Goal: Communication & Community: Answer question/provide support

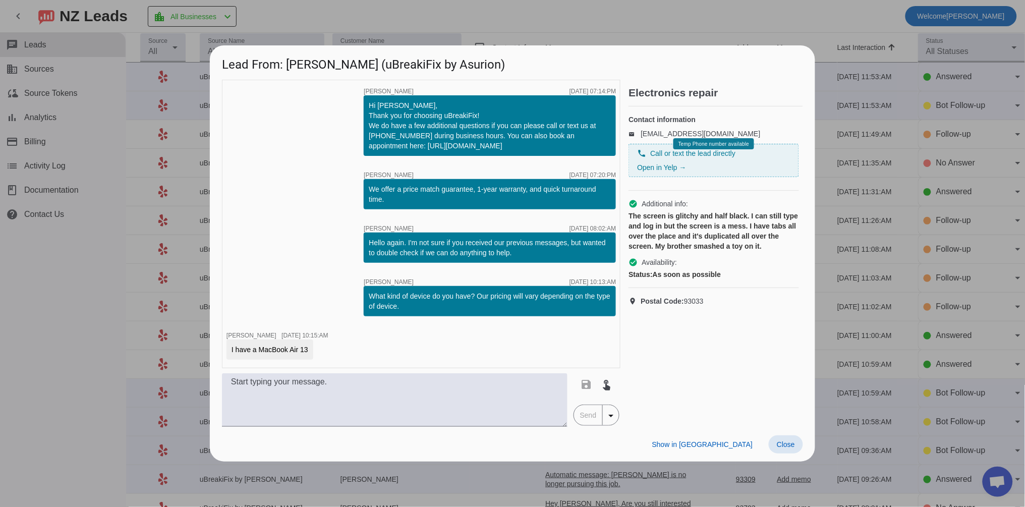
drag, startPoint x: 785, startPoint y: 443, endPoint x: 647, endPoint y: 361, distance: 160.1
click at [785, 442] on span "Close" at bounding box center [786, 444] width 18 height 8
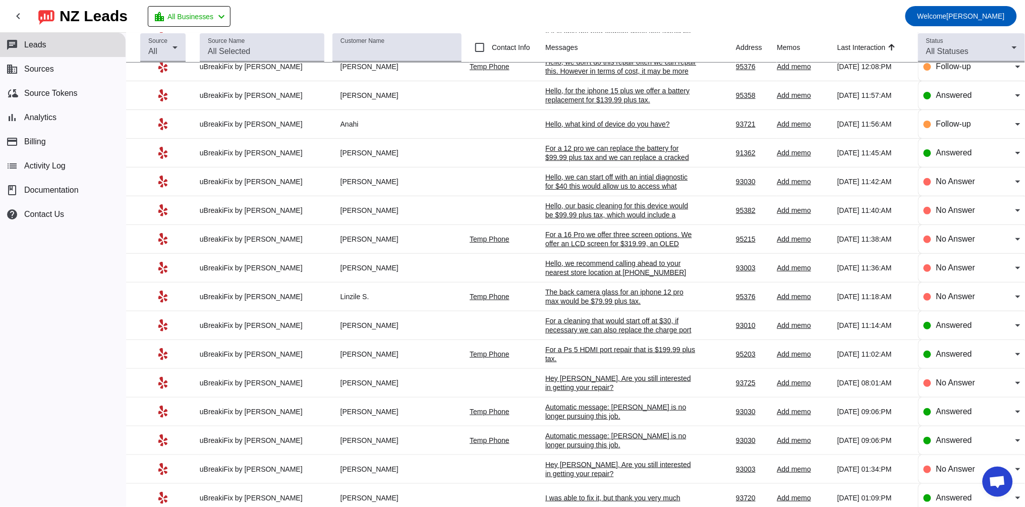
scroll to position [1301, 0]
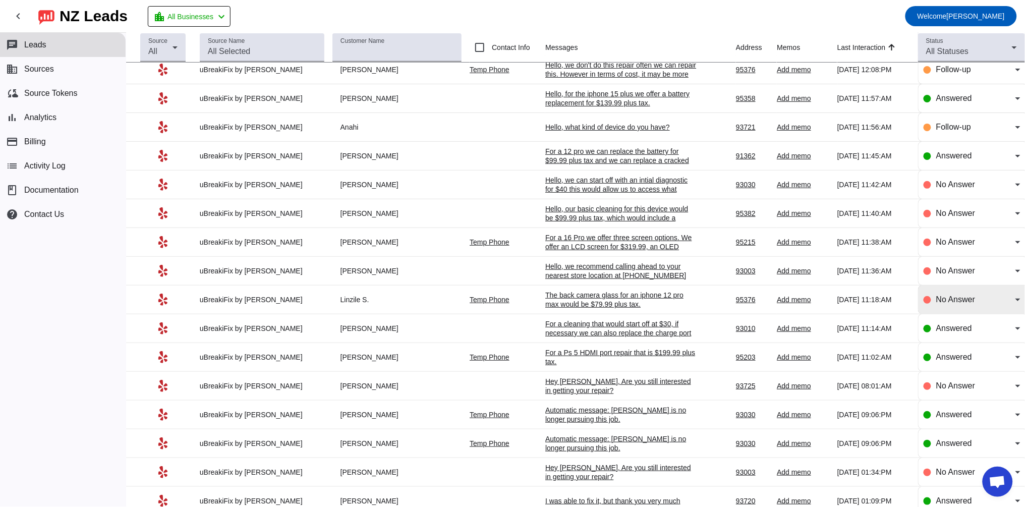
click at [939, 304] on span "No Answer" at bounding box center [955, 299] width 39 height 9
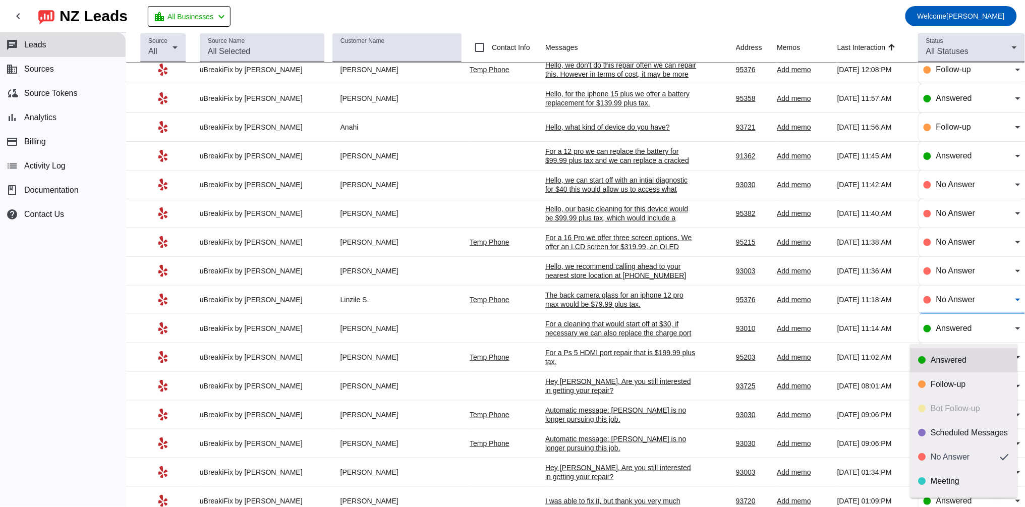
click at [935, 358] on div "Answered" at bounding box center [970, 360] width 78 height 10
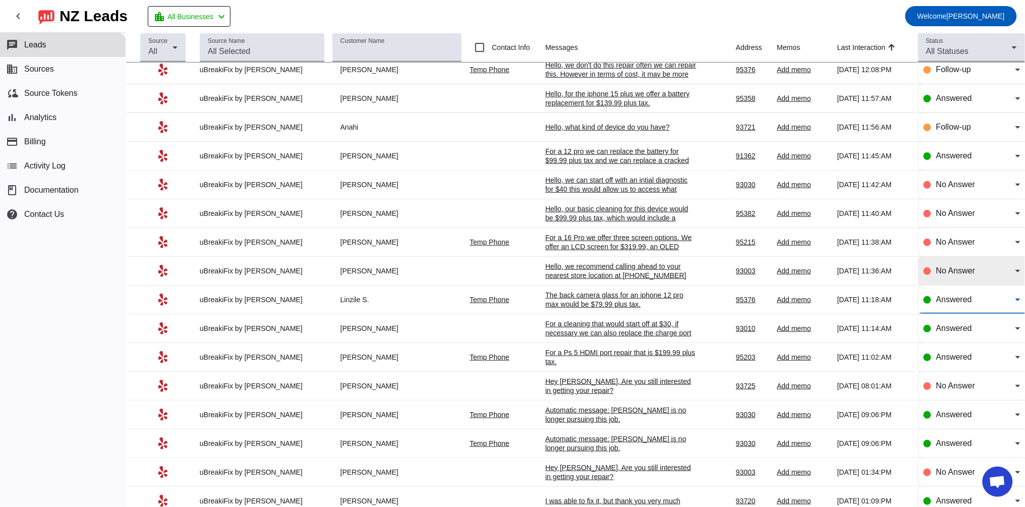
click at [940, 275] on span "No Answer" at bounding box center [955, 270] width 39 height 9
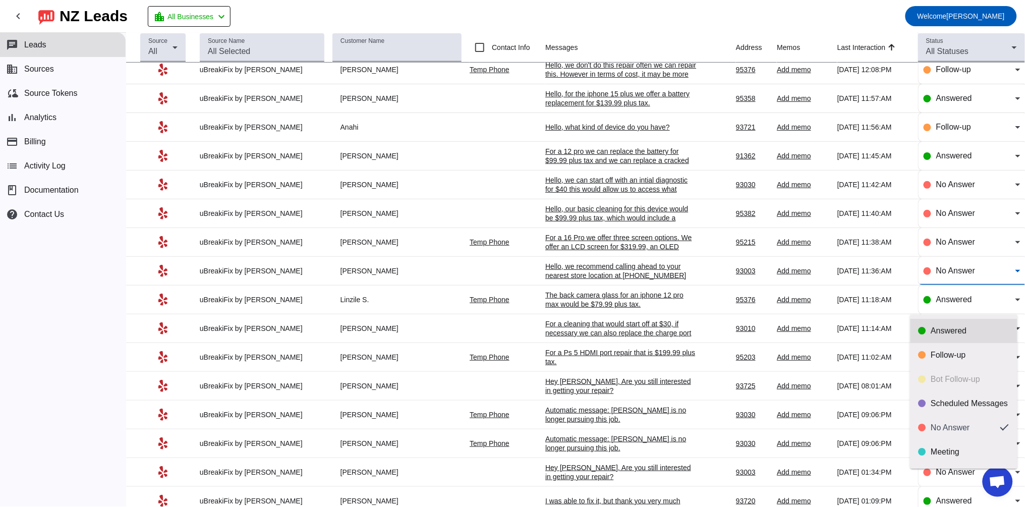
drag, startPoint x: 940, startPoint y: 327, endPoint x: 941, endPoint y: 318, distance: 8.7
click at [941, 327] on div "Answered" at bounding box center [970, 331] width 78 height 10
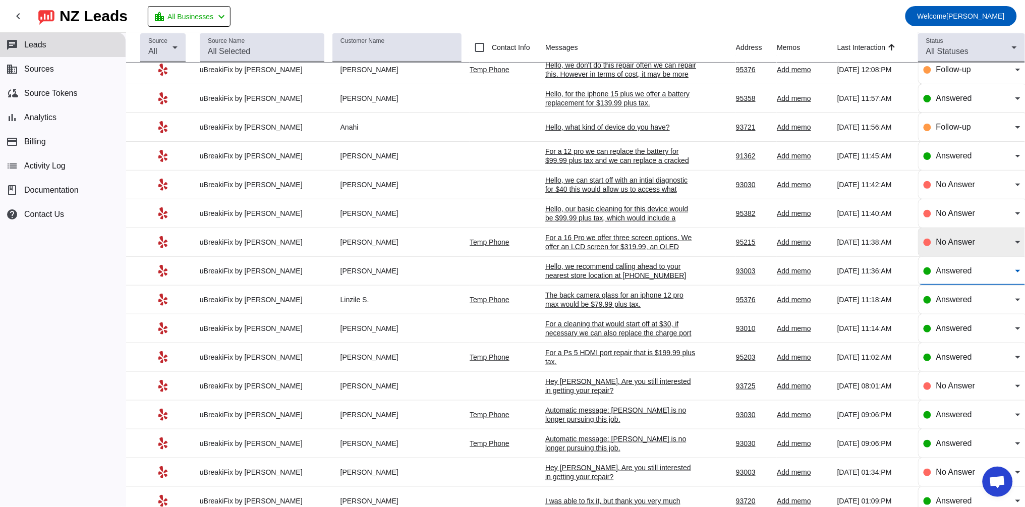
click at [944, 246] on span "No Answer" at bounding box center [955, 242] width 39 height 9
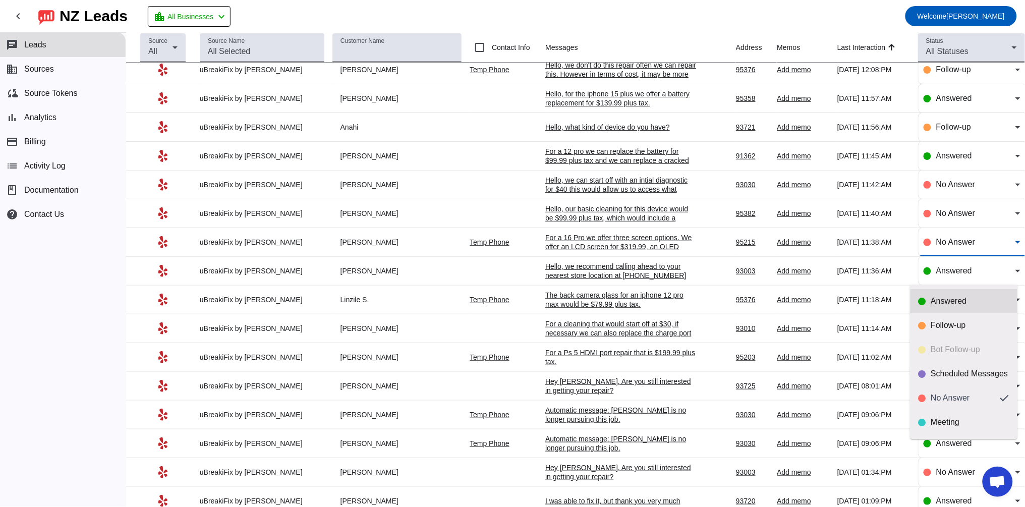
click at [941, 301] on div "Answered" at bounding box center [970, 301] width 78 height 10
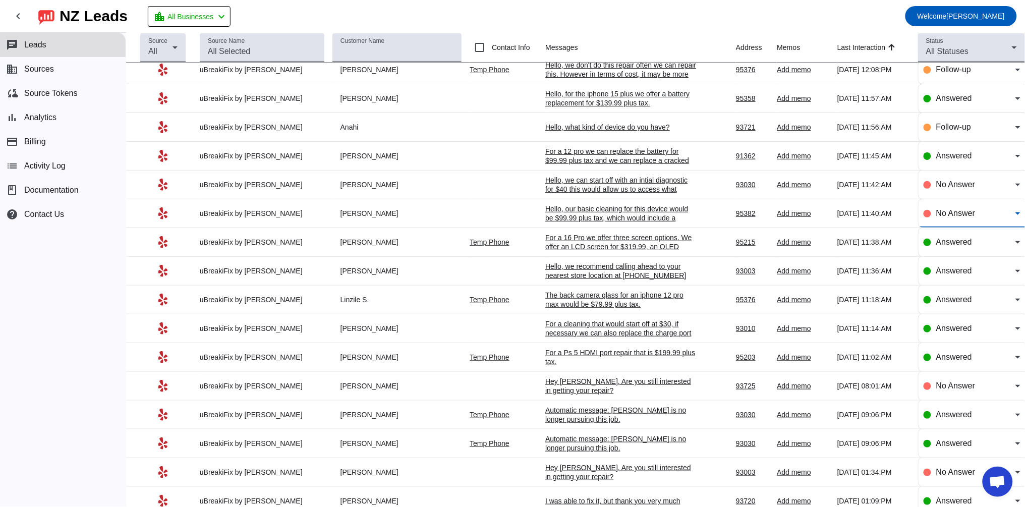
click at [939, 217] on span "No Answer" at bounding box center [955, 213] width 39 height 9
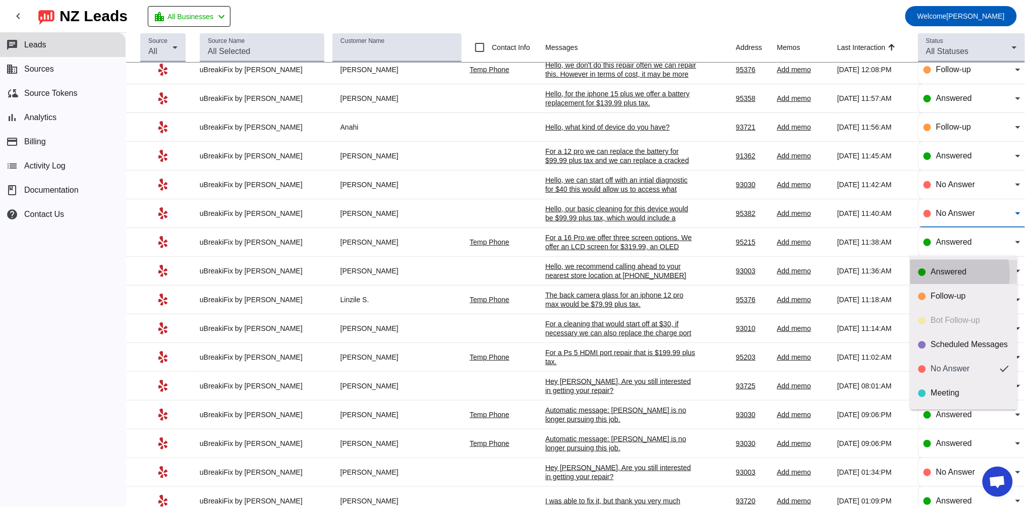
click at [943, 274] on div "Answered" at bounding box center [970, 272] width 78 height 10
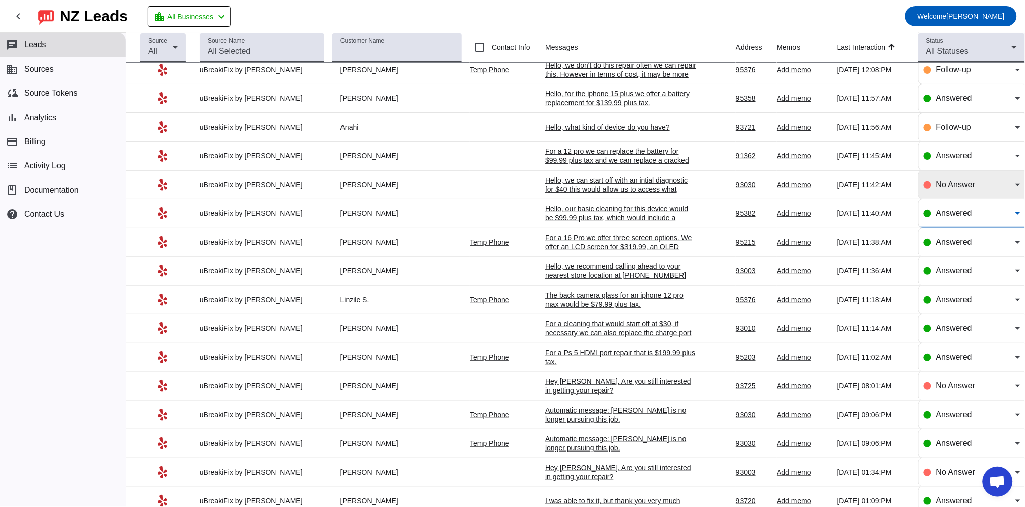
click at [944, 199] on div "No Answer" at bounding box center [971, 184] width 97 height 28
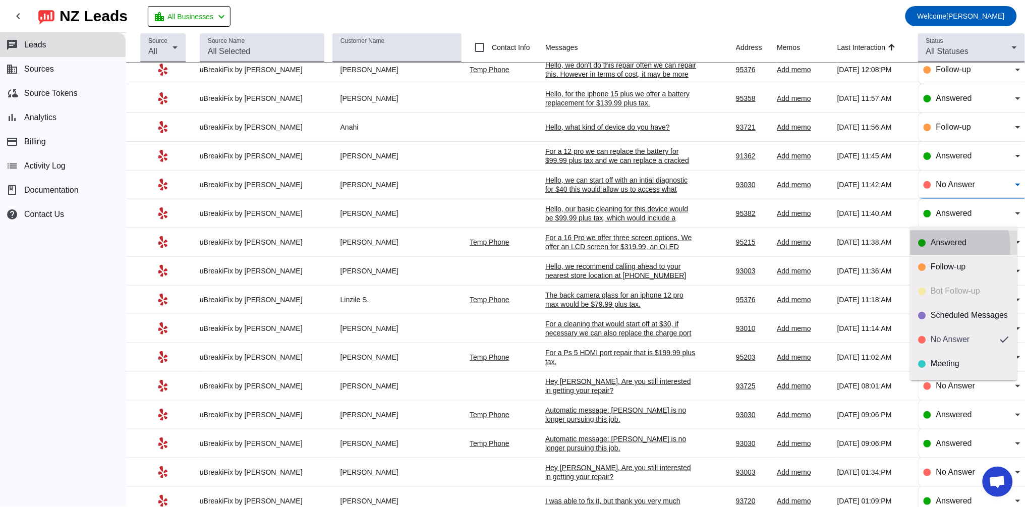
click at [943, 247] on div "Answered" at bounding box center [970, 243] width 78 height 10
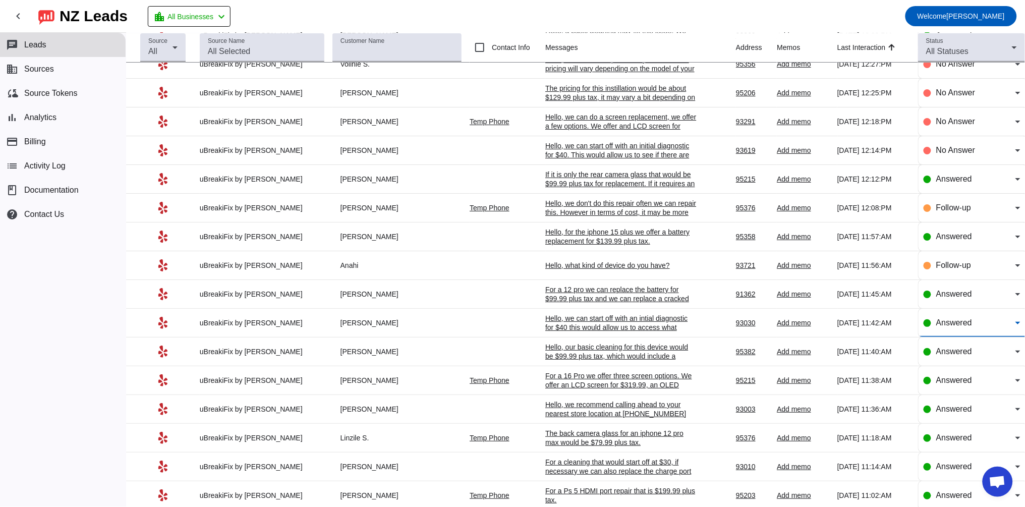
scroll to position [1114, 0]
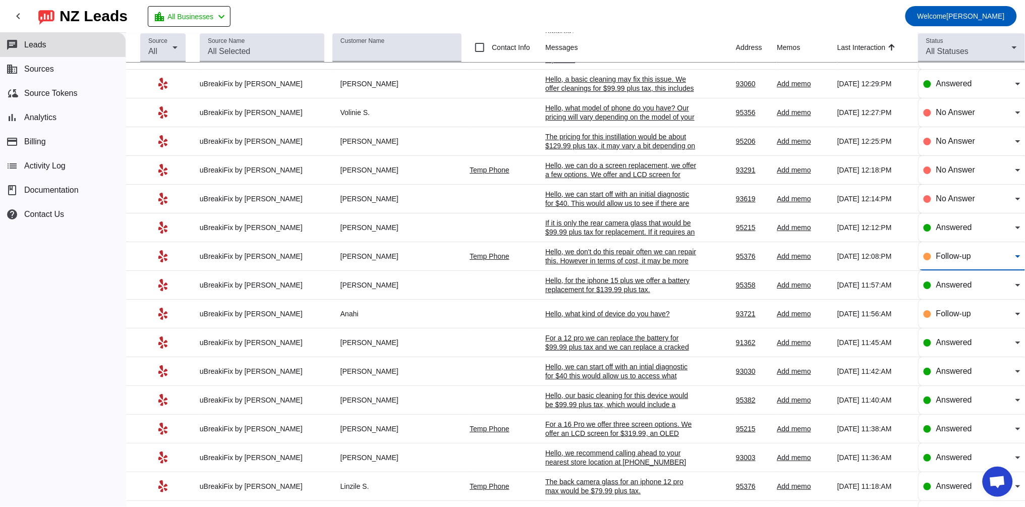
click at [942, 260] on span "Follow-up" at bounding box center [953, 256] width 35 height 9
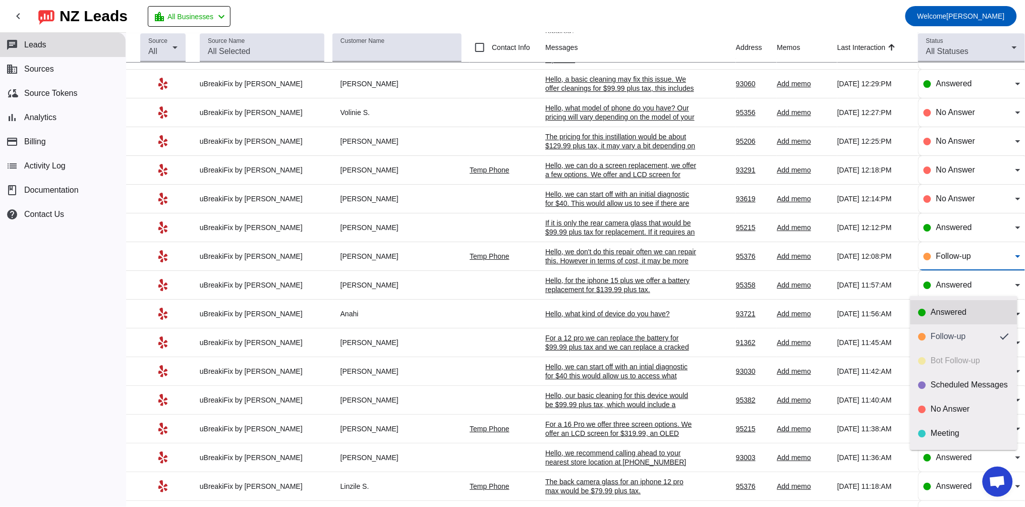
click at [948, 311] on div "Answered" at bounding box center [970, 312] width 78 height 10
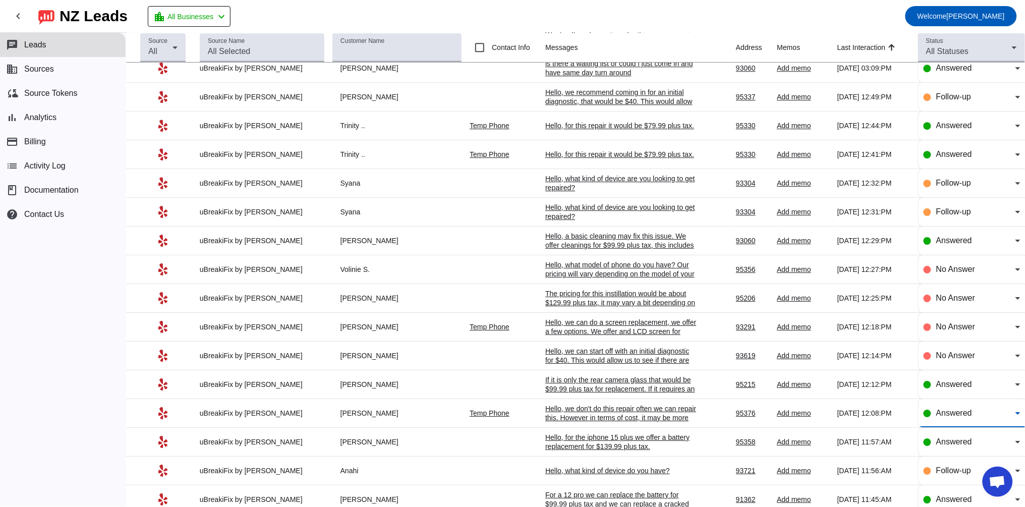
scroll to position [927, 0]
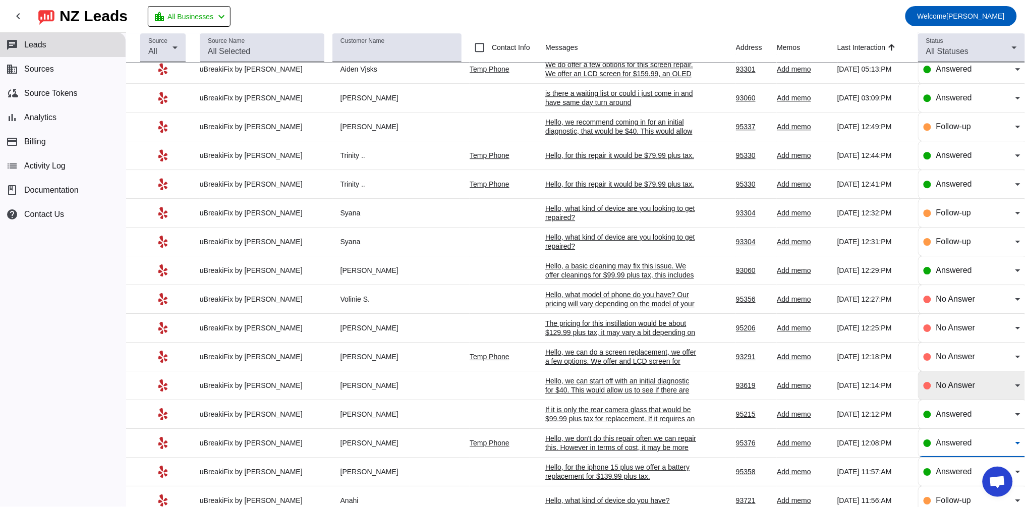
click at [952, 389] on span "No Answer" at bounding box center [955, 385] width 39 height 9
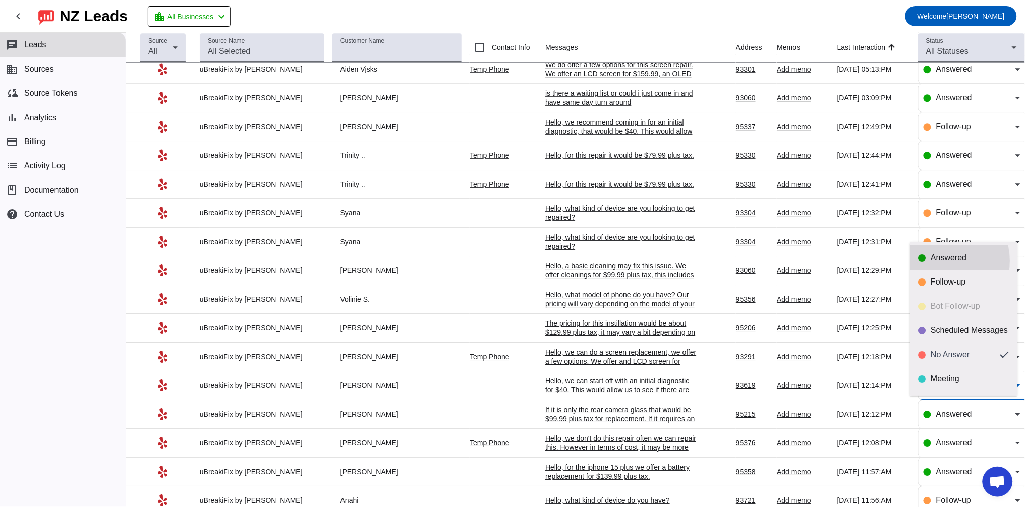
drag, startPoint x: 939, startPoint y: 261, endPoint x: 939, endPoint y: 298, distance: 37.3
click at [940, 261] on div "Answered" at bounding box center [970, 258] width 78 height 10
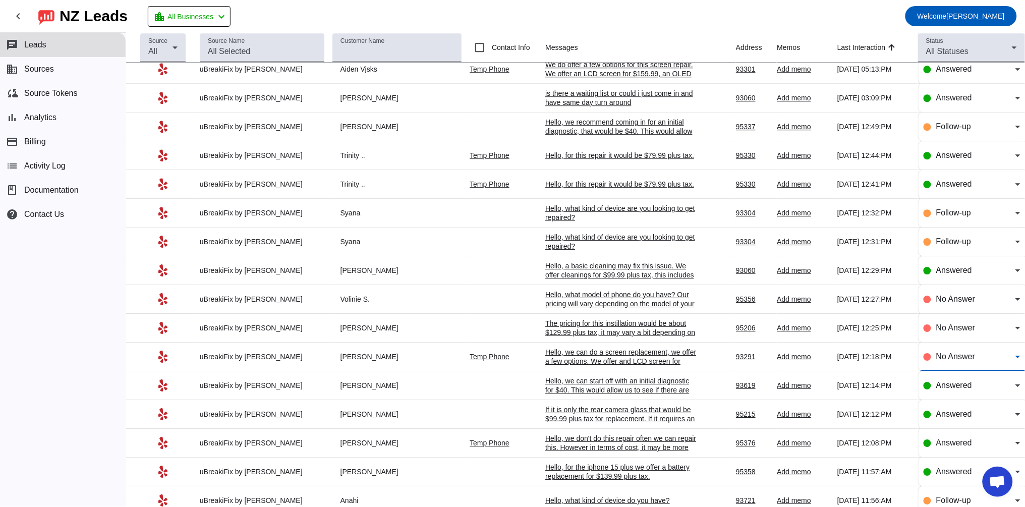
click at [946, 361] on span "No Answer" at bounding box center [955, 356] width 39 height 9
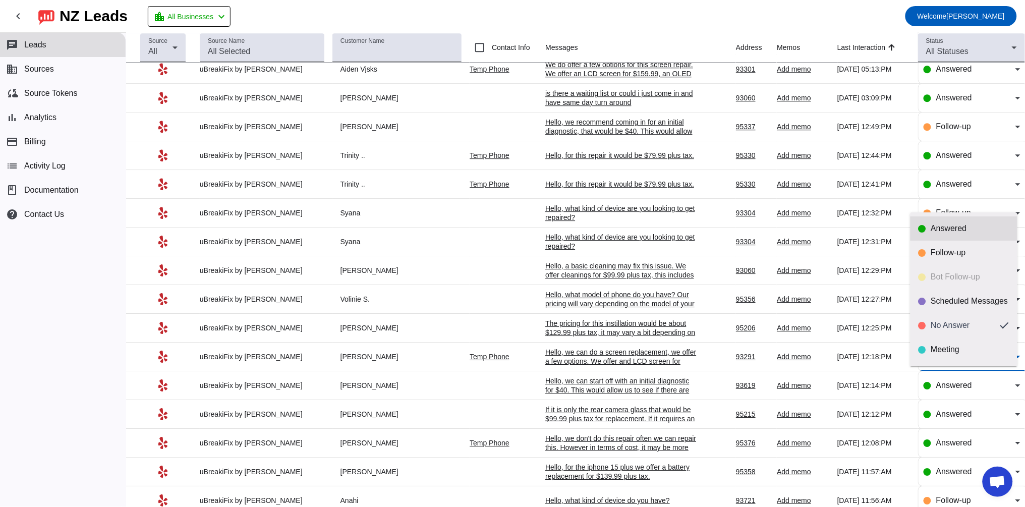
click at [946, 230] on div "Answered" at bounding box center [970, 228] width 78 height 10
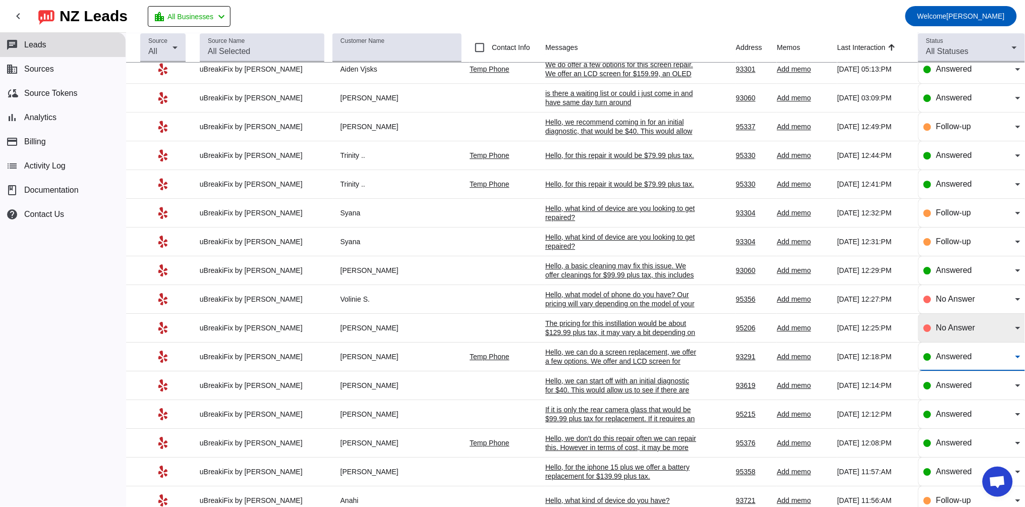
click at [954, 332] on span "No Answer" at bounding box center [955, 327] width 39 height 9
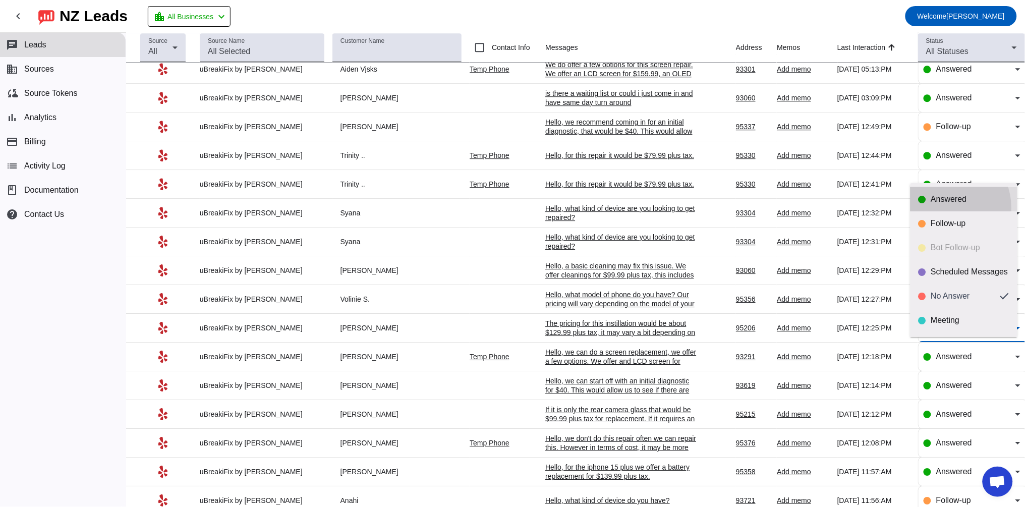
click at [942, 208] on mat-option "Answered" at bounding box center [963, 199] width 107 height 24
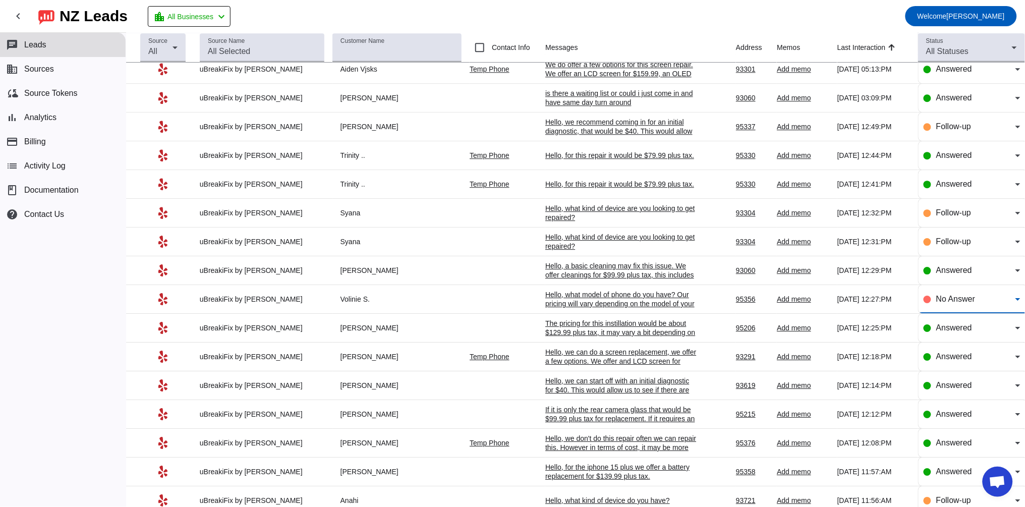
click at [950, 303] on span "No Answer" at bounding box center [955, 298] width 39 height 9
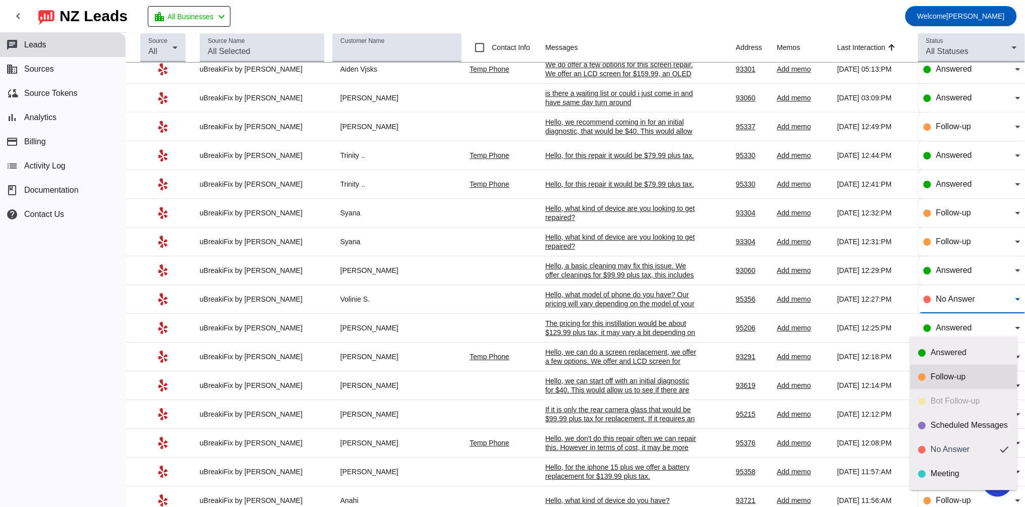
click at [947, 378] on div "Follow-up" at bounding box center [970, 377] width 78 height 10
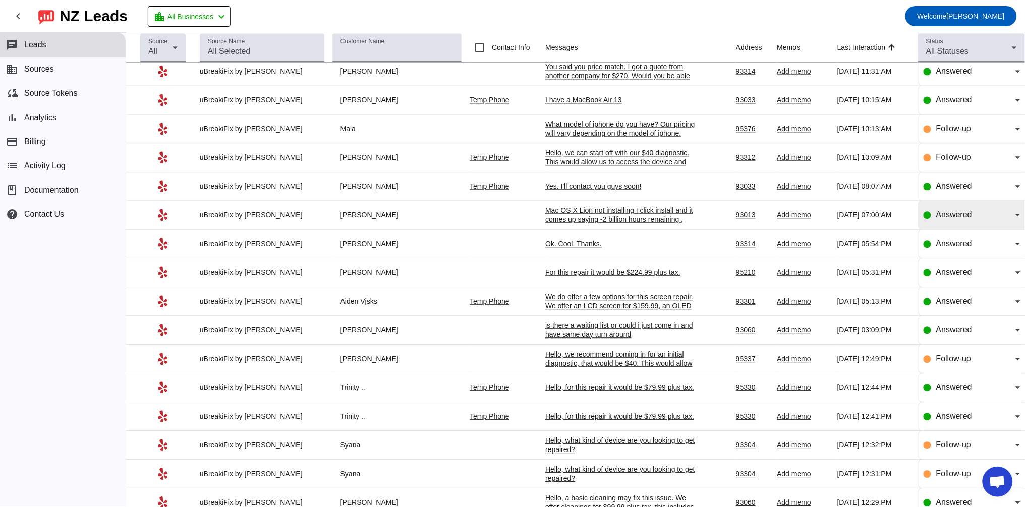
scroll to position [647, 0]
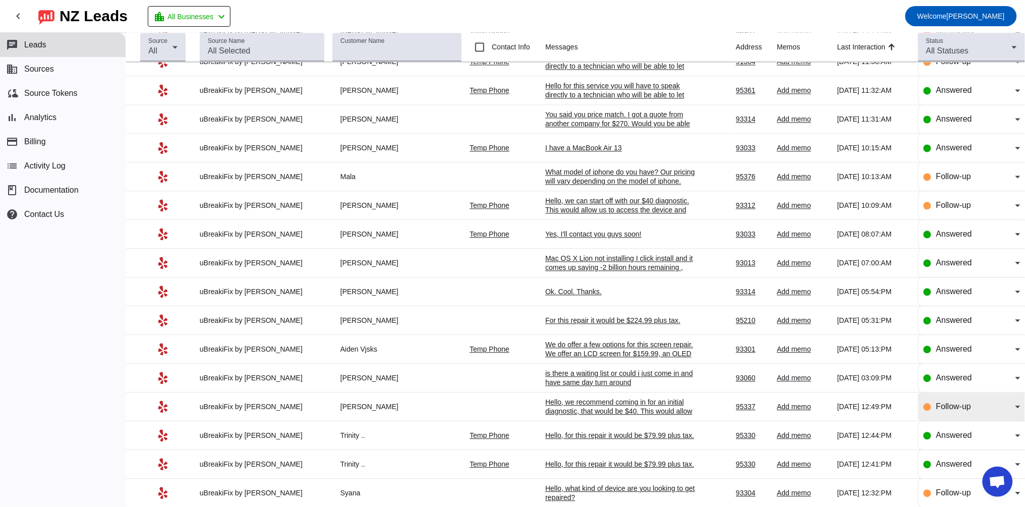
click at [955, 411] on span "Follow-up" at bounding box center [953, 406] width 35 height 9
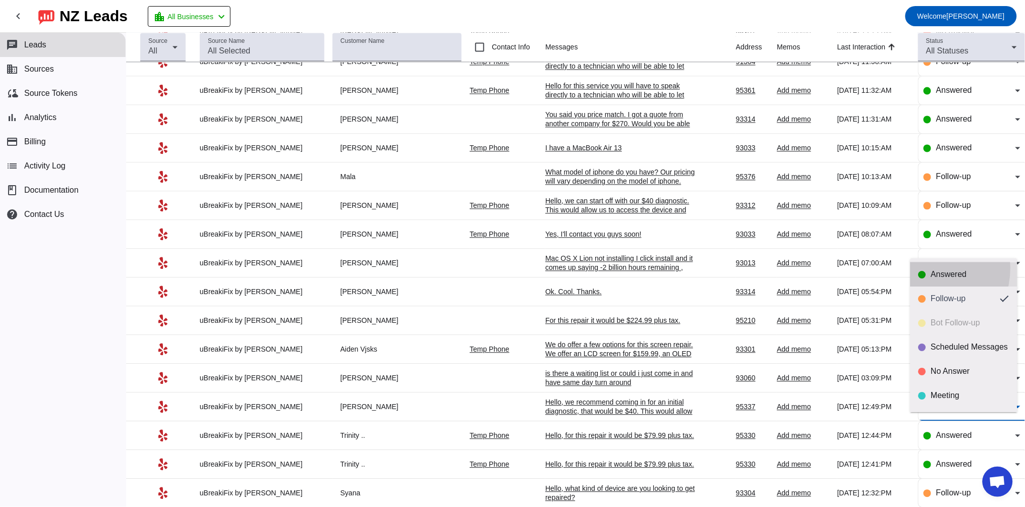
click at [922, 268] on mat-option "Answered" at bounding box center [963, 274] width 107 height 24
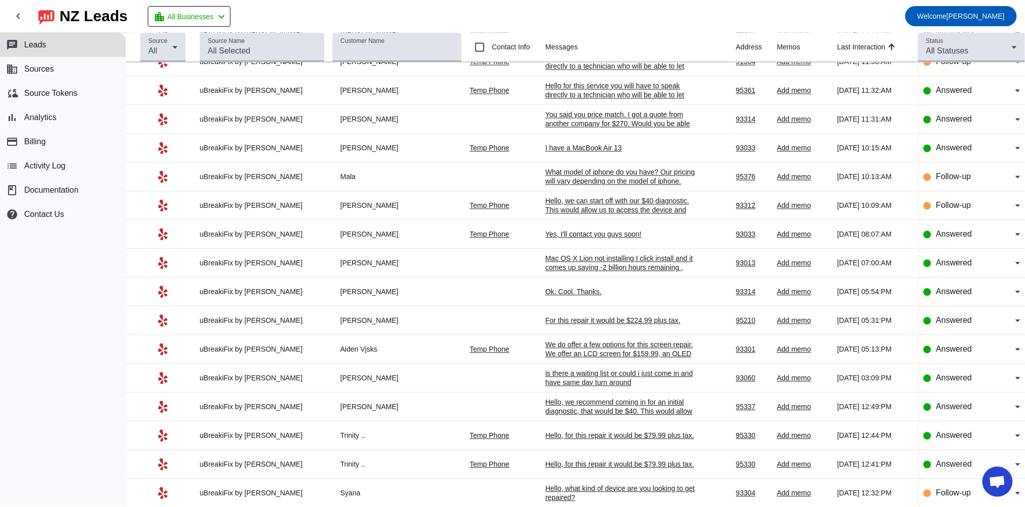
click at [606, 387] on div "is there a waiting list or could i just come in and have same day turn around" at bounding box center [620, 378] width 151 height 18
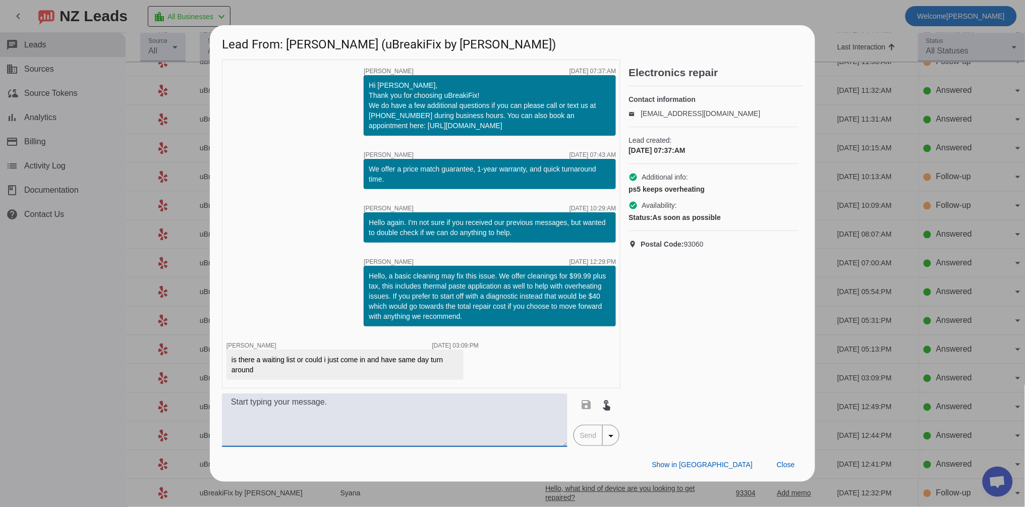
click at [267, 415] on textarea at bounding box center [394, 419] width 345 height 53
type textarea "W"
type textarea "O"
type textarea "t"
drag, startPoint x: 518, startPoint y: 403, endPoint x: 491, endPoint y: 405, distance: 27.8
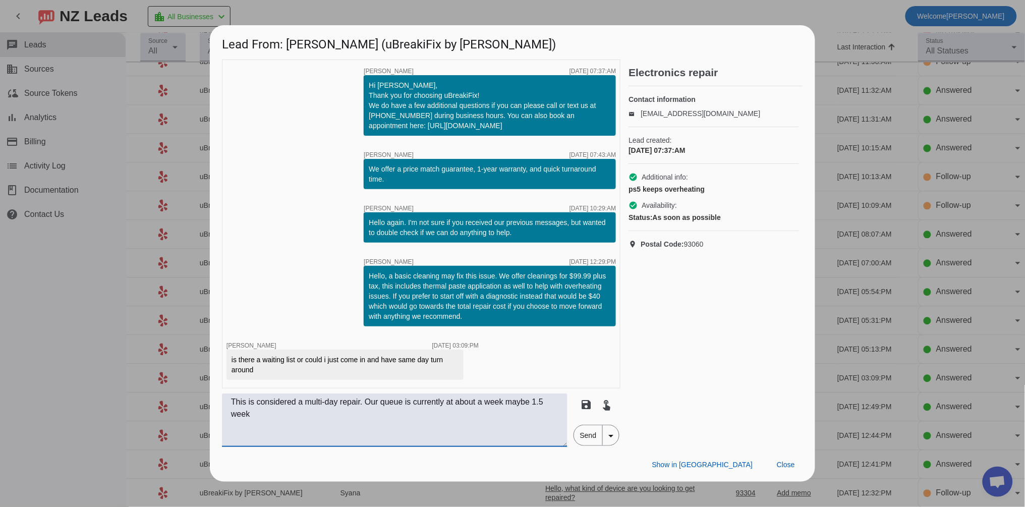
click at [491, 405] on textarea "This is considered a multi-day repair. Our queue is currently at about a week m…" at bounding box center [394, 419] width 345 height 53
click at [496, 405] on textarea "This is considered a multi-day repair. Our queue is currently at about a week m…" at bounding box center [394, 419] width 345 height 53
click at [290, 411] on textarea "This is considered a multi-day repair. Our queue is currently at about 1 week m…" at bounding box center [394, 419] width 345 height 53
click at [494, 402] on textarea "This is considered a multi-day repair. Our queue is currently at about 1 week m…" at bounding box center [394, 419] width 345 height 53
click at [540, 403] on textarea "This is considered a multi-day repair. Our queue is currently at about 1-1.5 we…" at bounding box center [394, 419] width 345 height 53
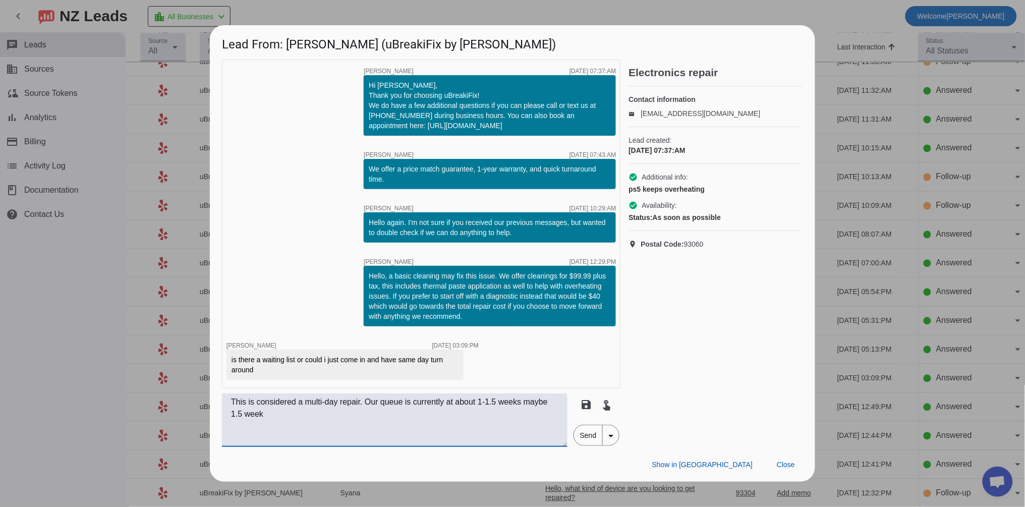
drag, startPoint x: 277, startPoint y: 419, endPoint x: 230, endPoint y: 417, distance: 46.4
click at [231, 418] on textarea "This is considered a multi-day repair. Our queue is currently at about 1-1.5 we…" at bounding box center [394, 419] width 345 height 53
type textarea "This is considered a multi-day repair. Our queue is currently at about 1-1.5 we…"
click at [591, 436] on span "Send" at bounding box center [588, 435] width 29 height 20
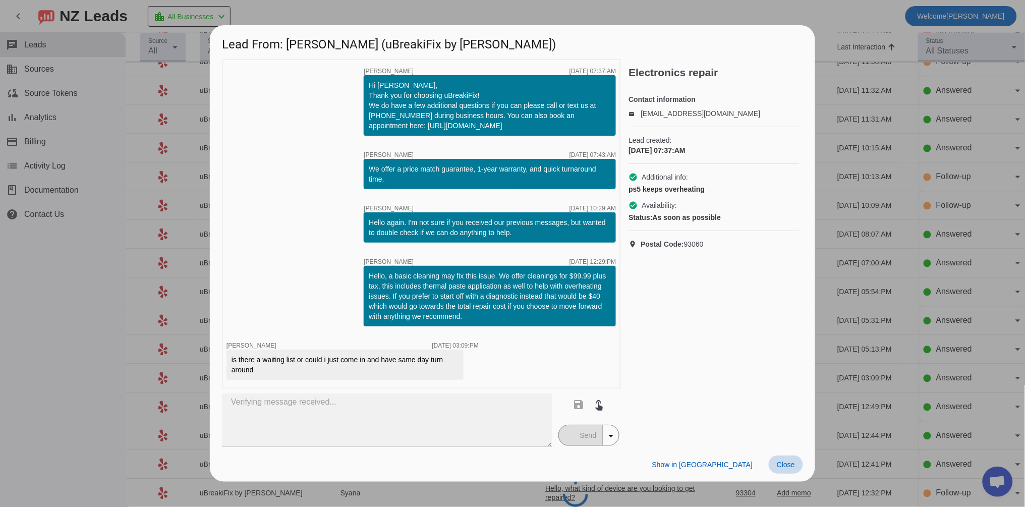
click at [786, 463] on div "Lead From: [PERSON_NAME] (uBreakiFix by AsurionA) timer close [PERSON_NAME] [DA…" at bounding box center [512, 253] width 605 height 456
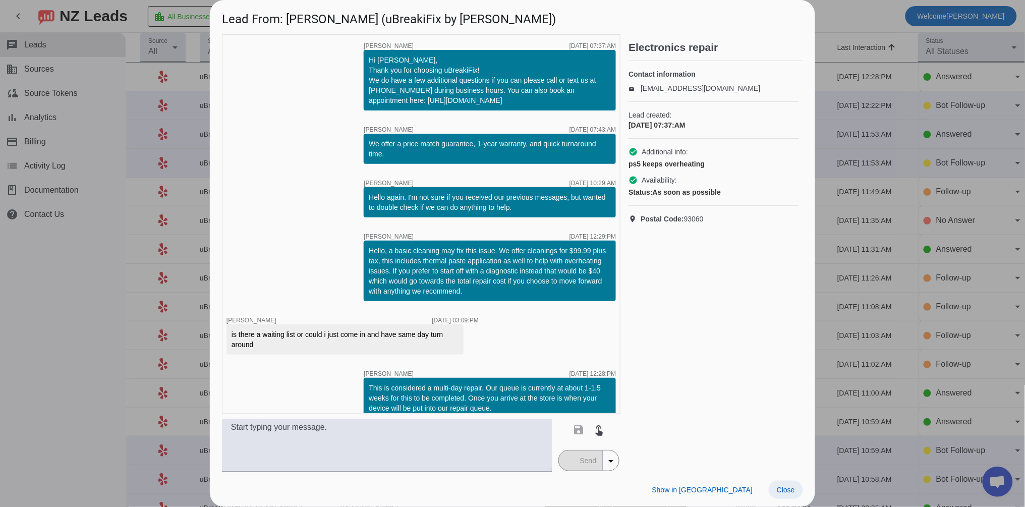
scroll to position [13, 0]
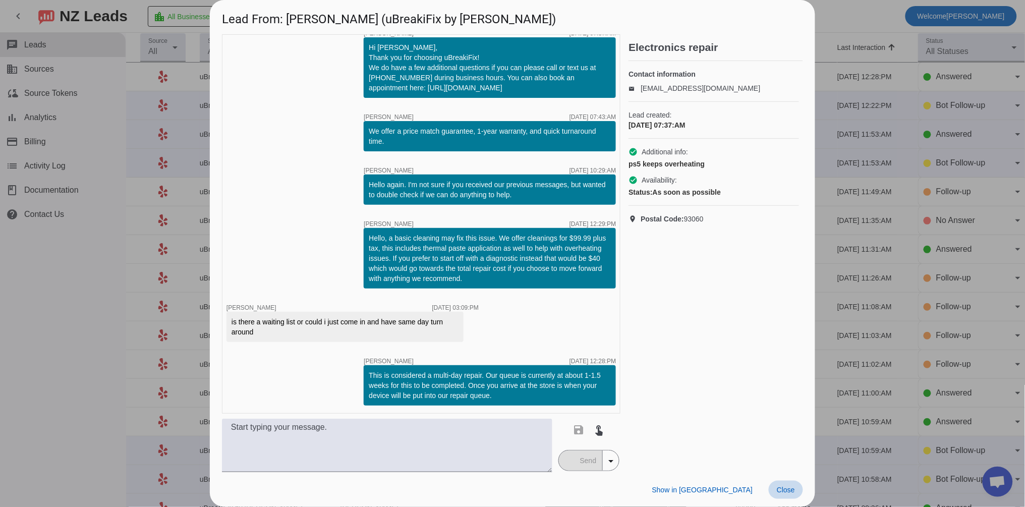
click at [791, 489] on span "Close" at bounding box center [786, 490] width 18 height 8
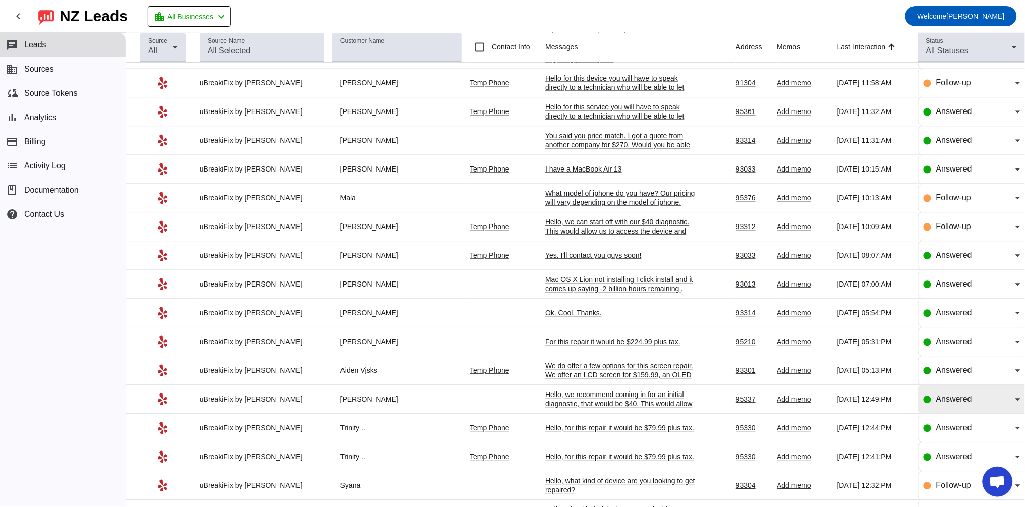
scroll to position [654, 0]
click at [568, 319] on div "Ok. Cool. Thanks." at bounding box center [620, 314] width 151 height 9
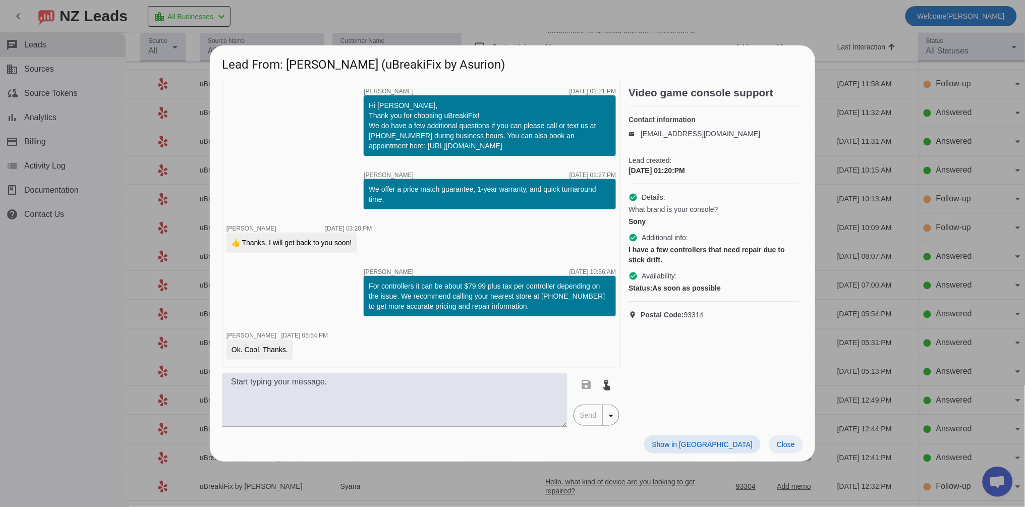
click at [785, 440] on span "Close" at bounding box center [786, 444] width 18 height 8
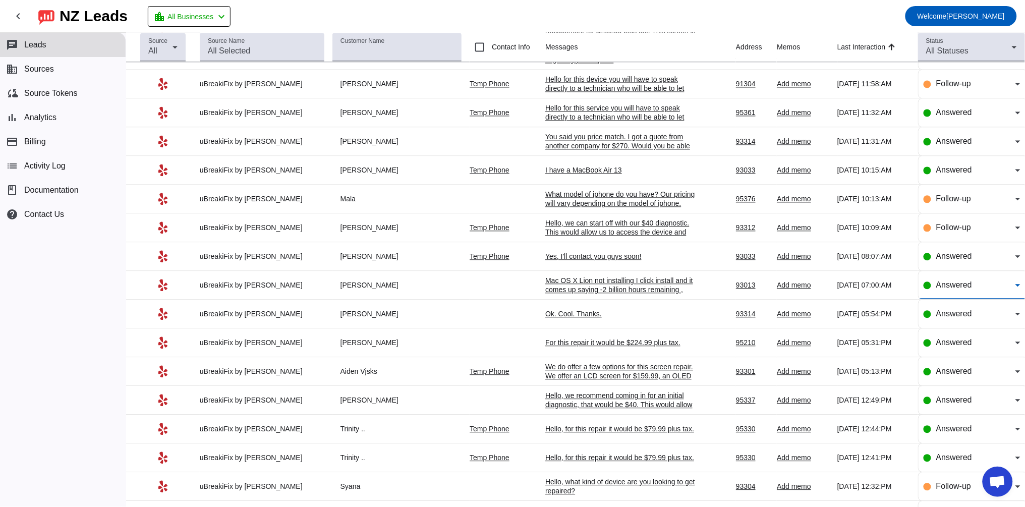
click at [961, 289] on span "Answered" at bounding box center [954, 285] width 36 height 9
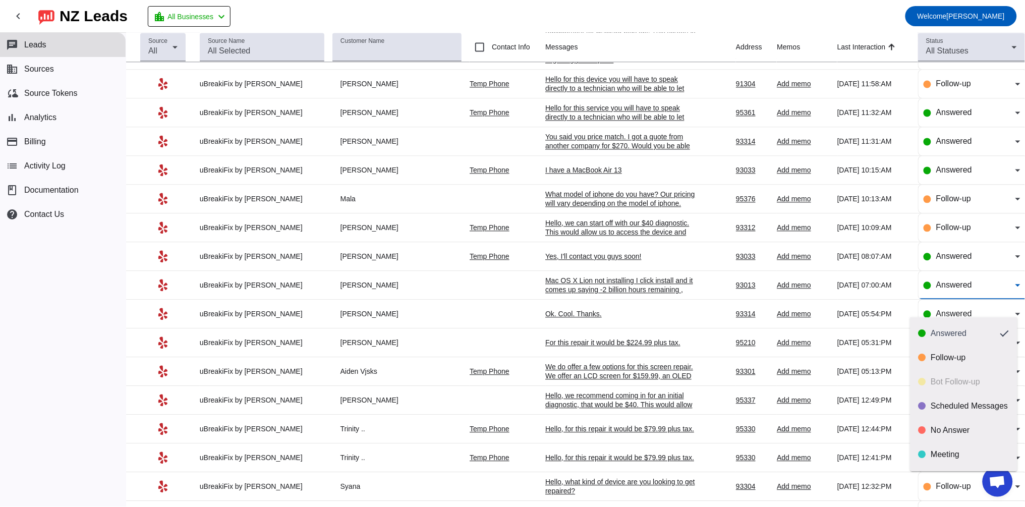
scroll to position [23, 0]
click at [956, 426] on div "Meeting" at bounding box center [970, 431] width 78 height 10
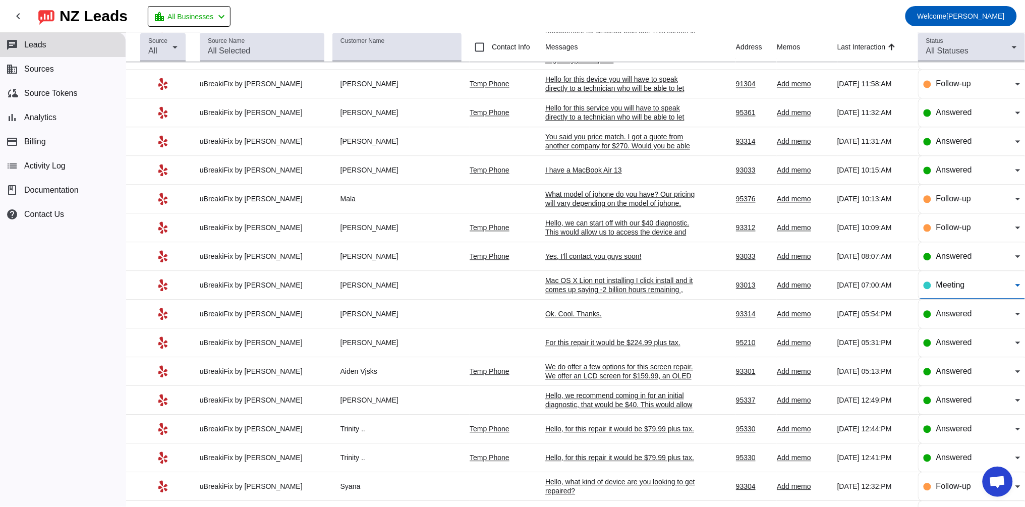
scroll to position [560, 0]
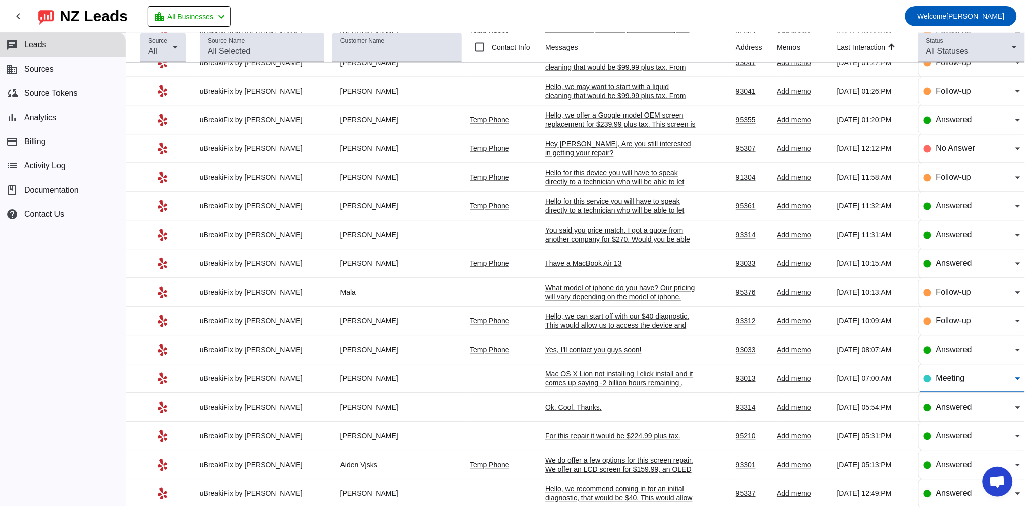
click at [599, 355] on div "Yes, I'll contact you guys soon!" at bounding box center [620, 349] width 151 height 9
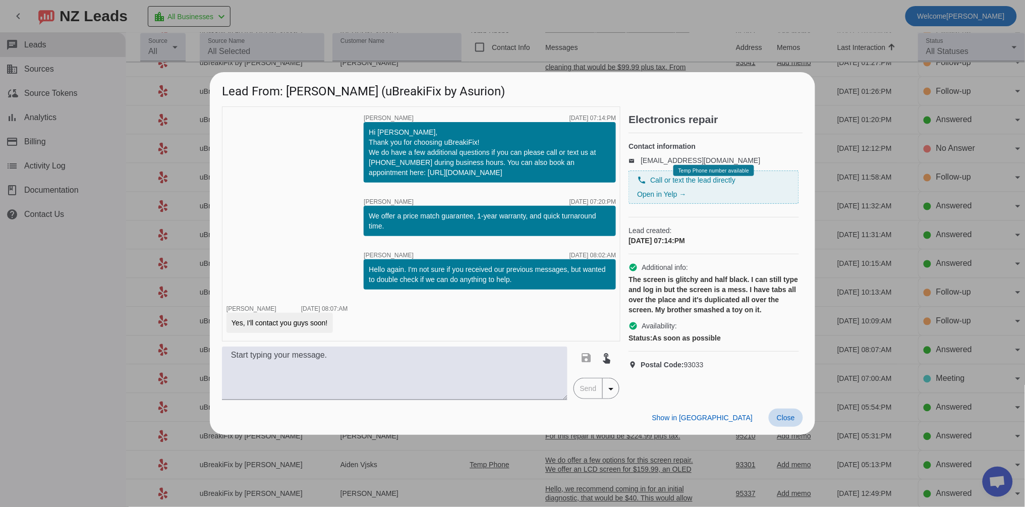
click at [793, 420] on span "Close" at bounding box center [786, 418] width 18 height 8
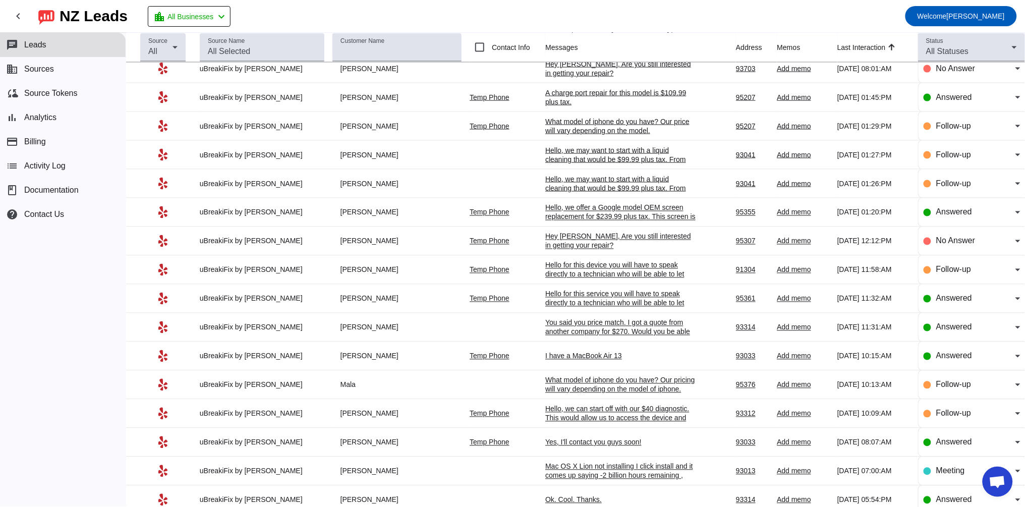
scroll to position [466, 0]
click at [573, 362] on div "I have a MacBook Air 13" at bounding box center [620, 357] width 151 height 9
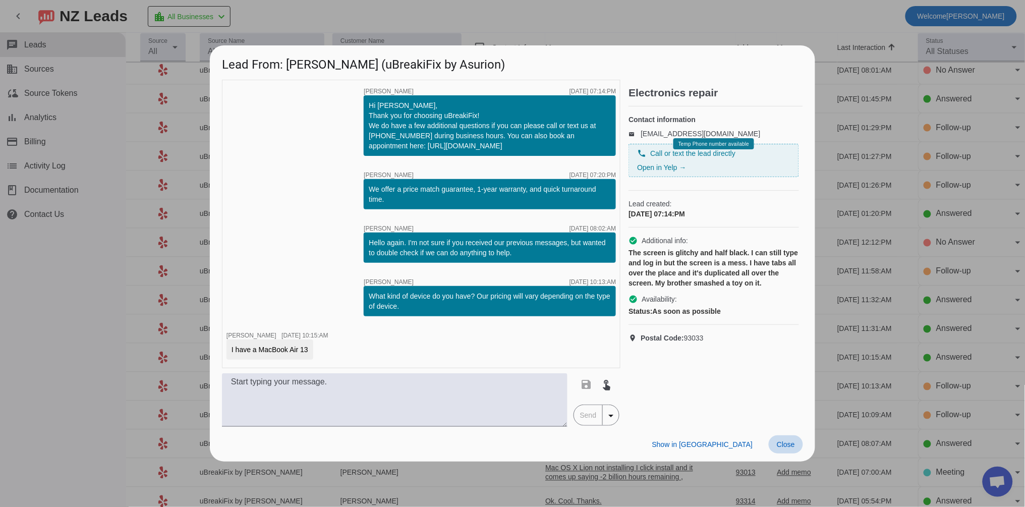
click at [793, 442] on span "Close" at bounding box center [786, 444] width 18 height 8
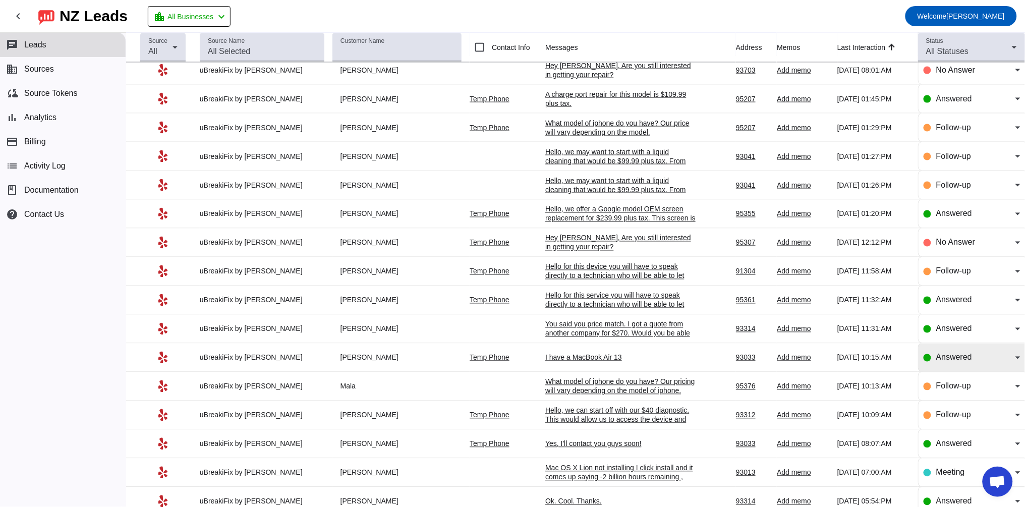
click at [936, 362] on span "Answered" at bounding box center [954, 357] width 36 height 9
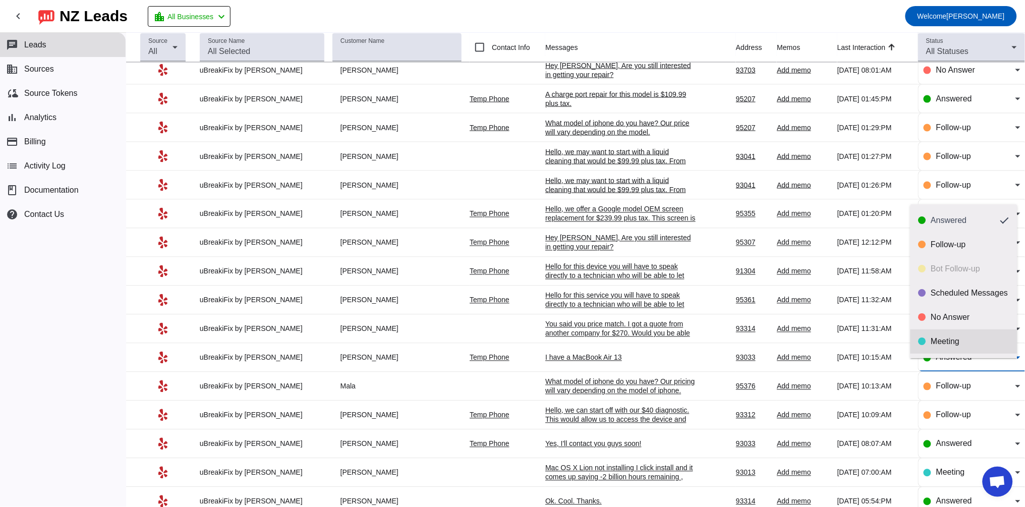
click at [949, 337] on div "Meeting" at bounding box center [970, 341] width 78 height 10
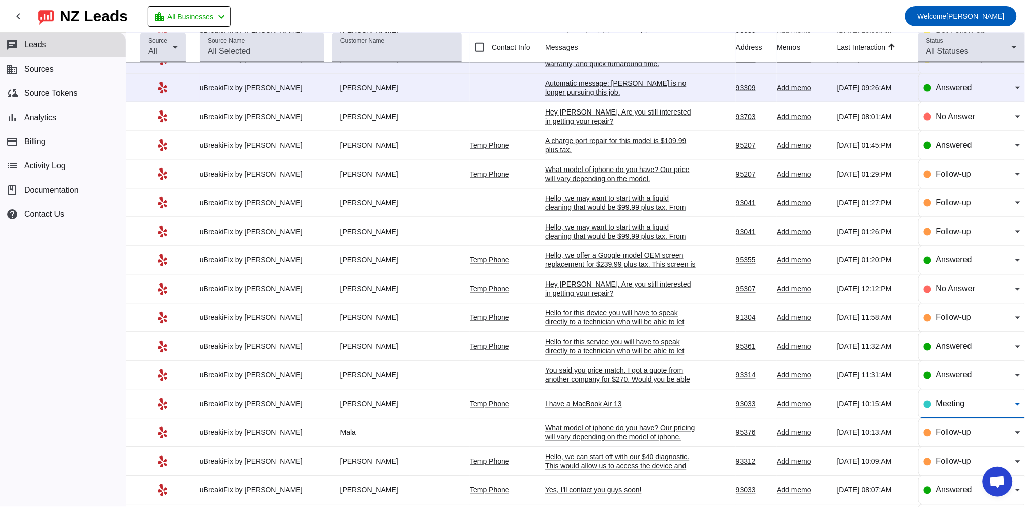
scroll to position [373, 0]
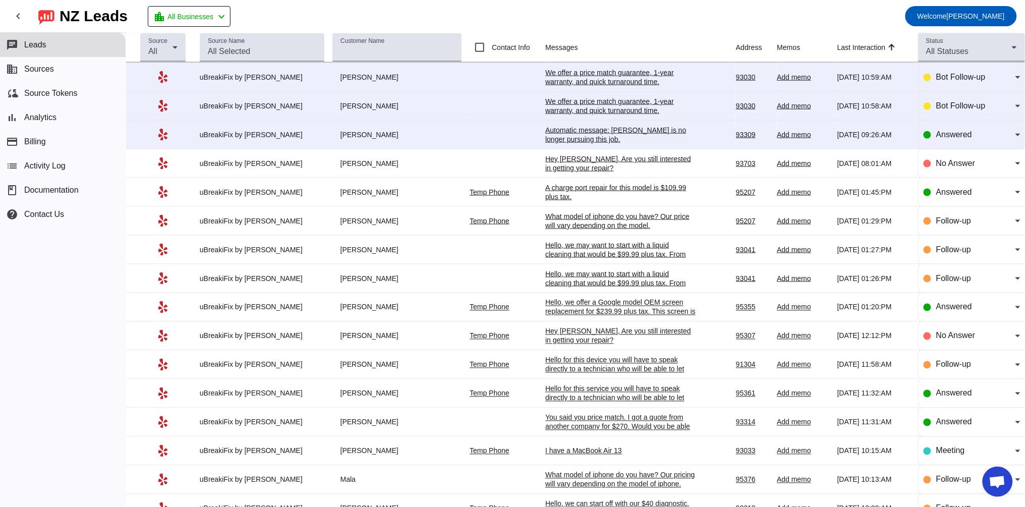
click at [609, 436] on div "You said you price match. I got a quote from another company for $270. Would yo…" at bounding box center [620, 426] width 151 height 27
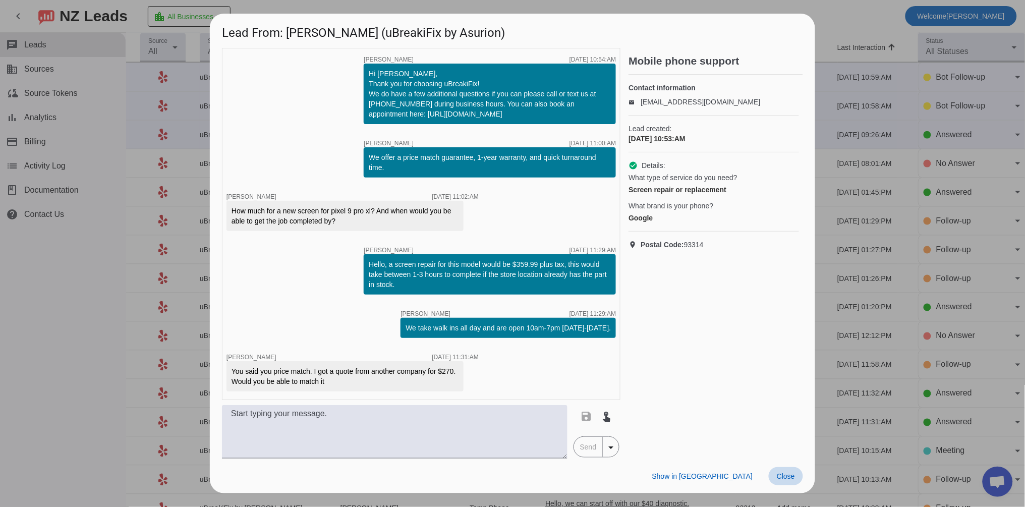
click at [786, 479] on span "Close" at bounding box center [786, 476] width 18 height 8
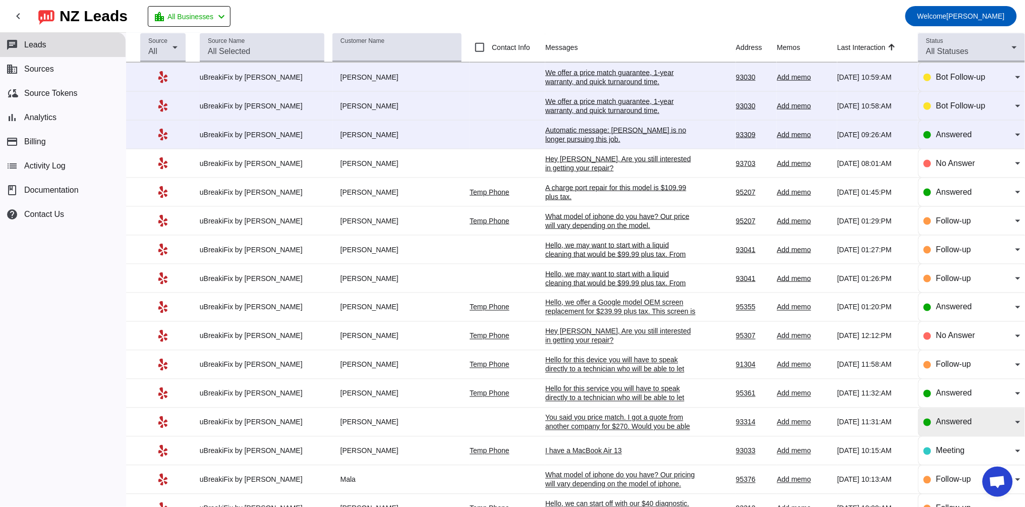
click at [961, 429] on div "Answered" at bounding box center [971, 422] width 97 height 28
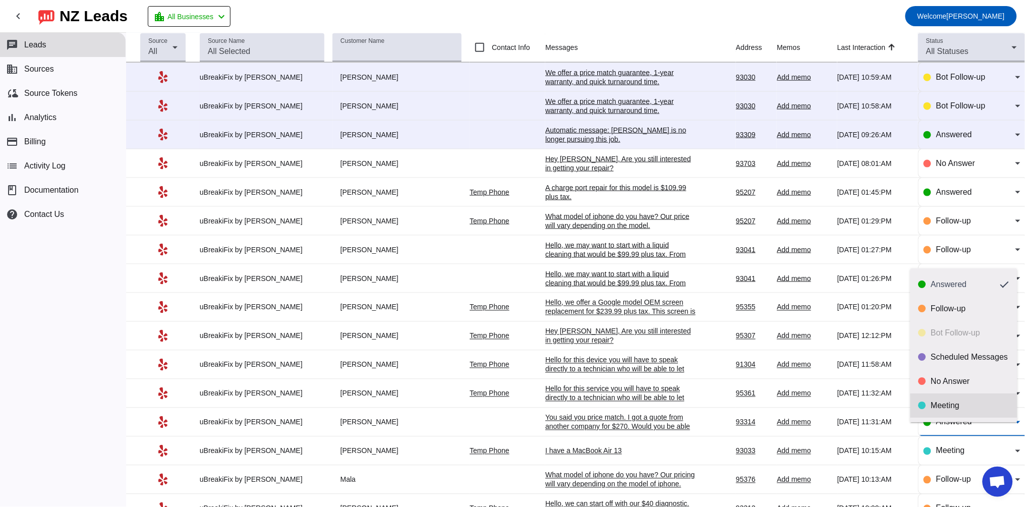
click at [942, 402] on div "Meeting" at bounding box center [970, 405] width 78 height 10
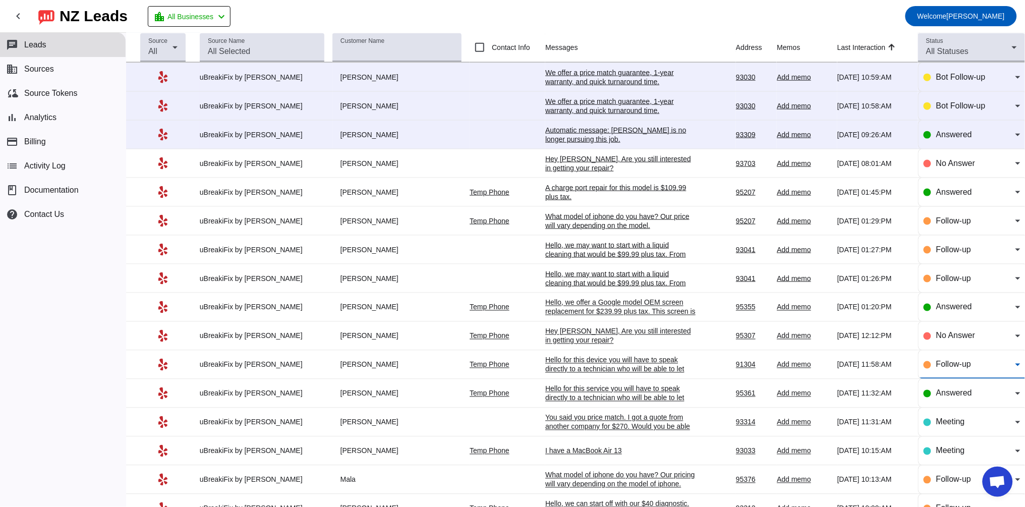
click at [964, 369] on span "Follow-up" at bounding box center [953, 364] width 35 height 9
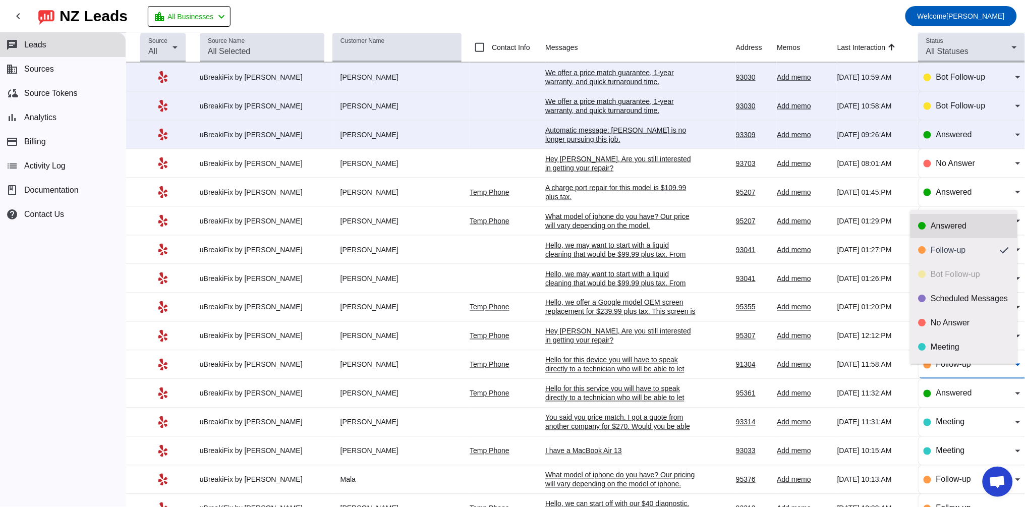
click at [950, 218] on mat-option "Answered" at bounding box center [963, 226] width 107 height 24
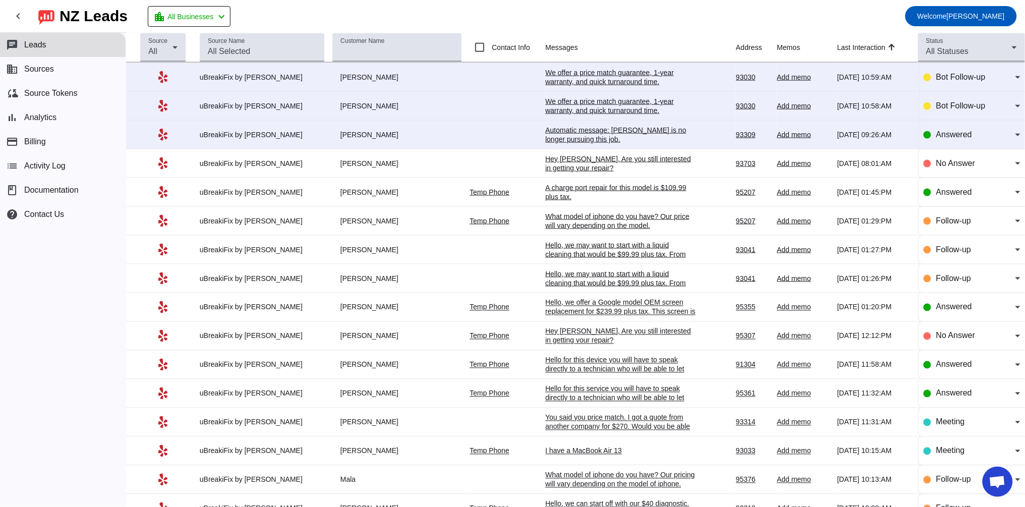
click at [582, 341] on div "Hey [PERSON_NAME], Are you still interested in getting your repair?​" at bounding box center [620, 336] width 151 height 18
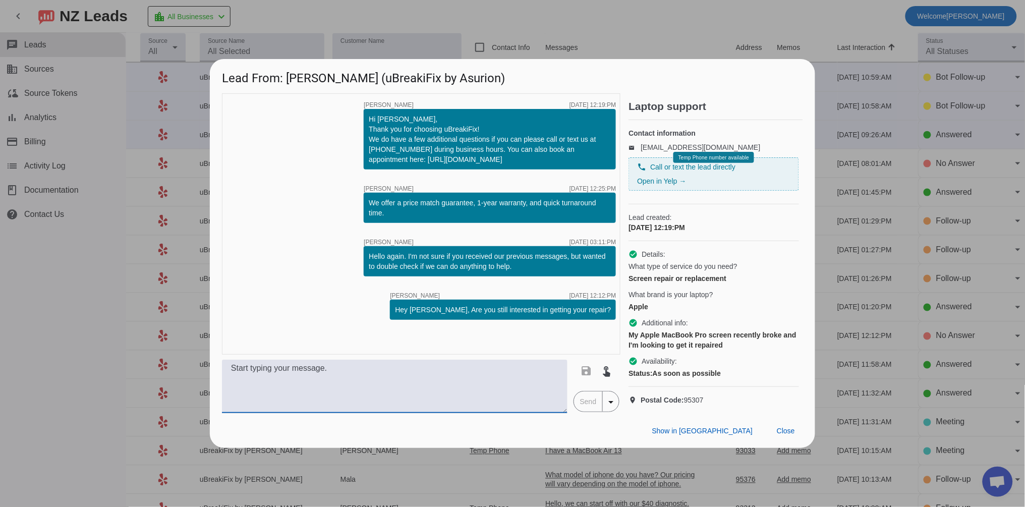
click at [338, 393] on textarea at bounding box center [394, 386] width 345 height 53
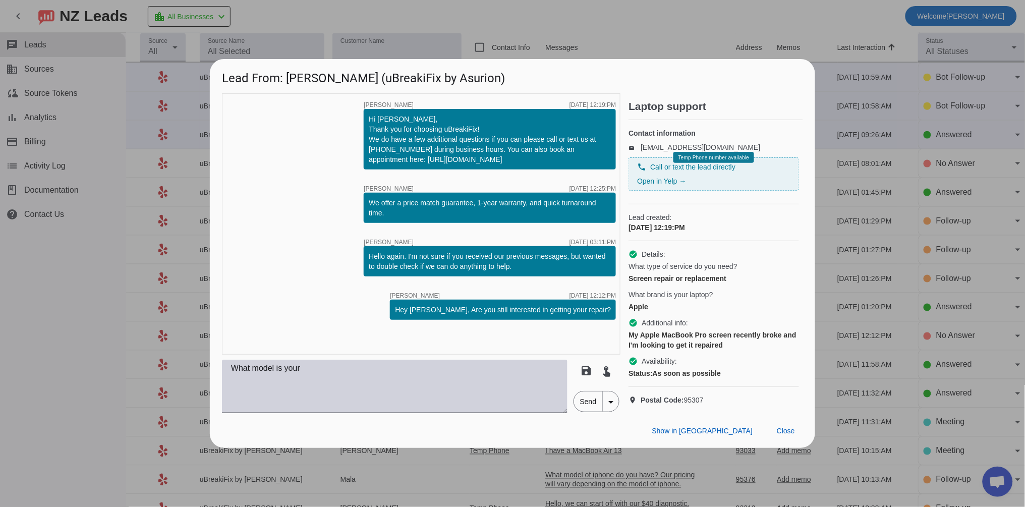
click at [311, 408] on textarea "What model is your" at bounding box center [394, 386] width 345 height 53
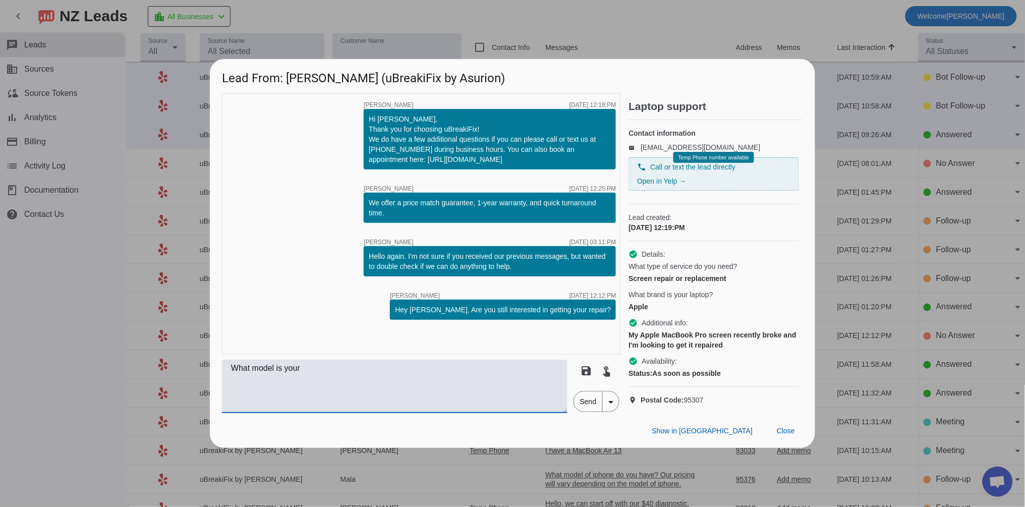
paste textarea "Which iPhone do you have? Our pricing varies by model. Once we have the model, …"
drag, startPoint x: 307, startPoint y: 377, endPoint x: 213, endPoint y: 372, distance: 93.4
click at [214, 372] on div "timer close [PERSON_NAME] [DATE] 12:19:PM Hi [PERSON_NAME], Thank you for choos…" at bounding box center [512, 253] width 605 height 320
drag, startPoint x: 282, startPoint y: 377, endPoint x: 257, endPoint y: 376, distance: 25.2
click at [257, 376] on textarea "Which iPhone do you have? Our pricing varies by model. Once we have the model, …" at bounding box center [394, 386] width 345 height 53
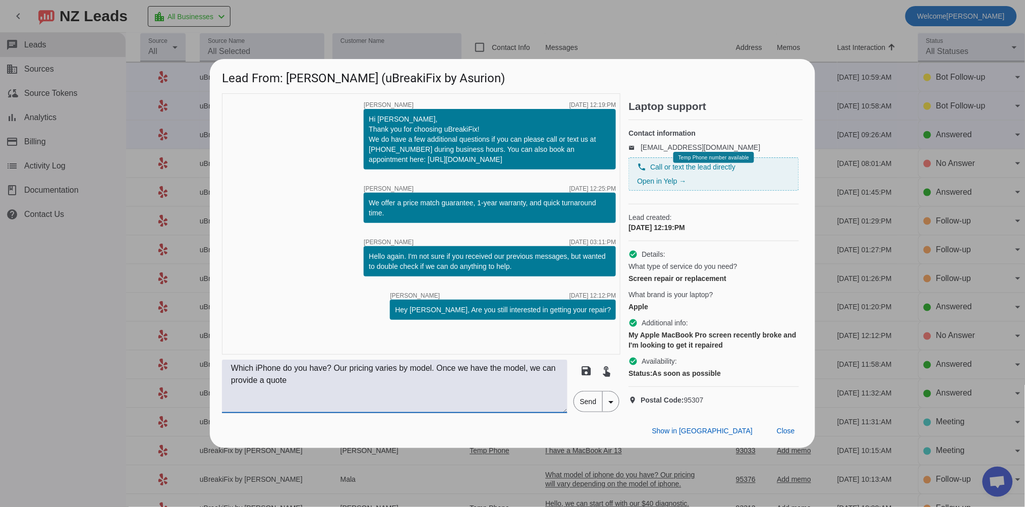
drag, startPoint x: 337, startPoint y: 376, endPoint x: 148, endPoint y: 368, distance: 189.3
click at [155, 369] on div "Lead From: [PERSON_NAME] (uBreakiFix by Asurion) timer close [PERSON_NAME] [DAT…" at bounding box center [512, 253] width 1025 height 507
drag, startPoint x: 493, startPoint y: 377, endPoint x: 507, endPoint y: 400, distance: 26.5
click at [507, 400] on textarea "Do you have the model of your MacBook? Our pricing varies by model. Once we hav…" at bounding box center [394, 386] width 345 height 53
click at [386, 376] on textarea "Do you have the model of your MacBook? Our pricing varies by model." at bounding box center [394, 386] width 345 height 53
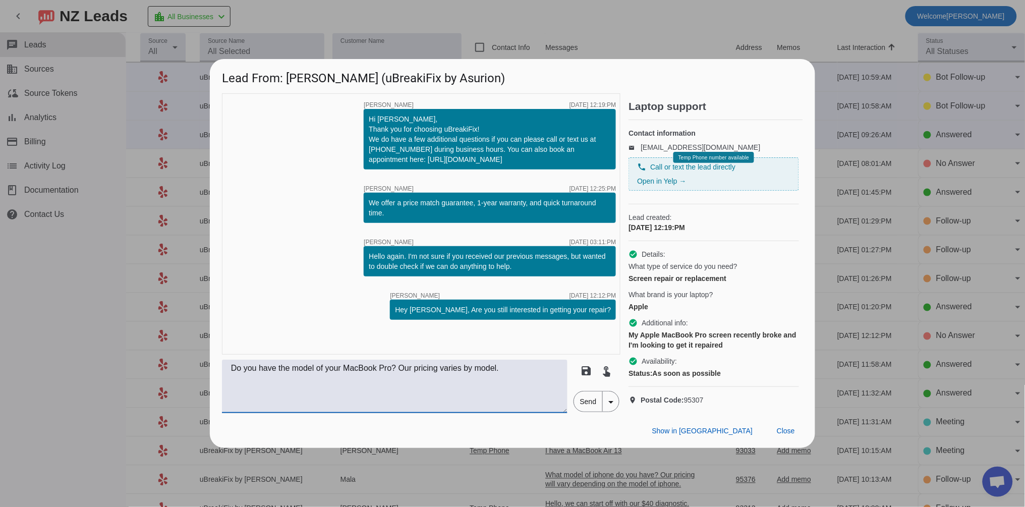
click at [524, 378] on textarea "Do you have the model of your MacBook Pro? Our pricing varies by model." at bounding box center [394, 386] width 345 height 53
type textarea "Do you have the model of your MacBook Pro? Our pricing varies by model"
click at [582, 406] on span "Send" at bounding box center [588, 401] width 29 height 20
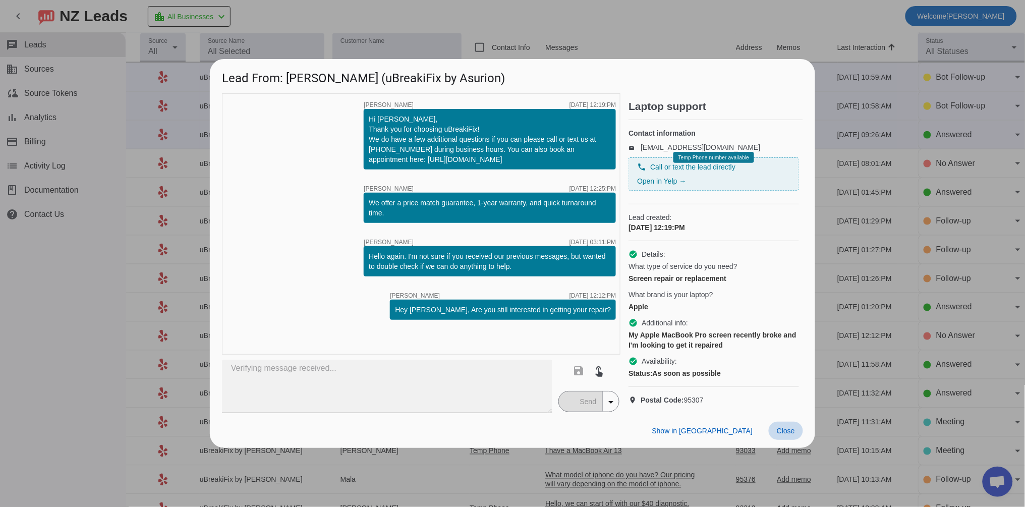
click at [791, 435] on span "Close" at bounding box center [786, 431] width 18 height 8
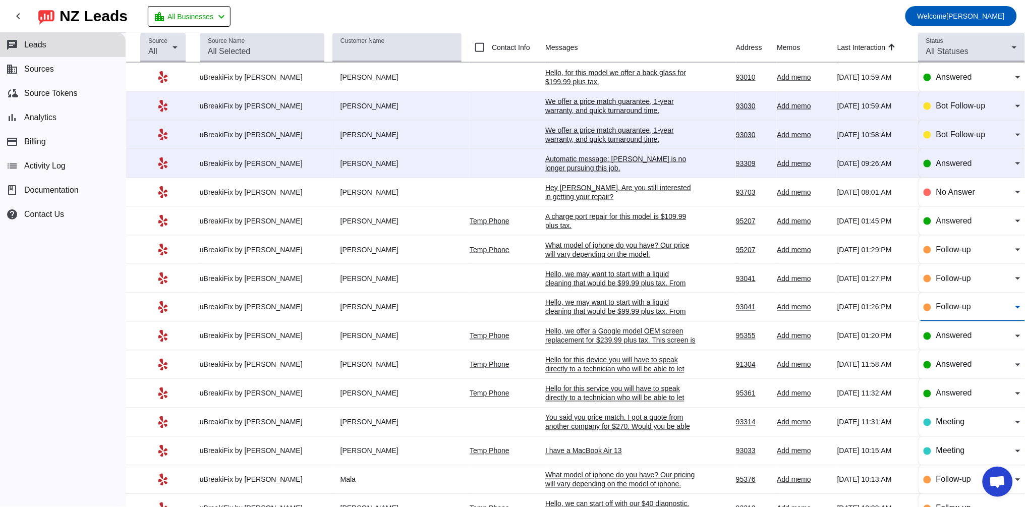
click at [939, 311] on span "Follow-up" at bounding box center [953, 307] width 35 height 9
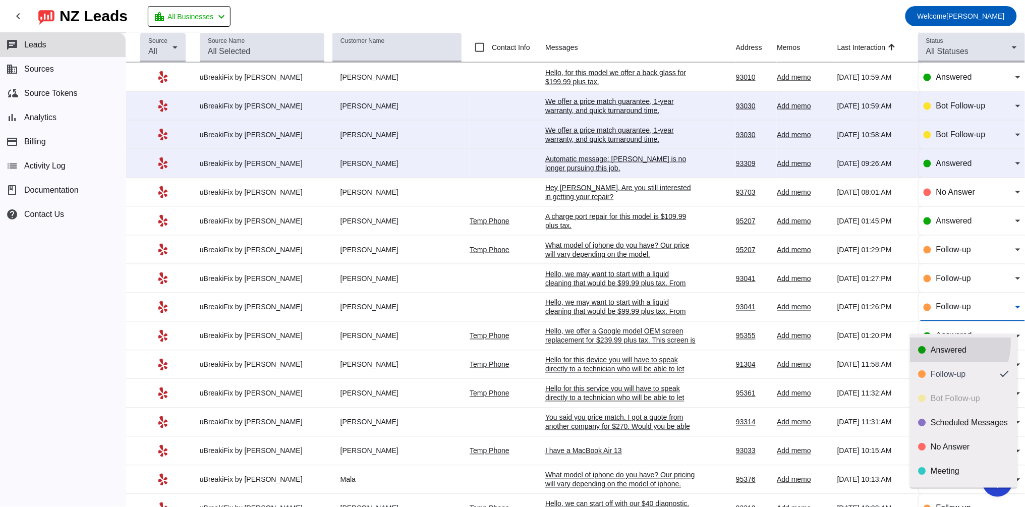
drag, startPoint x: 936, startPoint y: 342, endPoint x: 938, endPoint y: 325, distance: 16.8
click at [936, 342] on mat-option "Answered" at bounding box center [963, 350] width 107 height 24
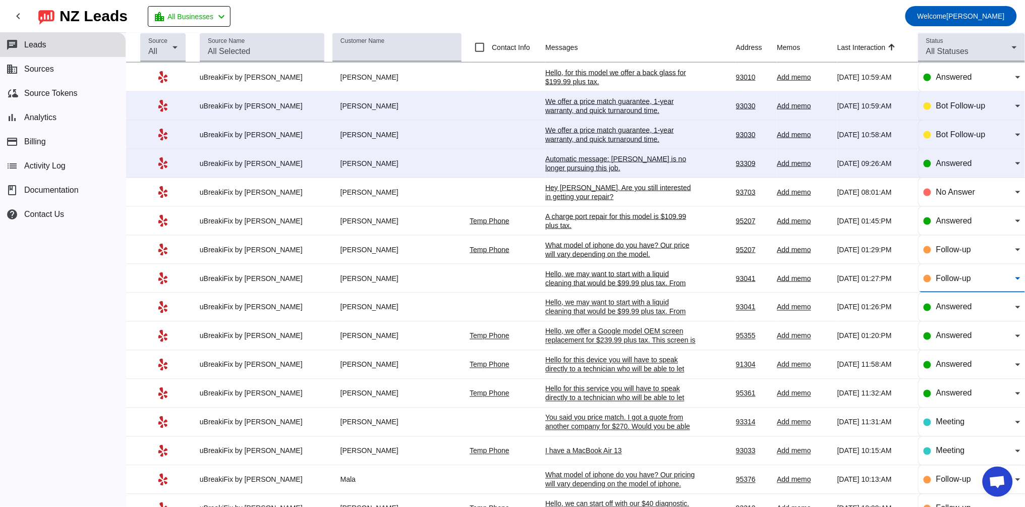
click at [938, 282] on span "Follow-up" at bounding box center [953, 278] width 35 height 9
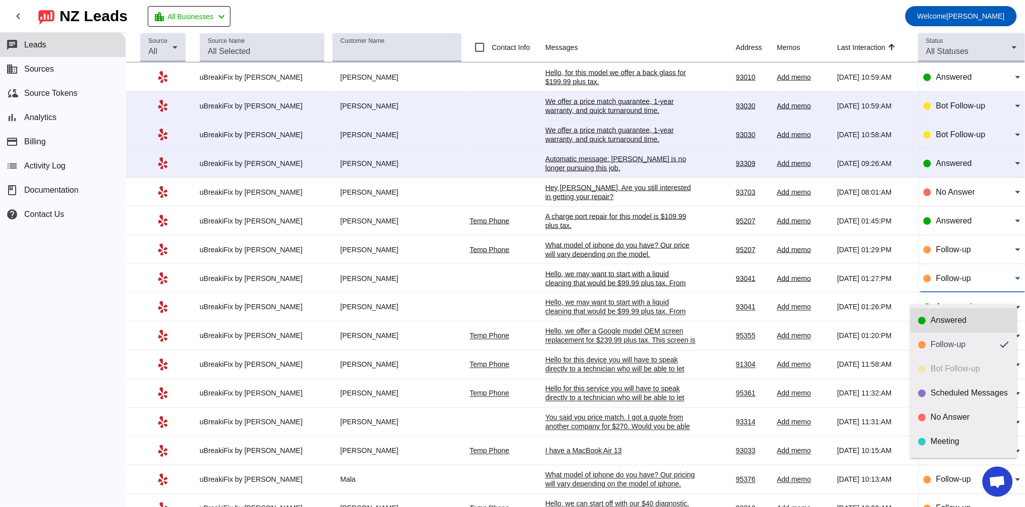
click at [941, 322] on div "Answered" at bounding box center [970, 320] width 78 height 10
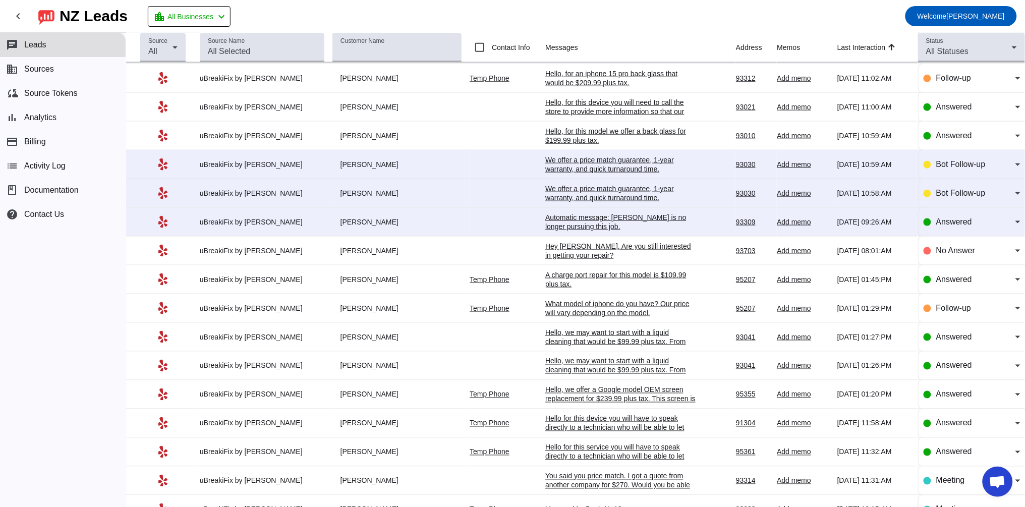
scroll to position [280, 0]
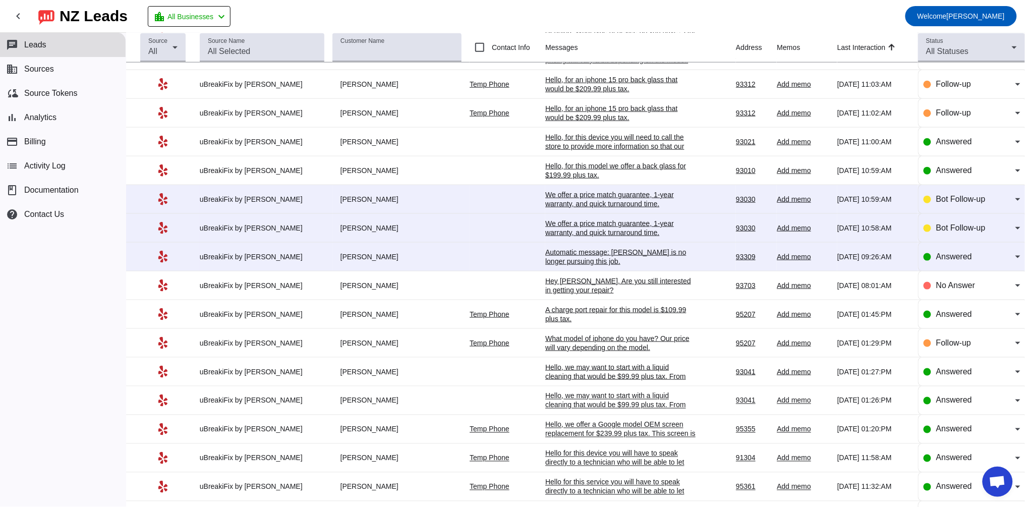
click at [561, 290] on div "Hey [PERSON_NAME], Are you still interested in getting your repair?​" at bounding box center [620, 285] width 151 height 18
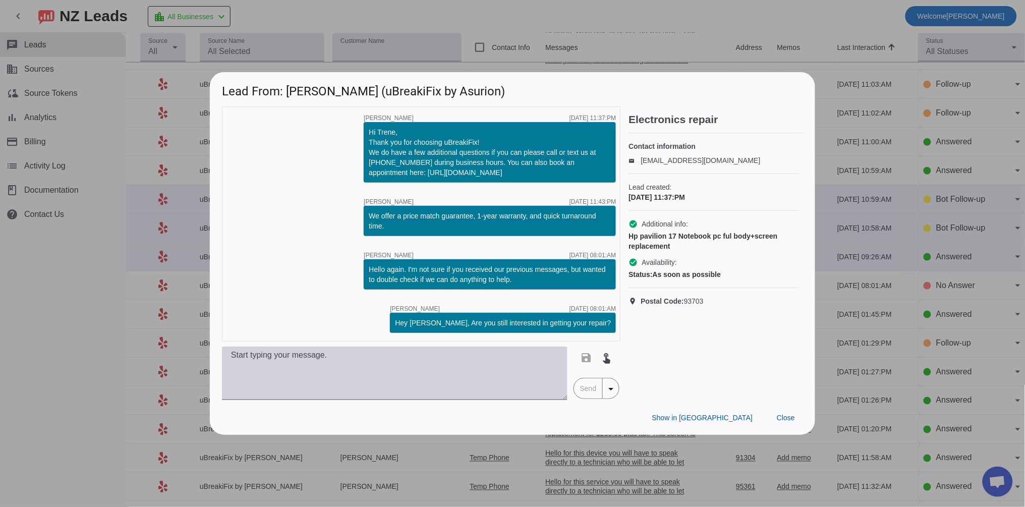
scroll to position [0, 0]
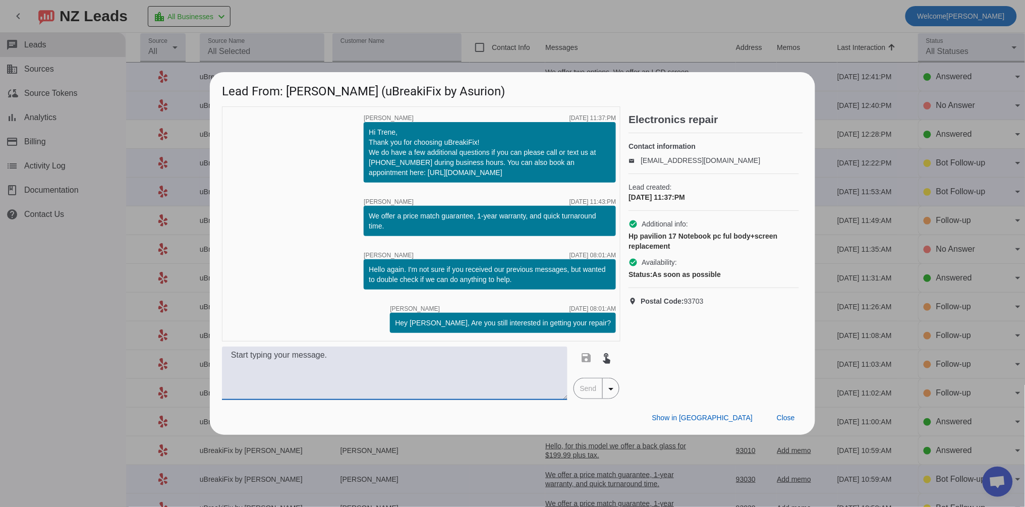
click at [319, 353] on textarea at bounding box center [394, 372] width 345 height 53
paste textarea "Hello for this device you will have to speak directly to a technician who will …"
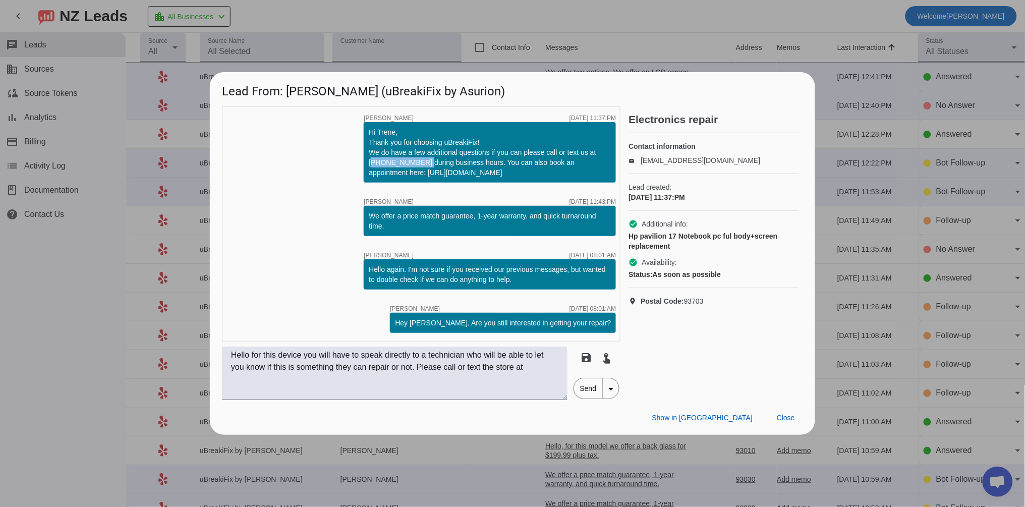
drag, startPoint x: 418, startPoint y: 163, endPoint x: 367, endPoint y: 163, distance: 50.4
click at [367, 163] on div "Hi Trene, Thank you for choosing uBreakiFix! We do have a few additional questi…" at bounding box center [490, 152] width 252 height 61
copy div "[PHONE_NUMBER]"
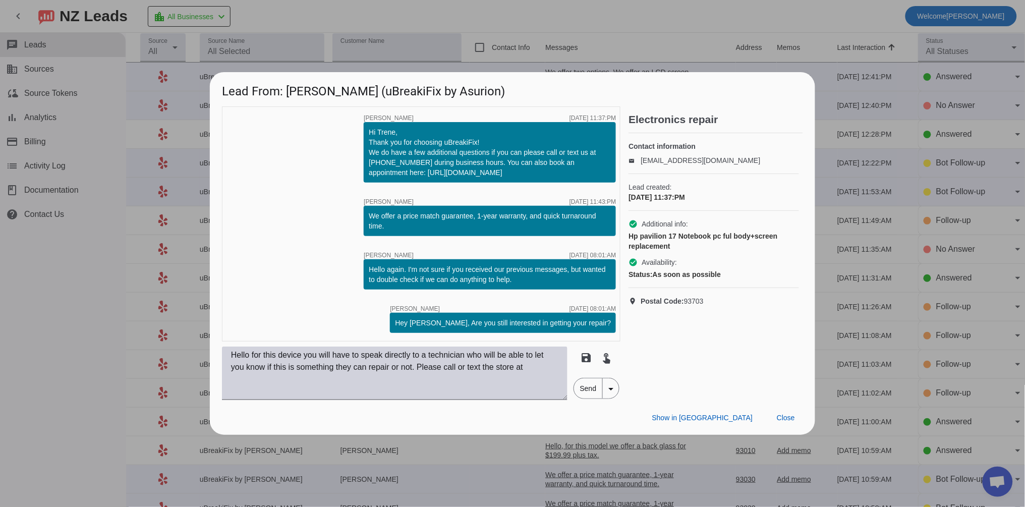
click at [557, 369] on textarea "Hello for this device you will have to speak directly to a technician who will …" at bounding box center [394, 372] width 345 height 53
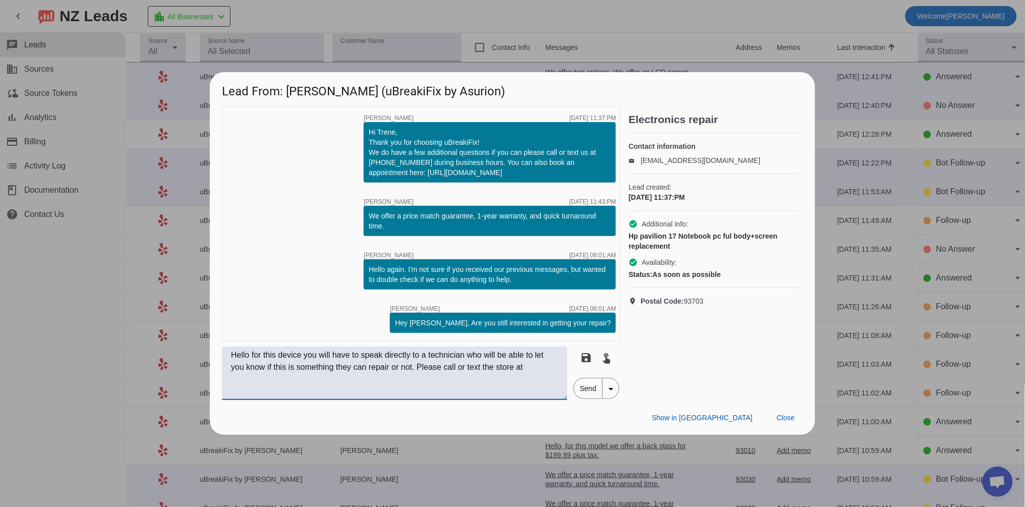
paste textarea "[PHONE_NUMBER]"
type textarea "Hello for this device you will have to speak directly to a technician who will …"
click at [579, 386] on span "Send" at bounding box center [588, 388] width 29 height 20
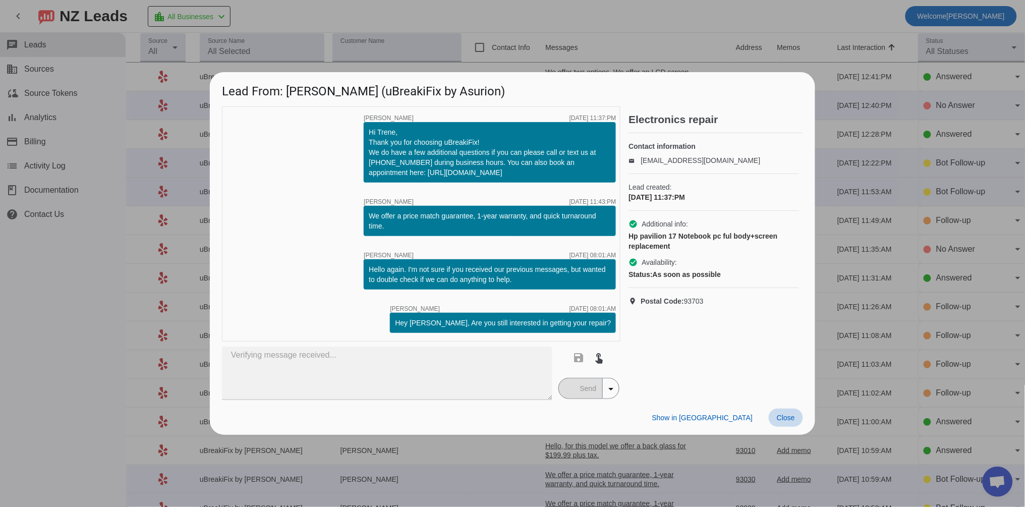
click at [785, 420] on span "Close" at bounding box center [786, 418] width 18 height 8
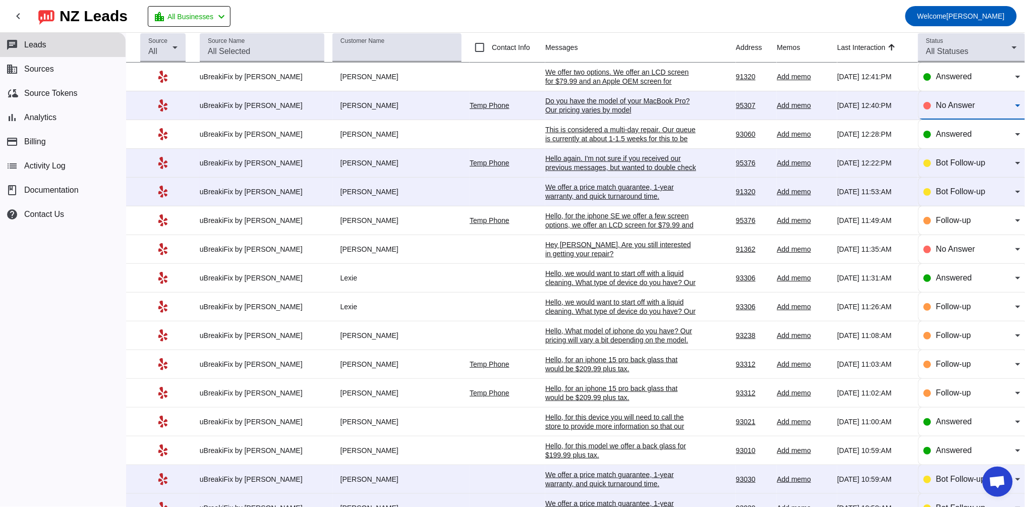
click at [942, 111] on div "No Answer" at bounding box center [975, 105] width 79 height 12
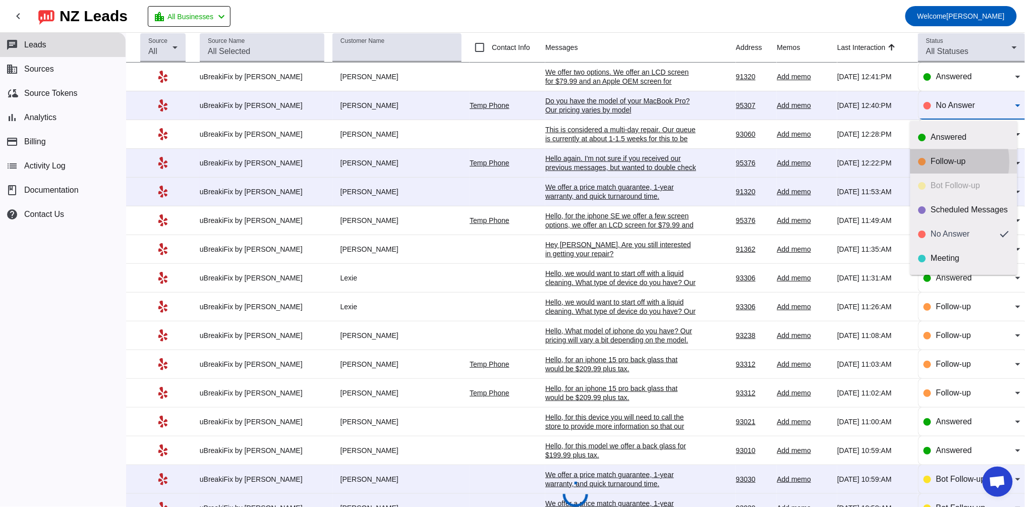
click at [937, 162] on div "Follow-up" at bounding box center [970, 161] width 78 height 10
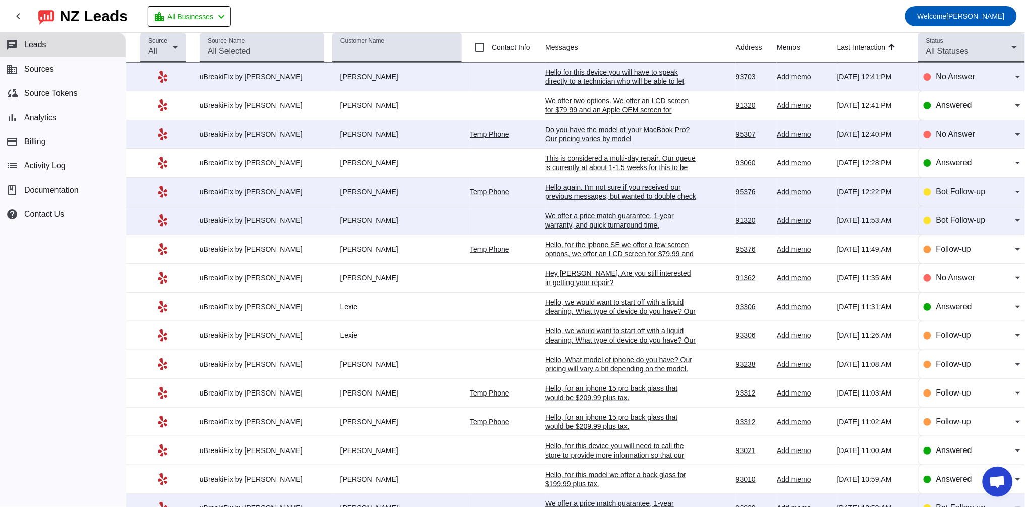
click at [606, 103] on div "We offer two options. We offer an LCD screen for $79.99 and an Apple OEM screen…" at bounding box center [620, 109] width 151 height 27
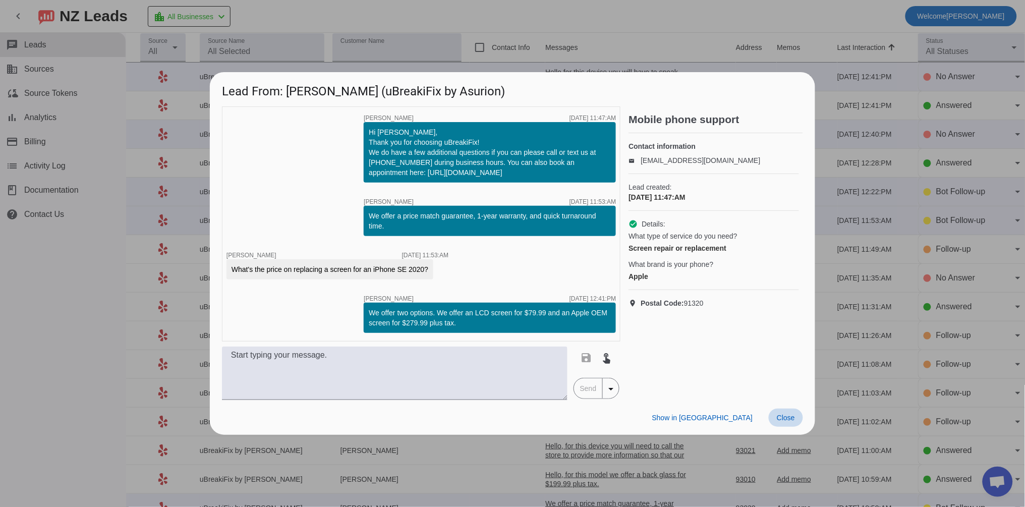
click at [785, 411] on span at bounding box center [786, 417] width 34 height 18
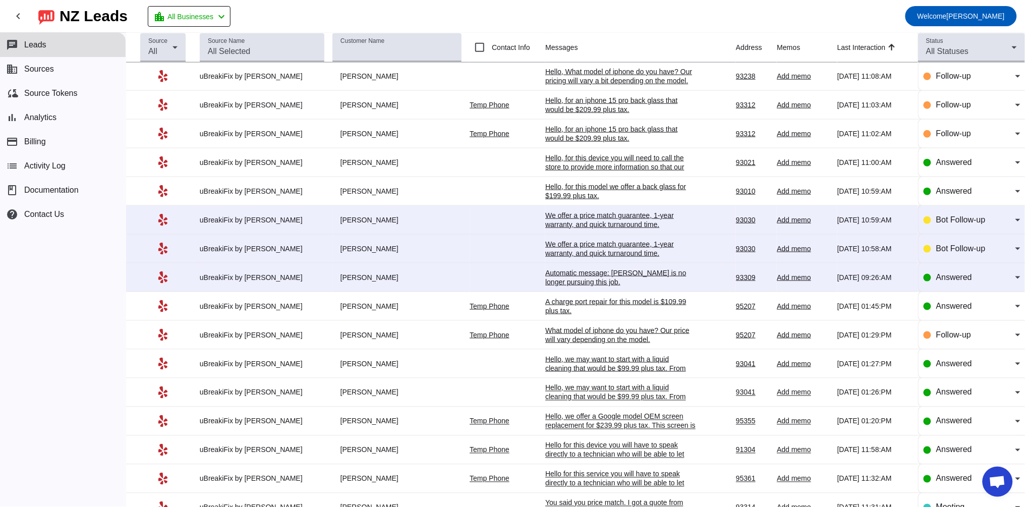
scroll to position [195, 0]
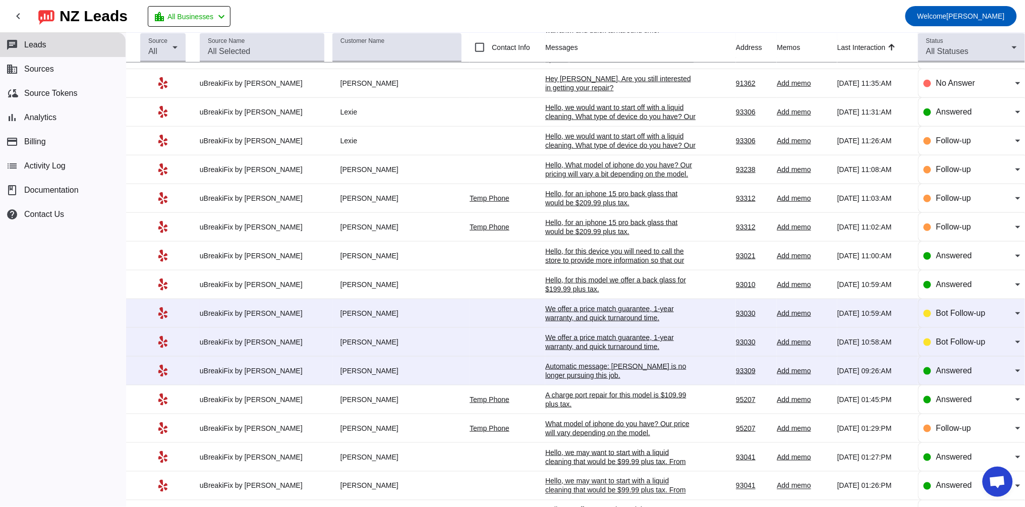
click at [578, 379] on div "Automatic message: [PERSON_NAME] is no longer pursuing this job." at bounding box center [620, 371] width 151 height 18
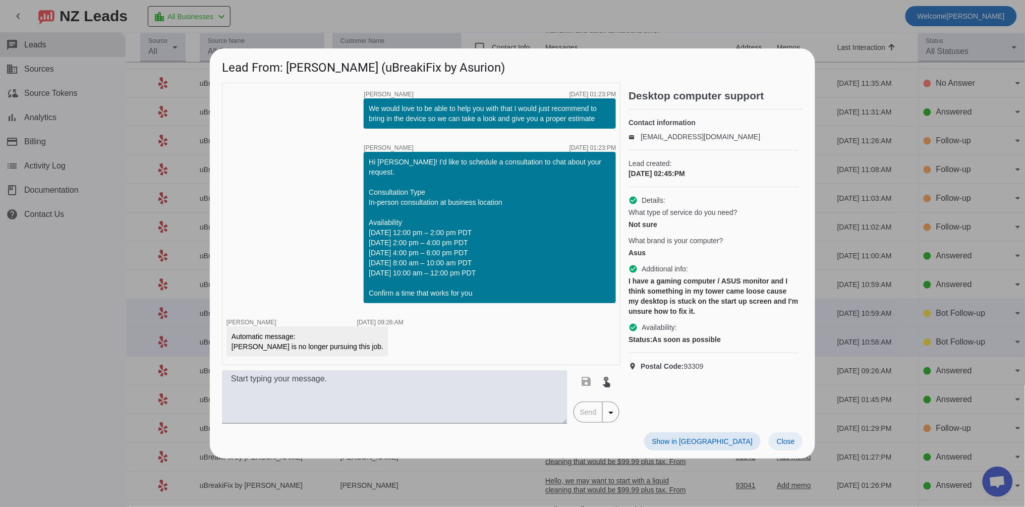
drag, startPoint x: 785, startPoint y: 448, endPoint x: 789, endPoint y: 445, distance: 5.4
click at [789, 445] on span "Close" at bounding box center [786, 441] width 18 height 8
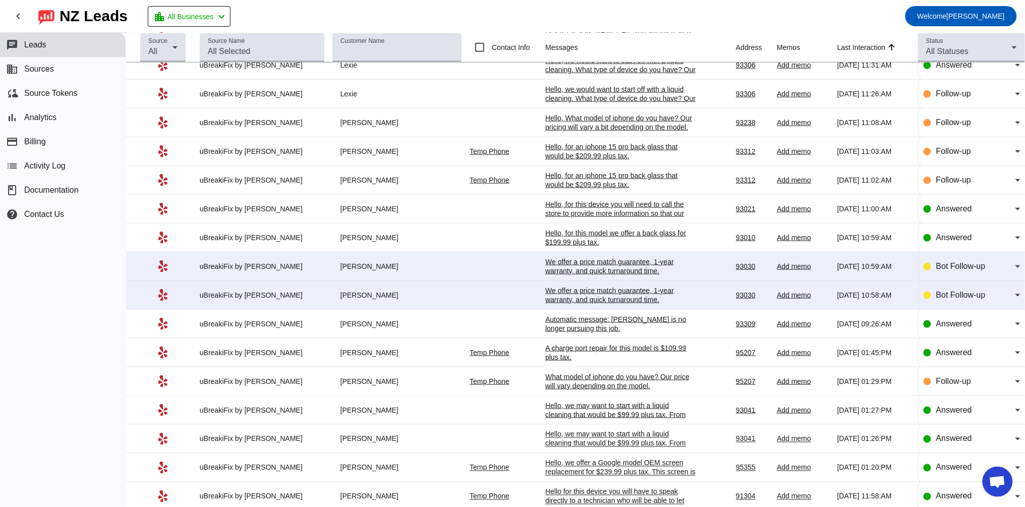
scroll to position [288, 0]
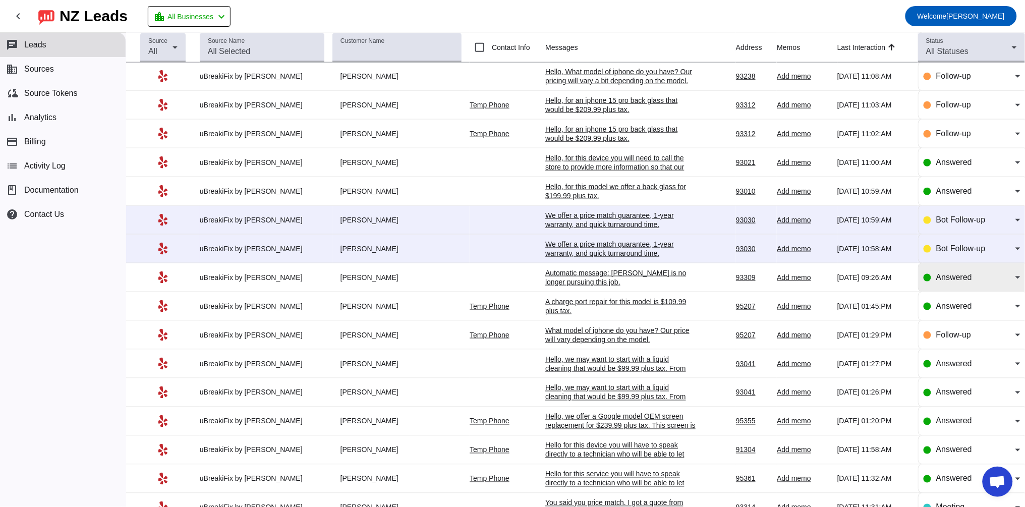
click at [950, 281] on span "Answered" at bounding box center [954, 277] width 36 height 9
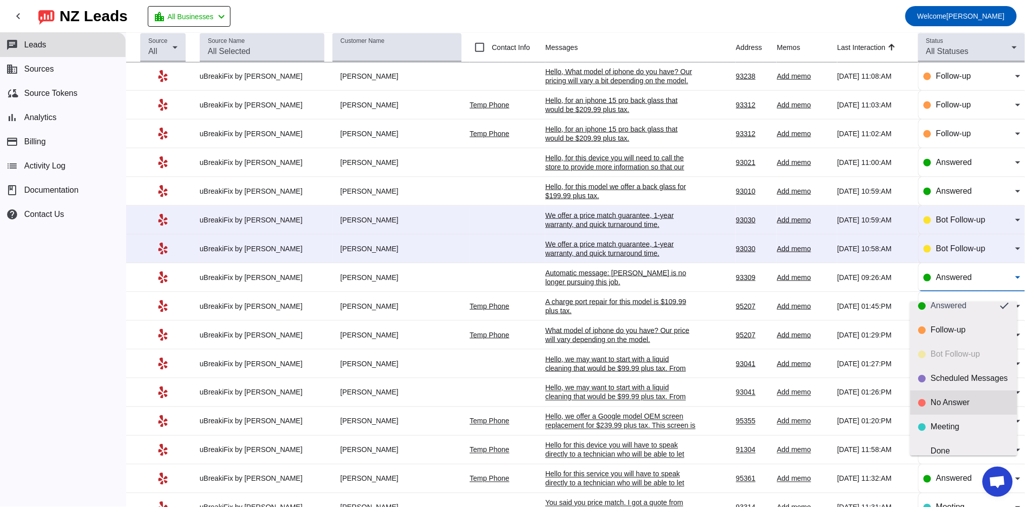
scroll to position [23, 0]
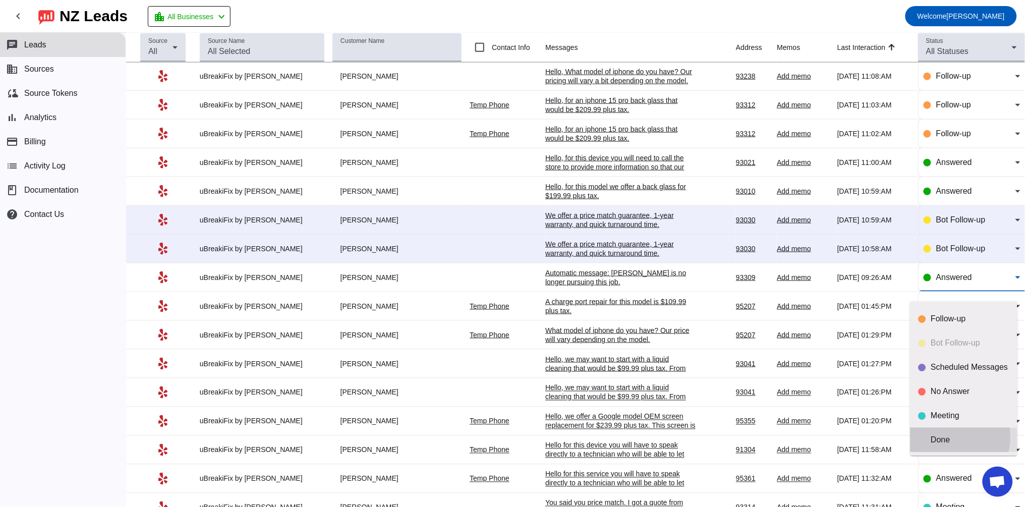
click at [951, 436] on div "Done" at bounding box center [970, 440] width 78 height 10
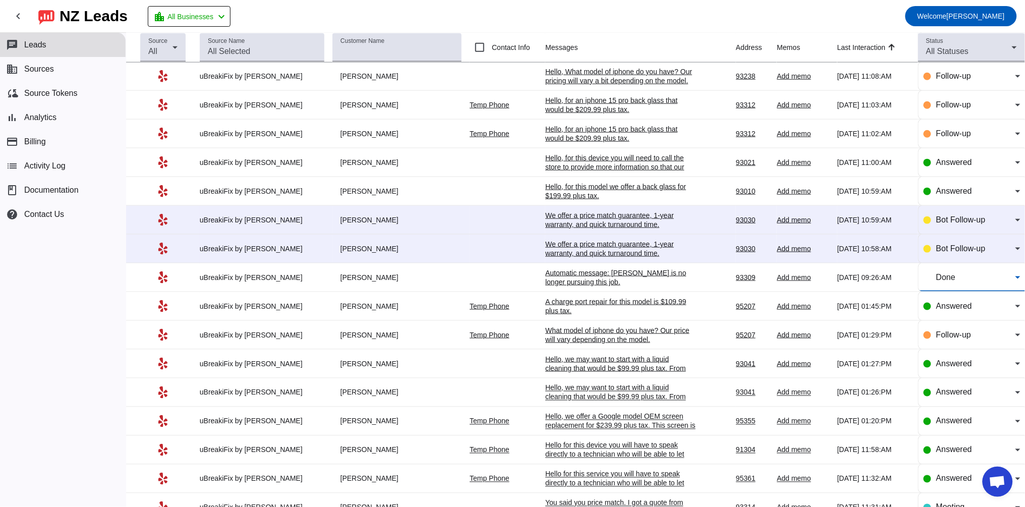
click at [618, 258] on div "We offer a price match guarantee, 1-year warranty, and quick turnaround time.​" at bounding box center [620, 249] width 151 height 18
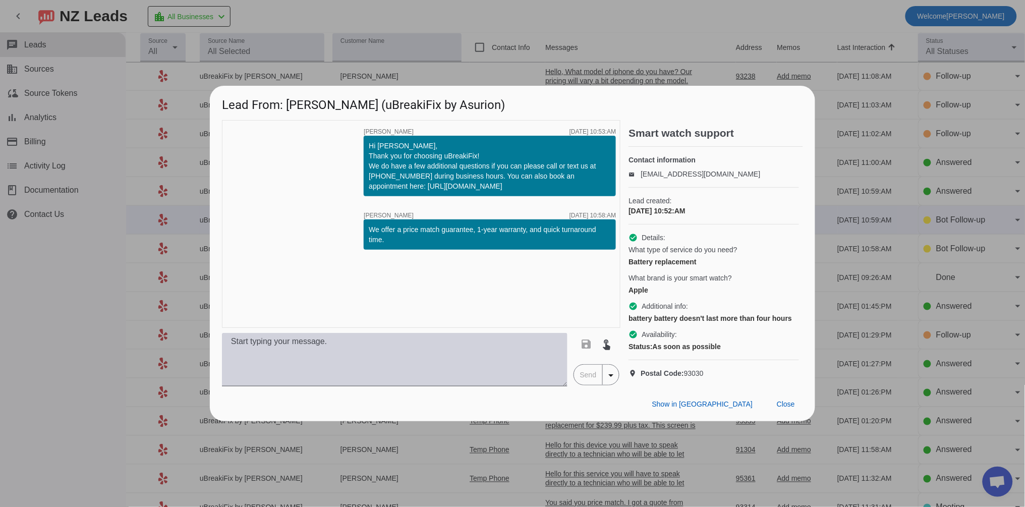
click at [361, 365] on textarea at bounding box center [394, 359] width 345 height 53
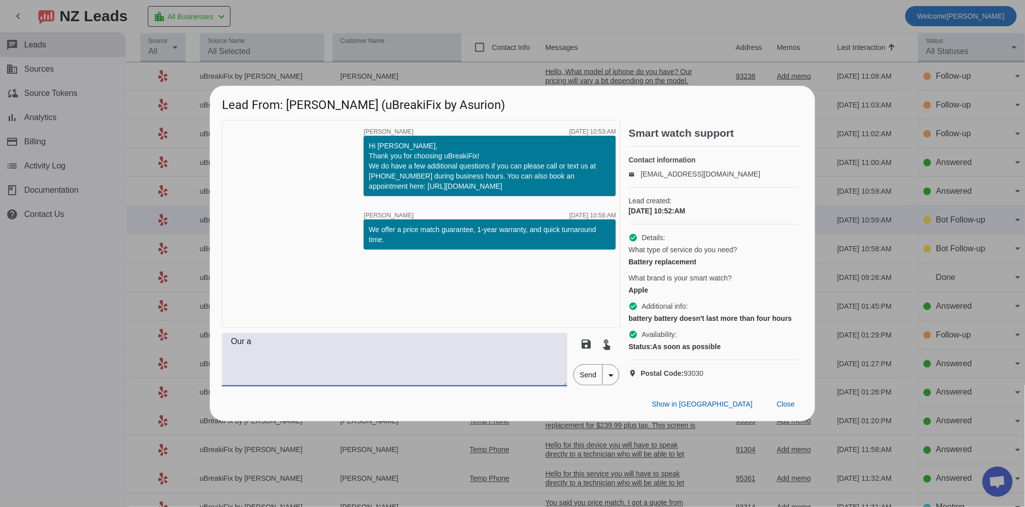
scroll to position [0, 0]
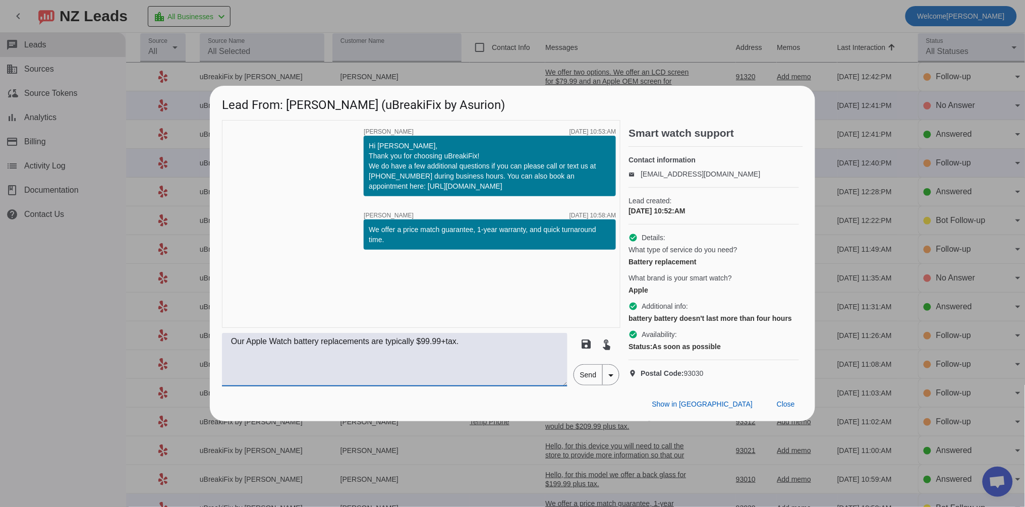
type textarea "Our Apple Watch battery replacements are typically $99.99+tax."
click at [595, 385] on span "Send" at bounding box center [588, 375] width 29 height 20
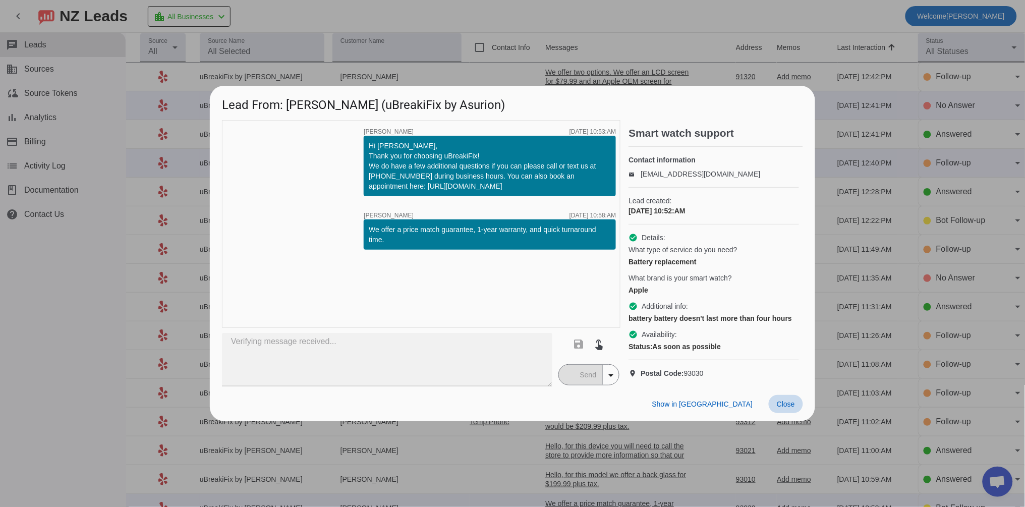
click at [792, 408] on span "Close" at bounding box center [786, 404] width 18 height 8
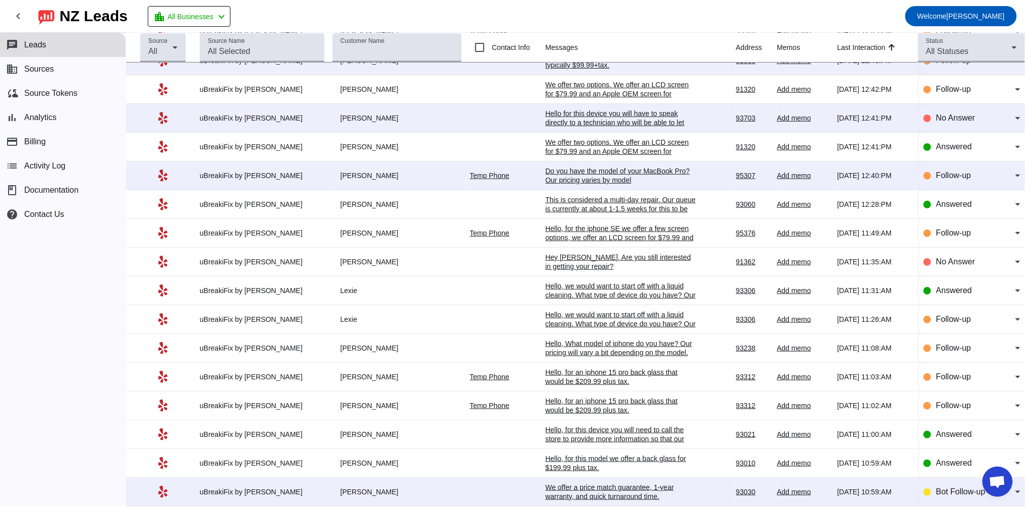
scroll to position [93, 0]
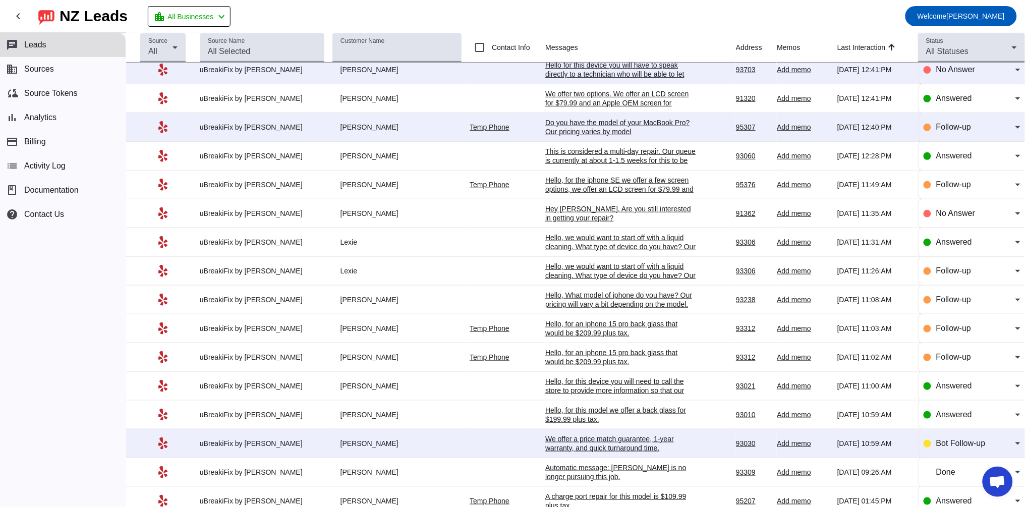
click at [555, 445] on div "We offer a price match guarantee, 1-year warranty, and quick turnaround time.​" at bounding box center [620, 443] width 151 height 18
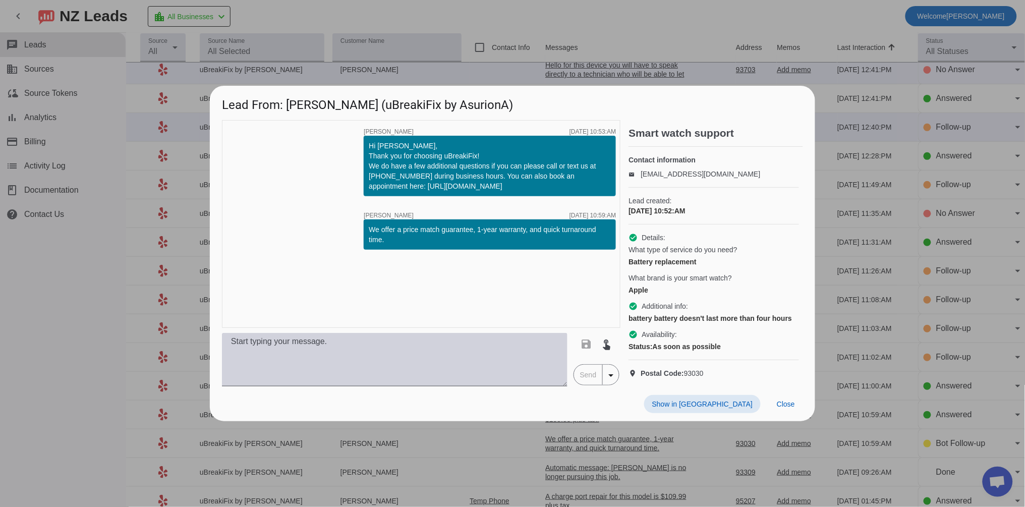
click at [433, 386] on textarea at bounding box center [394, 359] width 345 height 53
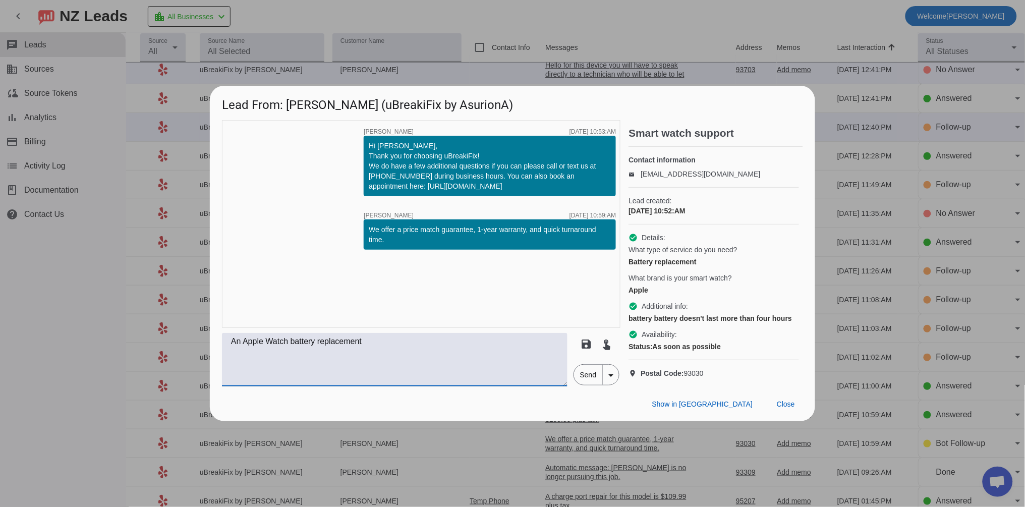
scroll to position [0, 0]
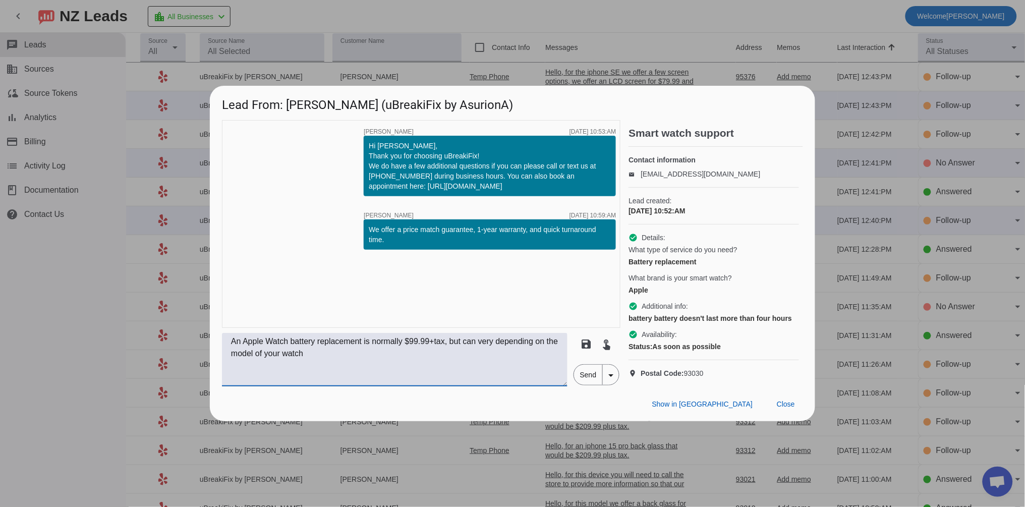
type textarea "An Apple Watch battery replacement is normally $99.99+tax, but can very dependi…"
click at [587, 385] on span "Send" at bounding box center [588, 375] width 29 height 20
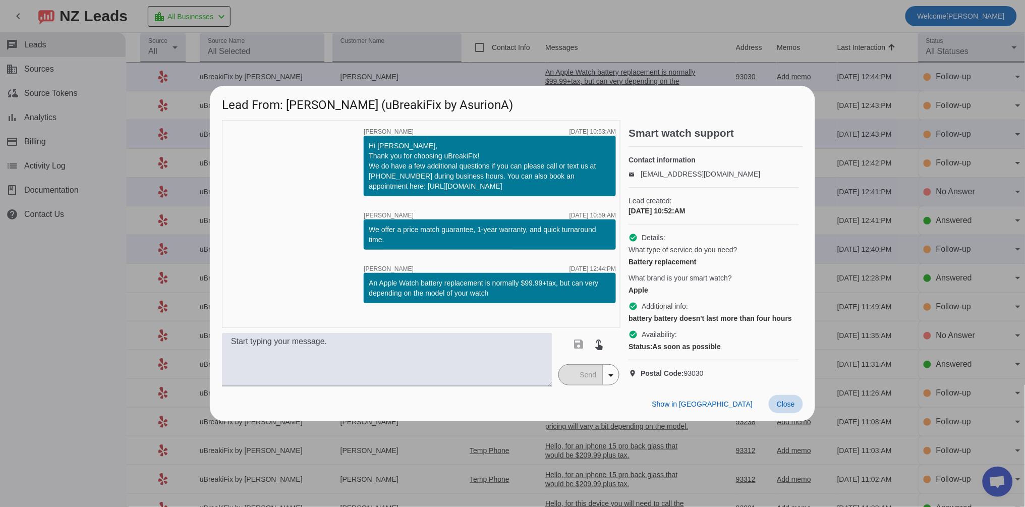
click at [790, 408] on span "Close" at bounding box center [786, 404] width 18 height 8
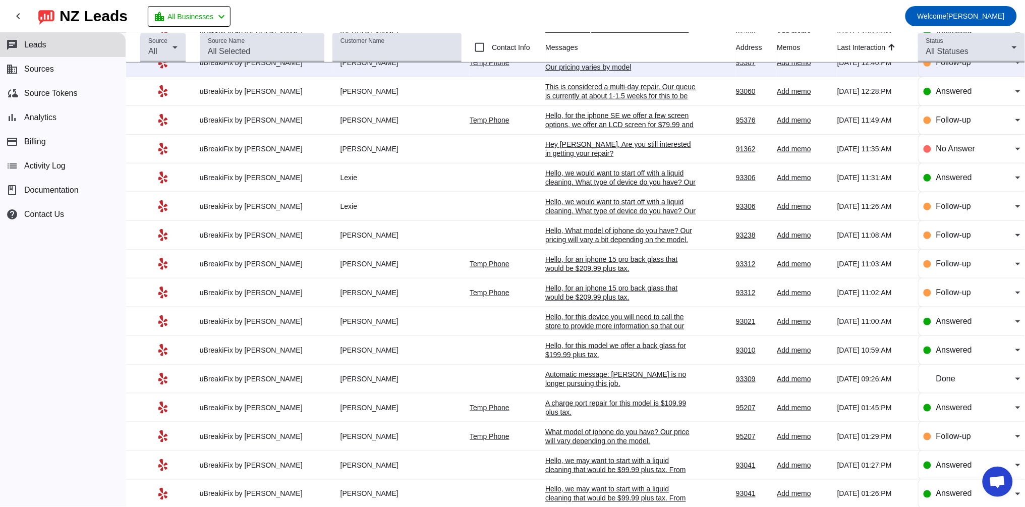
scroll to position [93, 0]
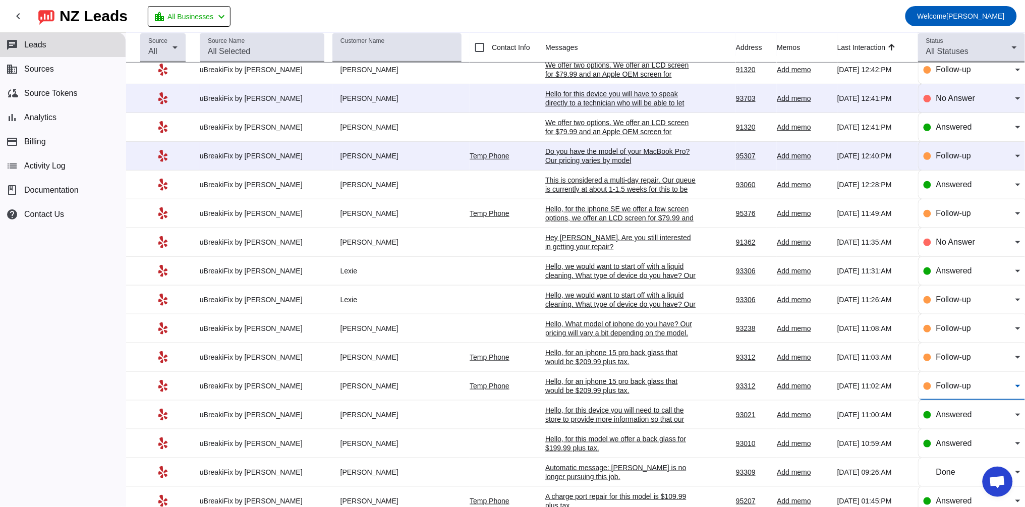
click at [936, 390] on span "Follow-up" at bounding box center [953, 385] width 35 height 9
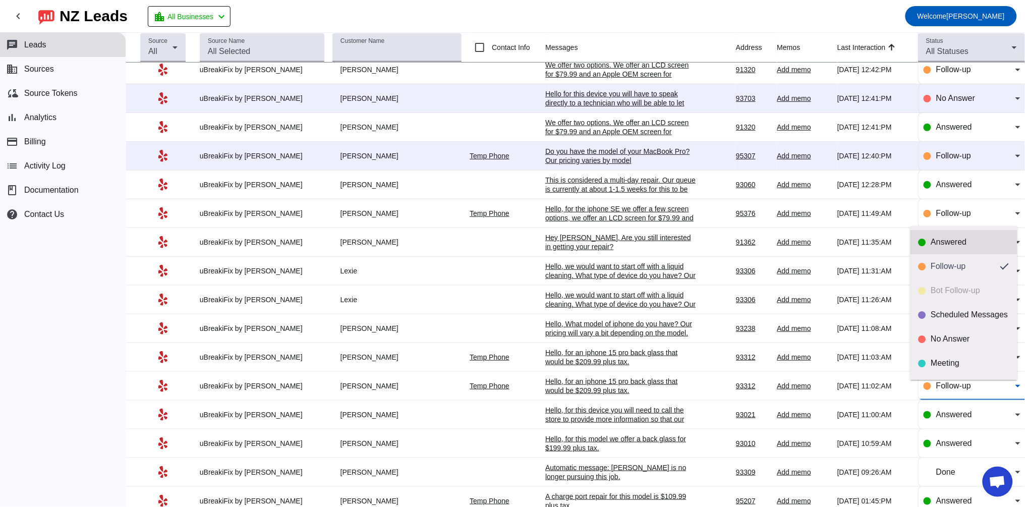
click at [954, 243] on div "Answered" at bounding box center [970, 242] width 78 height 10
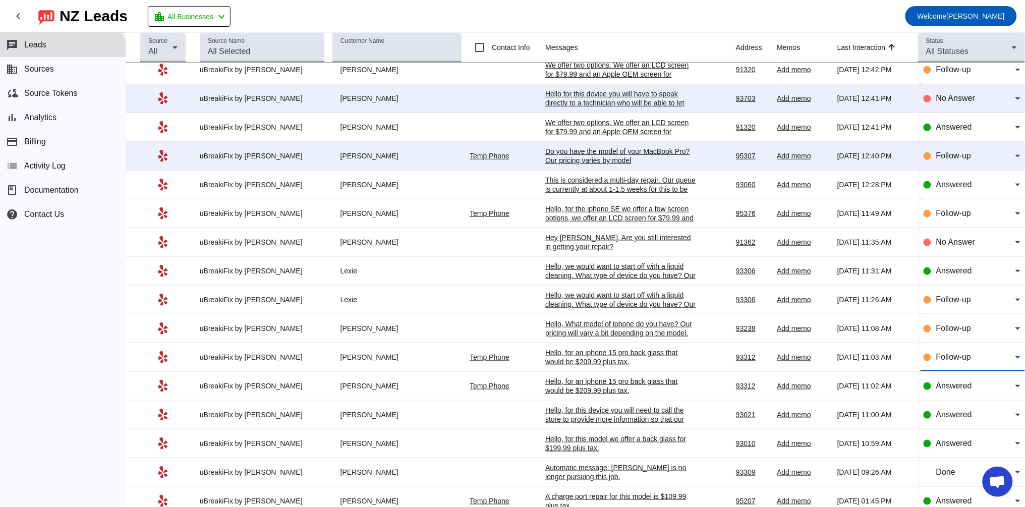
click at [953, 363] on div "Follow-up" at bounding box center [975, 357] width 79 height 12
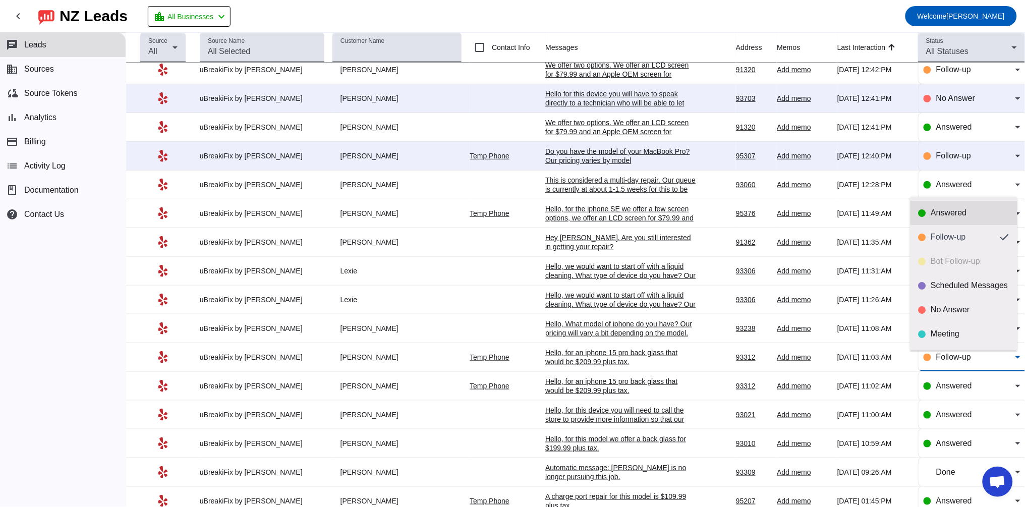
click at [942, 203] on mat-option "Answered" at bounding box center [963, 213] width 107 height 24
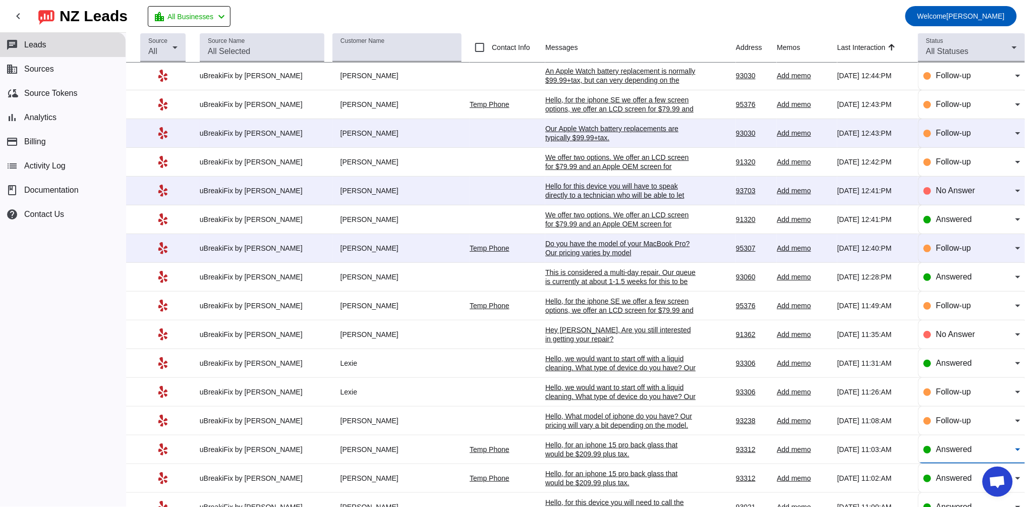
scroll to position [0, 0]
click at [936, 368] on span "Answered" at bounding box center [954, 364] width 36 height 9
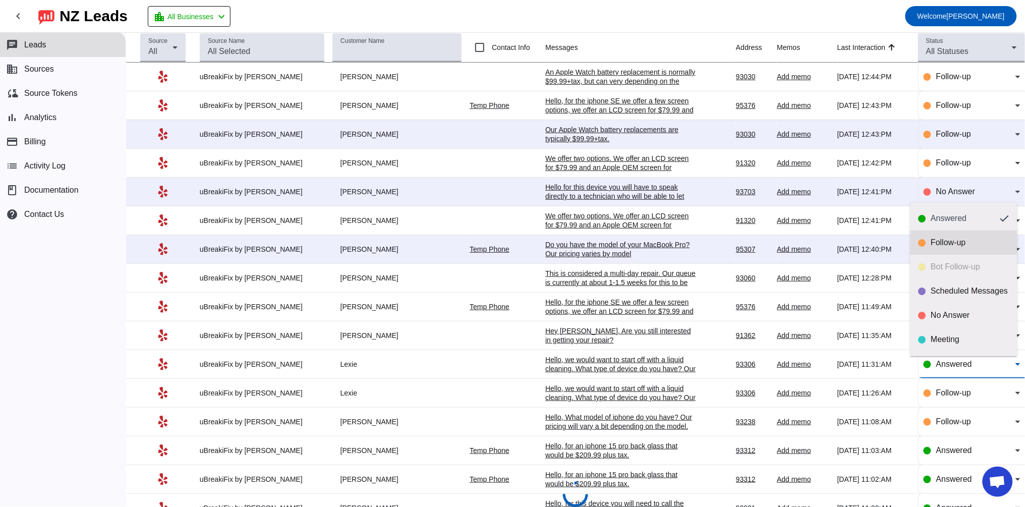
click at [956, 241] on div "Follow-up" at bounding box center [970, 243] width 78 height 10
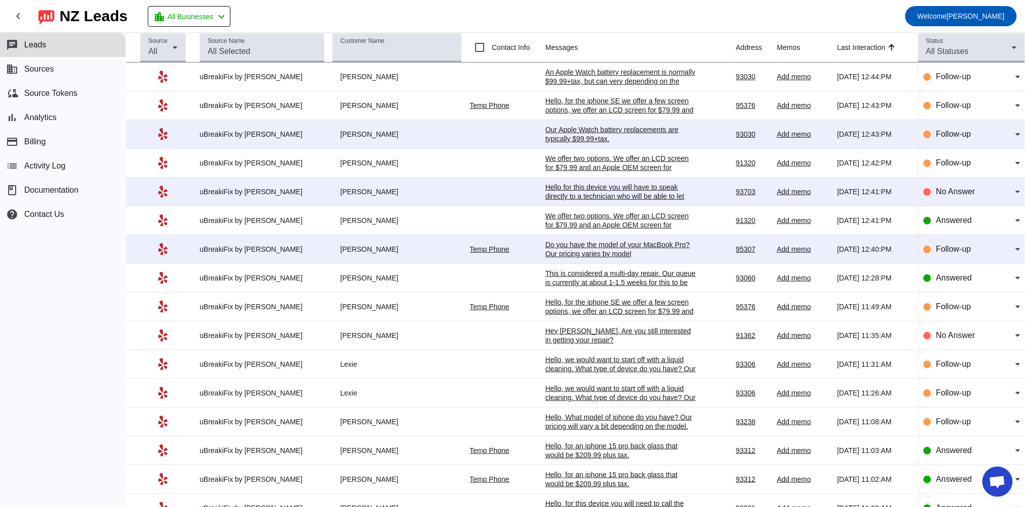
click at [603, 335] on div "Hey [PERSON_NAME], Are you still interested in getting your repair?​" at bounding box center [620, 335] width 151 height 18
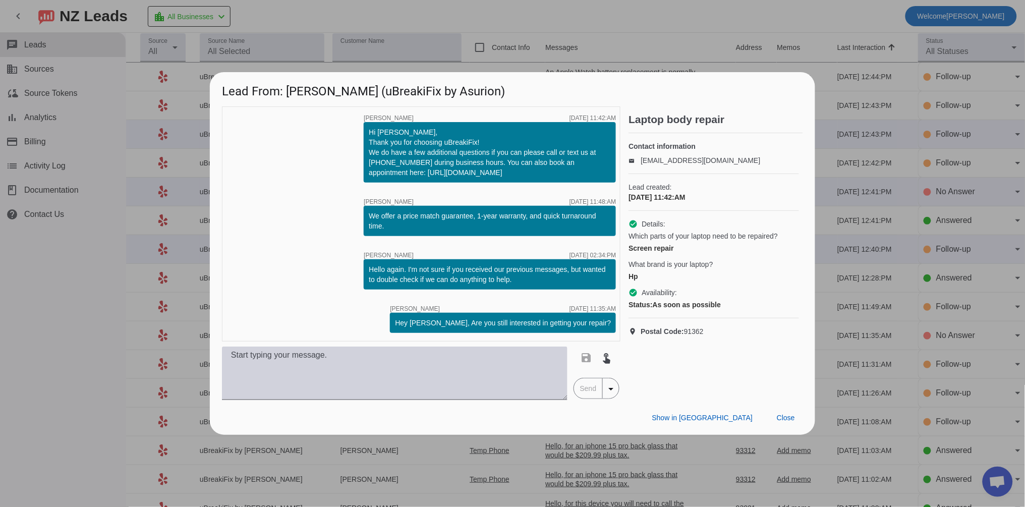
click at [254, 383] on textarea at bounding box center [394, 372] width 345 height 53
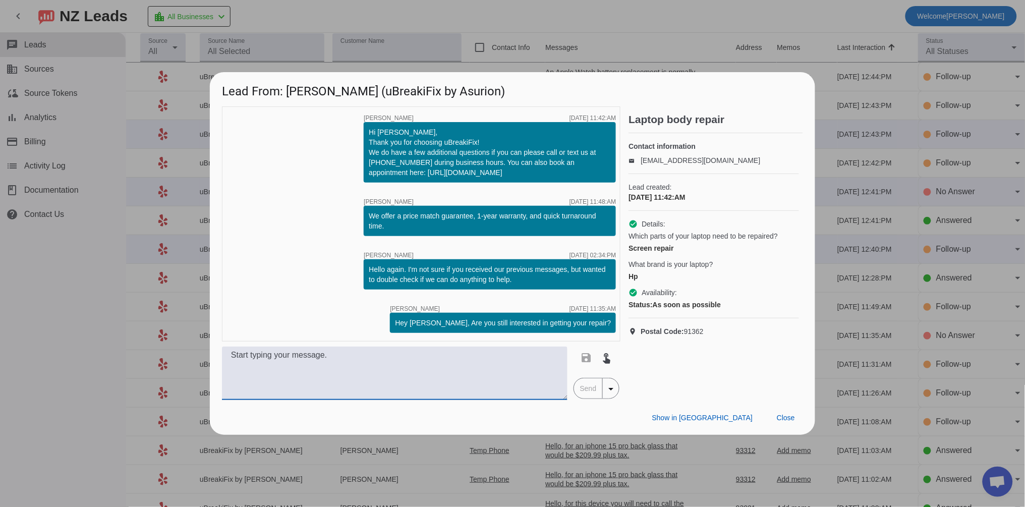
paste textarea "Hello for this device you will have to speak directly to a technician who will …"
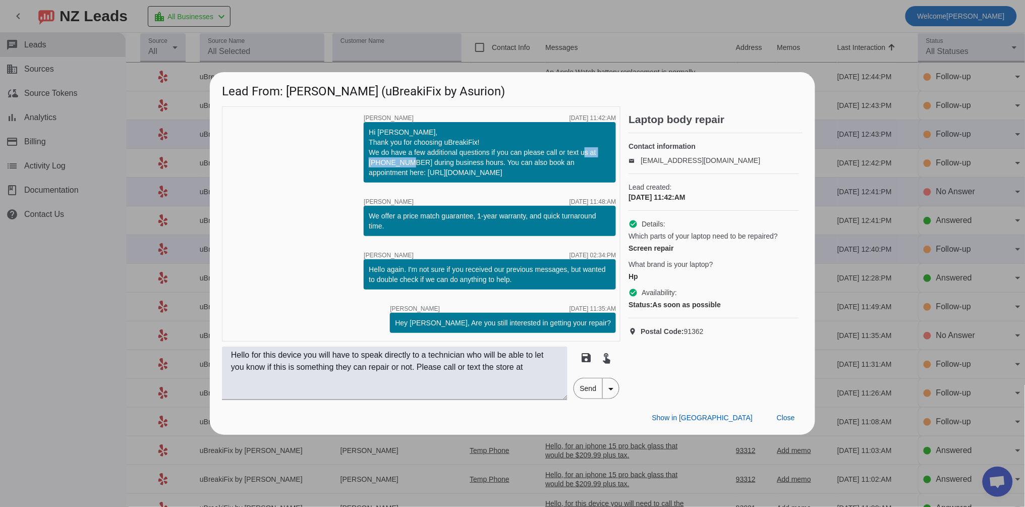
drag, startPoint x: 419, startPoint y: 162, endPoint x: 358, endPoint y: 160, distance: 61.1
click at [359, 161] on div "timer close [PERSON_NAME] [DATE] 11:42:AM Hi [PERSON_NAME], Thank you for choos…" at bounding box center [421, 223] width 398 height 235
copy div "[PHONE_NUMBER]"
click at [558, 364] on textarea "Hello for this device you will have to speak directly to a technician who will …" at bounding box center [394, 372] width 345 height 53
paste textarea "[PHONE_NUMBER]"
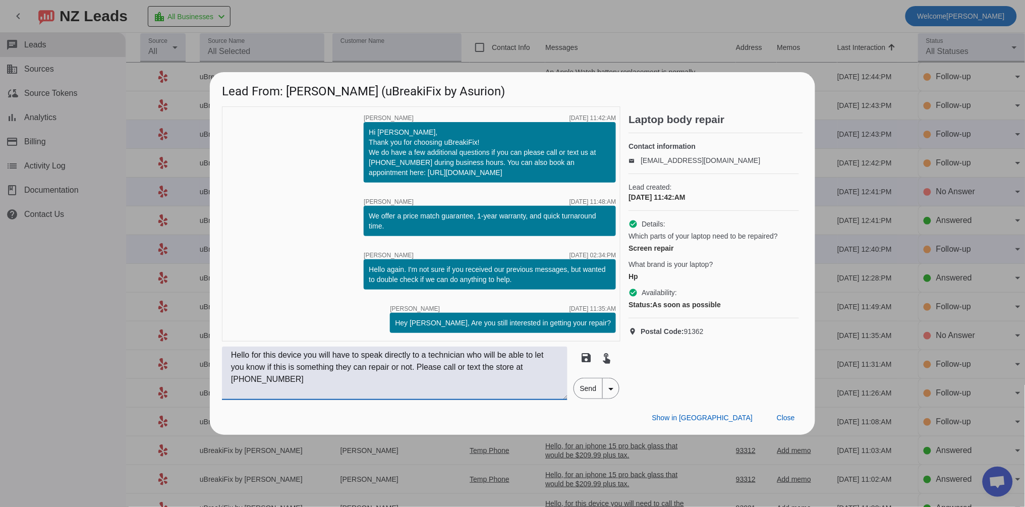
type textarea "Hello for this device you will have to speak directly to a technician who will …"
click at [588, 389] on span "Send" at bounding box center [588, 388] width 29 height 20
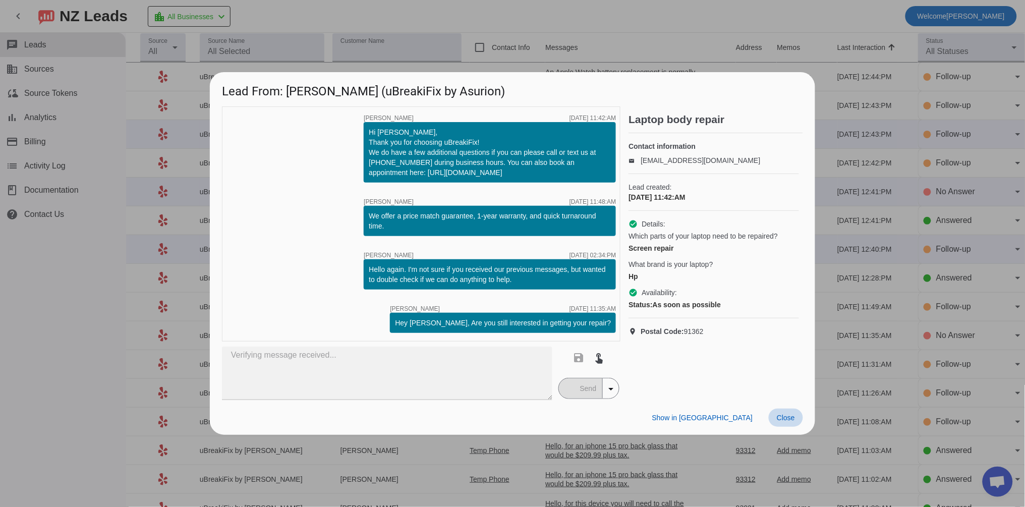
click at [787, 420] on span "Close" at bounding box center [786, 418] width 18 height 8
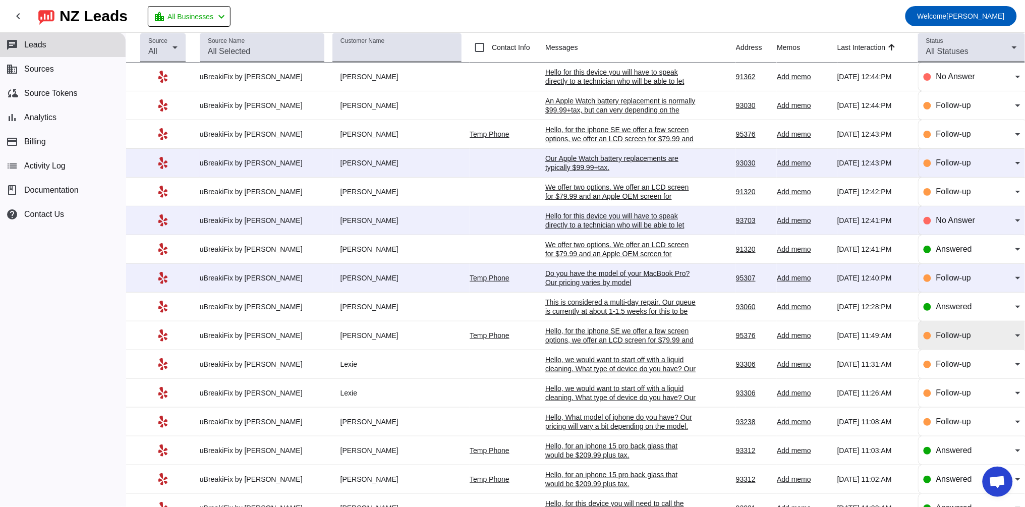
click at [942, 335] on span "Follow-up" at bounding box center [953, 335] width 35 height 9
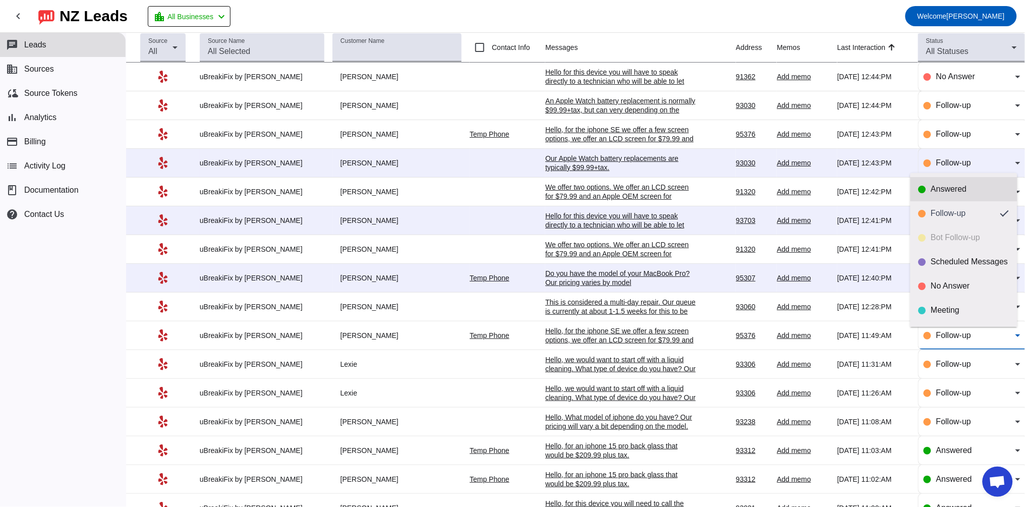
click at [934, 192] on div "Answered" at bounding box center [970, 189] width 78 height 10
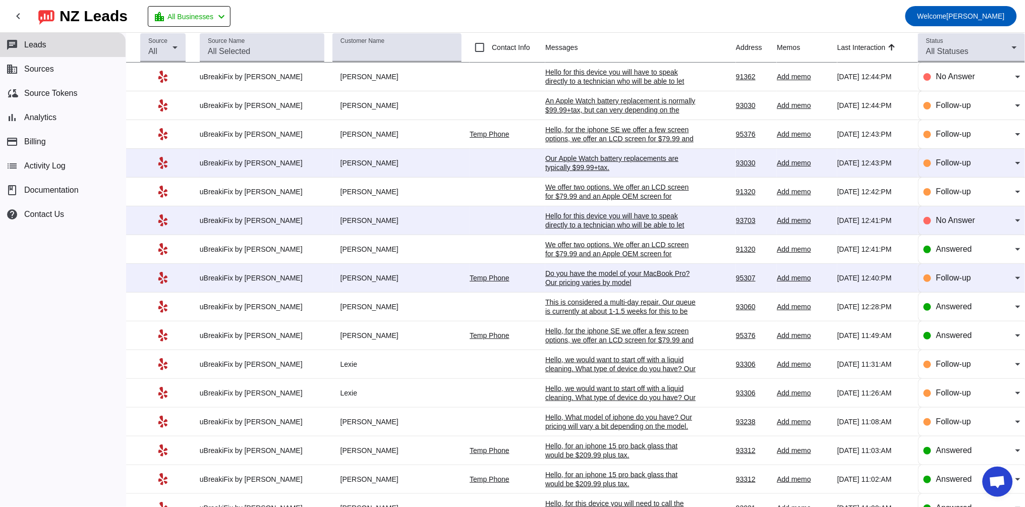
click at [593, 281] on div "Do you have the model of your MacBook Pro? Our pricing varies by model" at bounding box center [620, 278] width 151 height 18
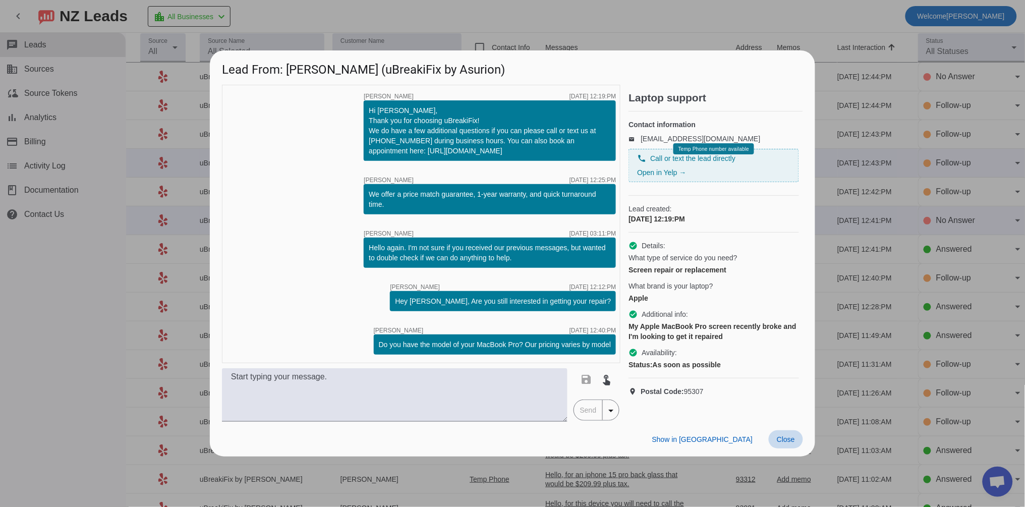
click at [795, 440] on span at bounding box center [786, 439] width 34 height 18
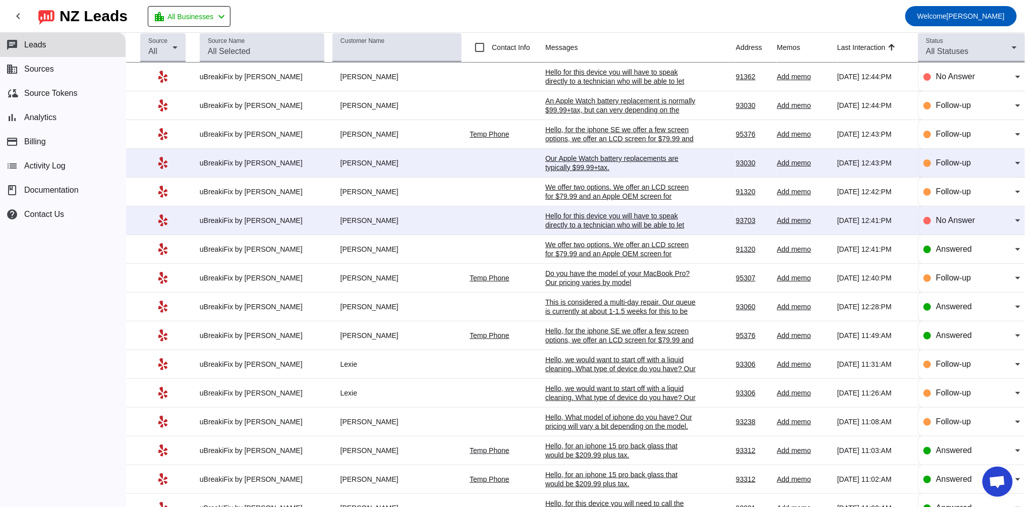
click at [561, 220] on div "Hello for this device you will have to speak directly to a technician who will …" at bounding box center [620, 233] width 151 height 45
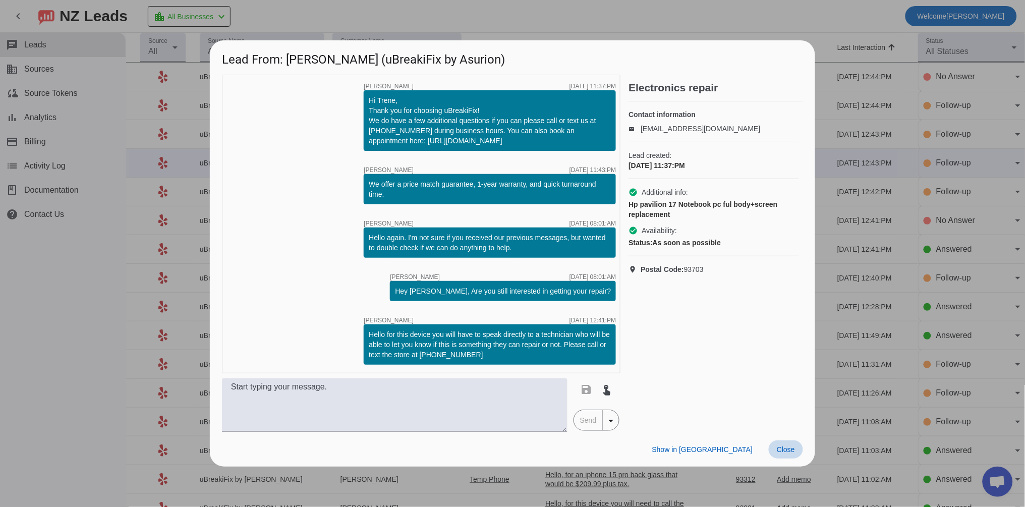
click at [785, 450] on span "Close" at bounding box center [786, 449] width 18 height 8
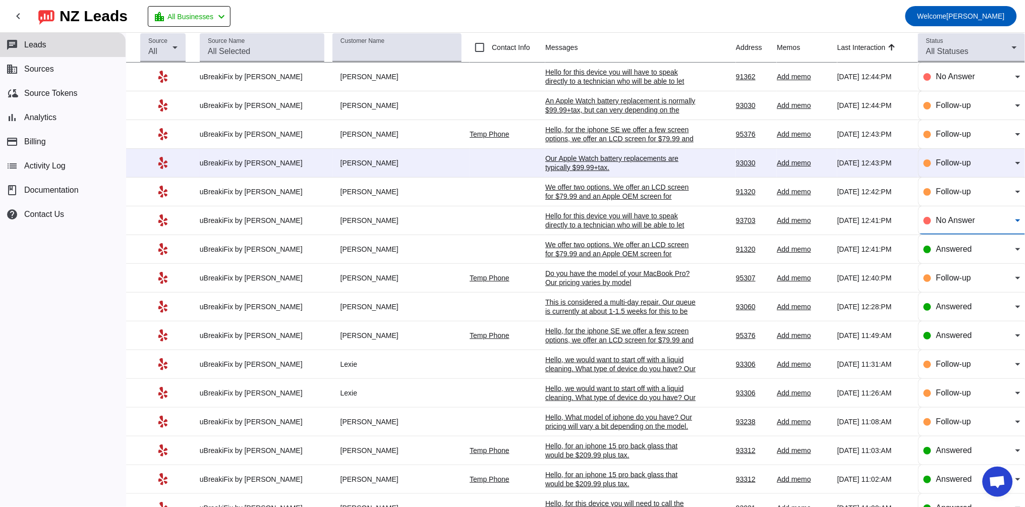
click at [949, 221] on span "No Answer" at bounding box center [955, 220] width 39 height 9
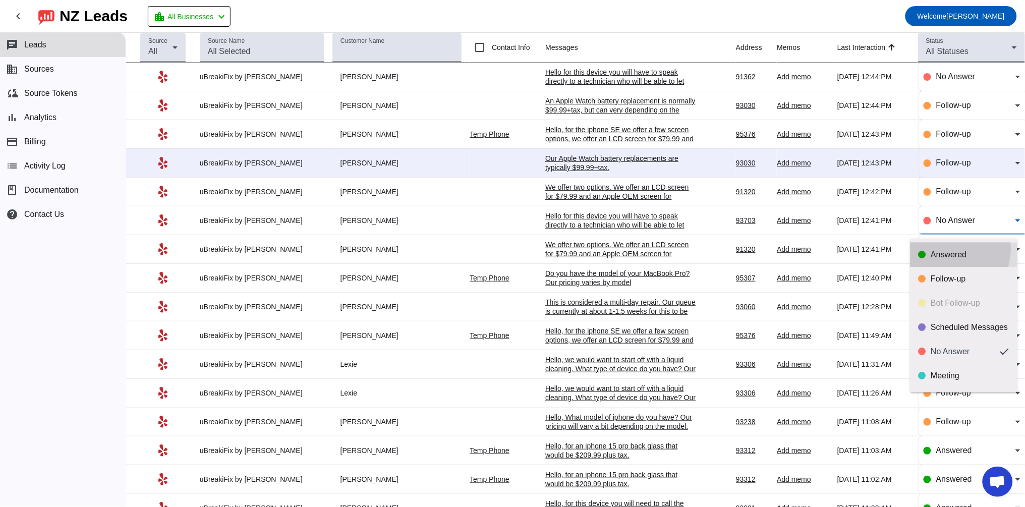
click at [945, 249] on mat-option "Answered" at bounding box center [963, 255] width 107 height 24
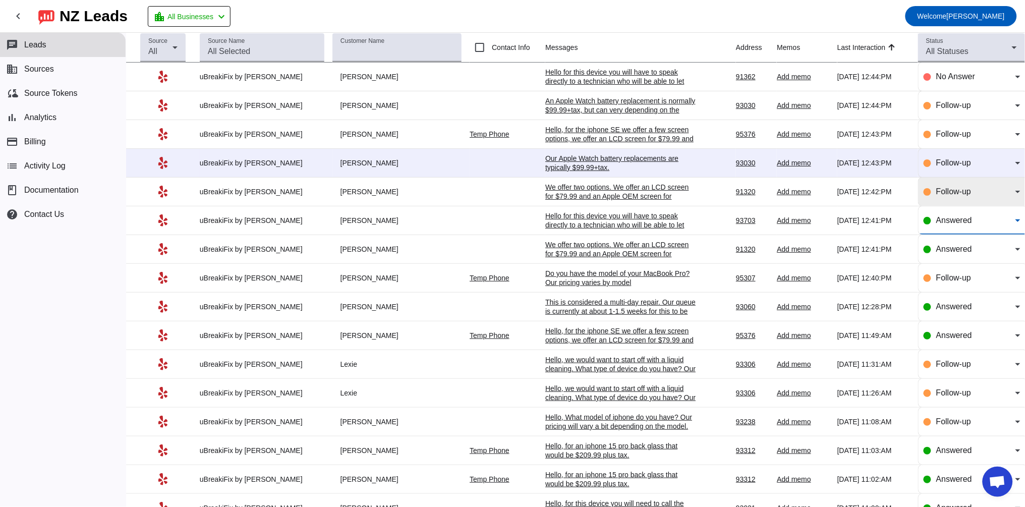
click at [936, 193] on span "Follow-up" at bounding box center [953, 191] width 35 height 9
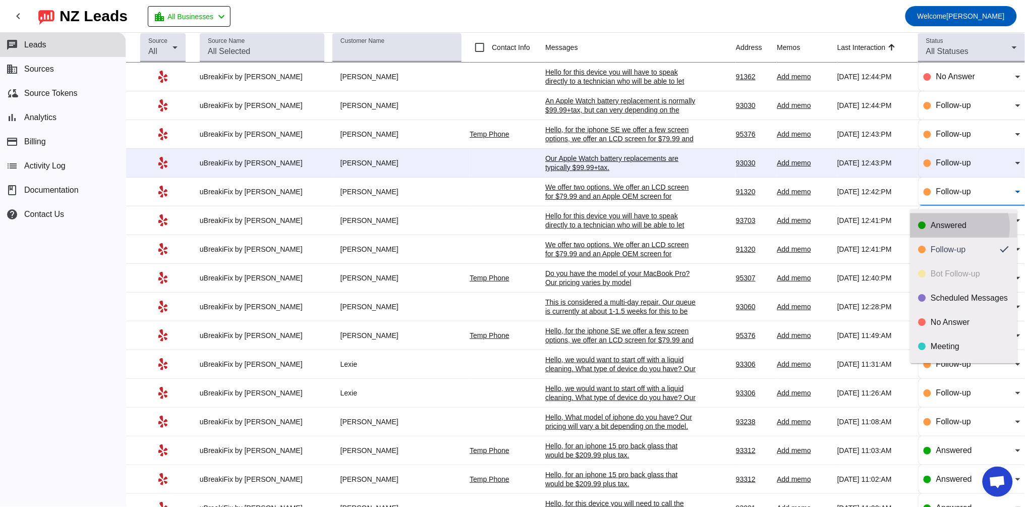
click at [959, 226] on div "Answered" at bounding box center [970, 225] width 78 height 10
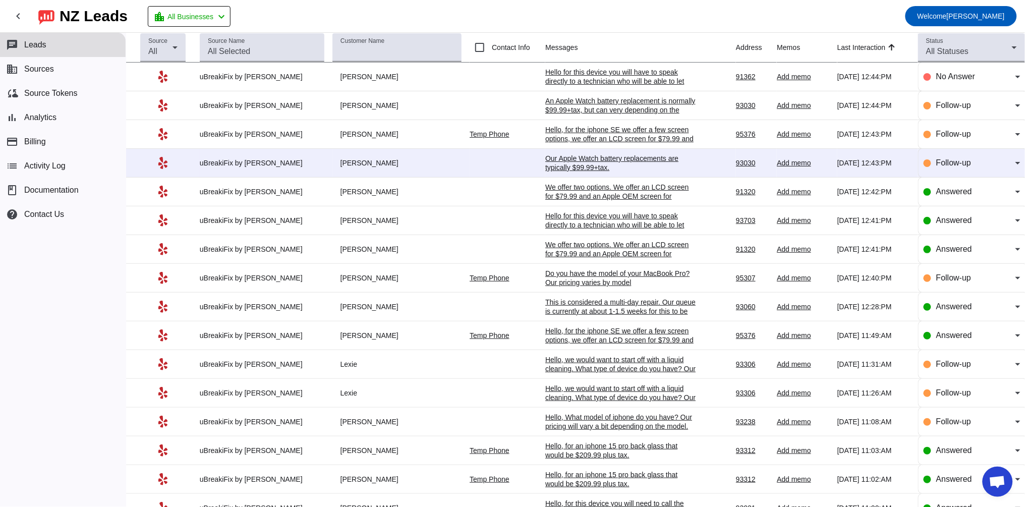
click at [609, 157] on div "Our Apple Watch battery replacements are typically $99.99+tax." at bounding box center [620, 163] width 151 height 18
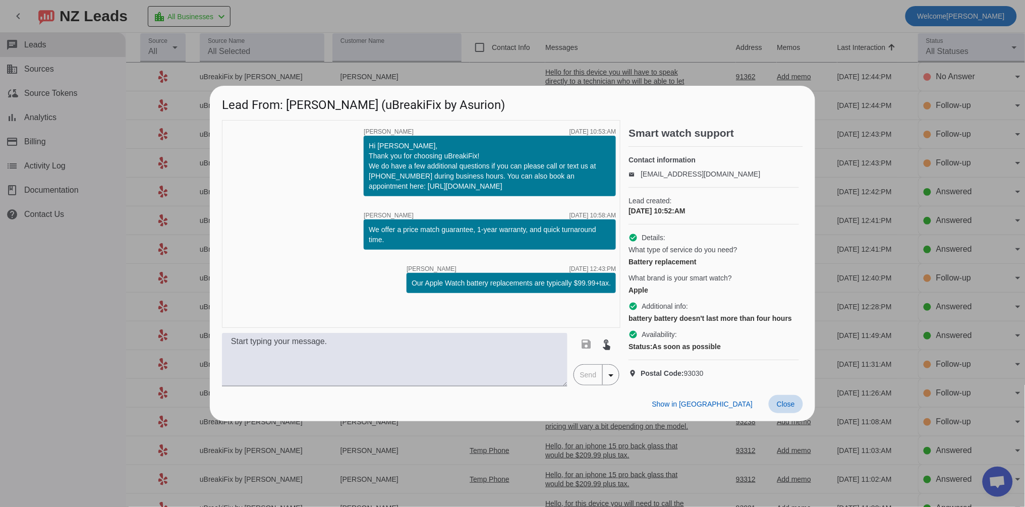
click at [789, 408] on span "Close" at bounding box center [786, 404] width 18 height 8
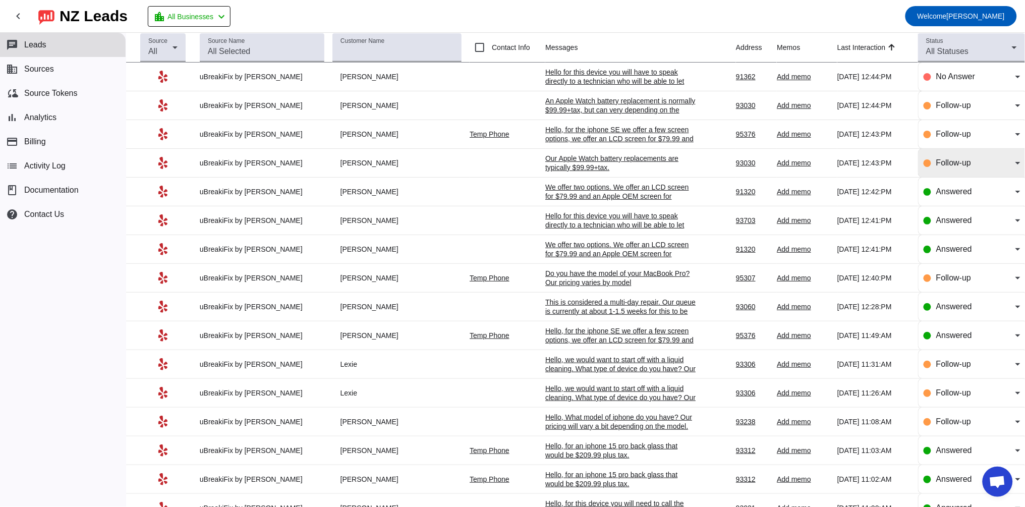
click at [927, 164] on div "Follow-up" at bounding box center [971, 163] width 97 height 12
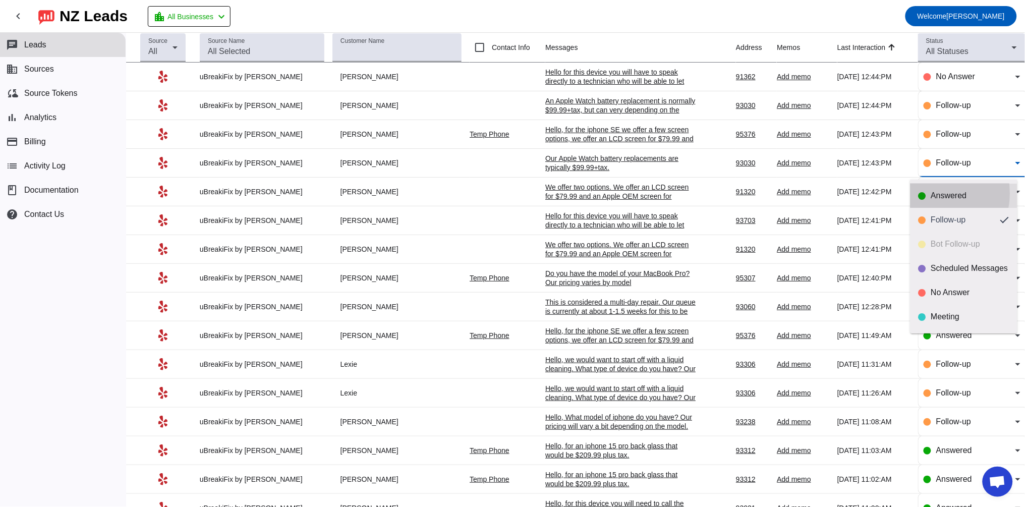
click at [927, 193] on div "Answered" at bounding box center [963, 196] width 91 height 10
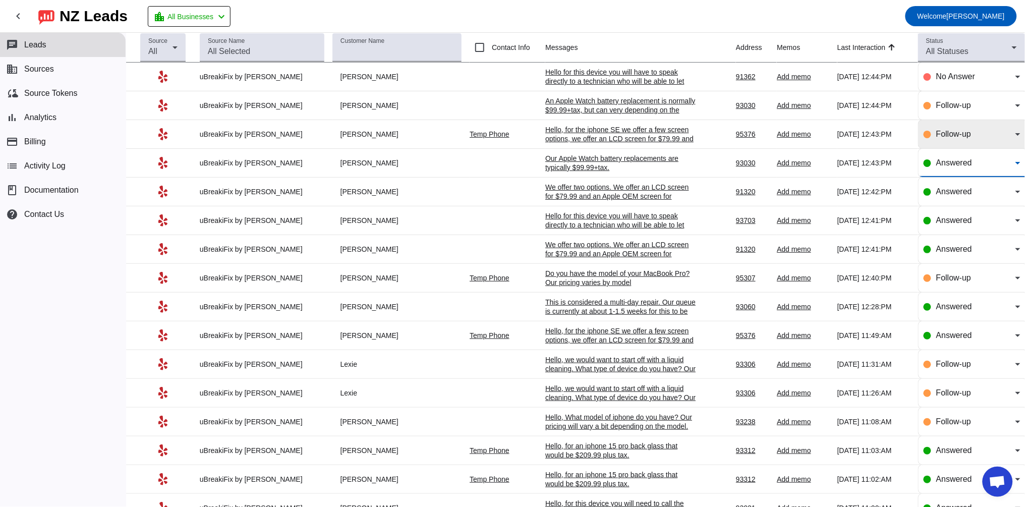
click at [951, 130] on div "Follow-up" at bounding box center [975, 134] width 79 height 12
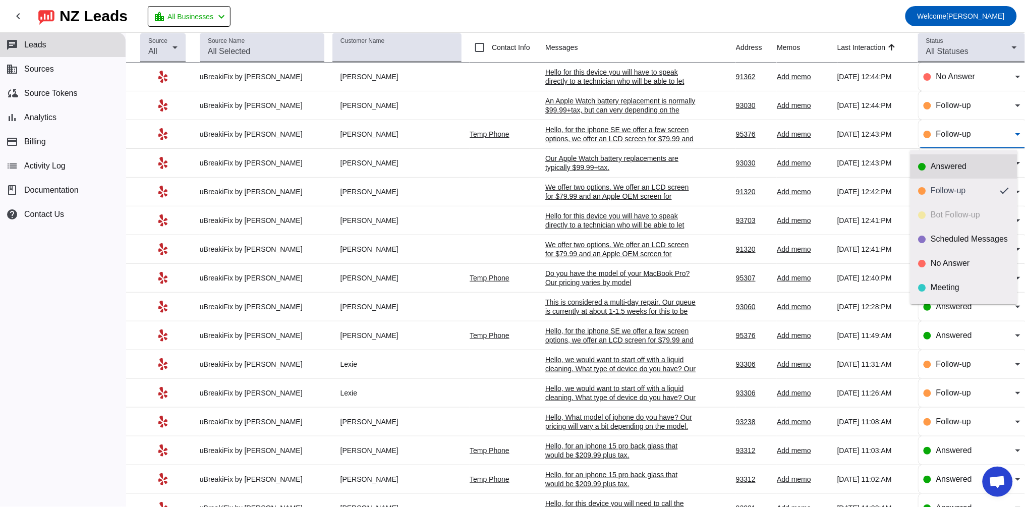
click at [935, 168] on div "Answered" at bounding box center [970, 166] width 78 height 10
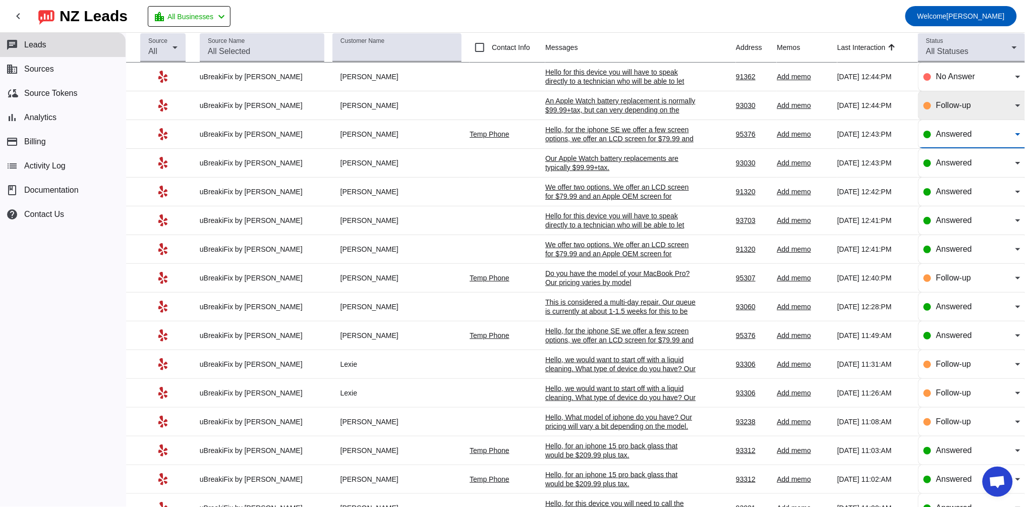
click at [936, 109] on span "Follow-up" at bounding box center [953, 105] width 35 height 9
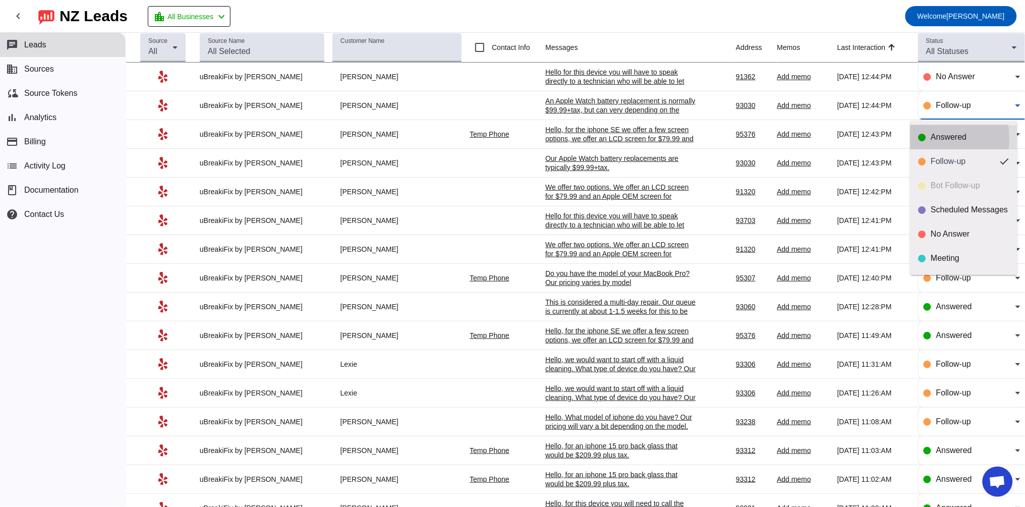
click at [933, 138] on div "Answered" at bounding box center [970, 137] width 78 height 10
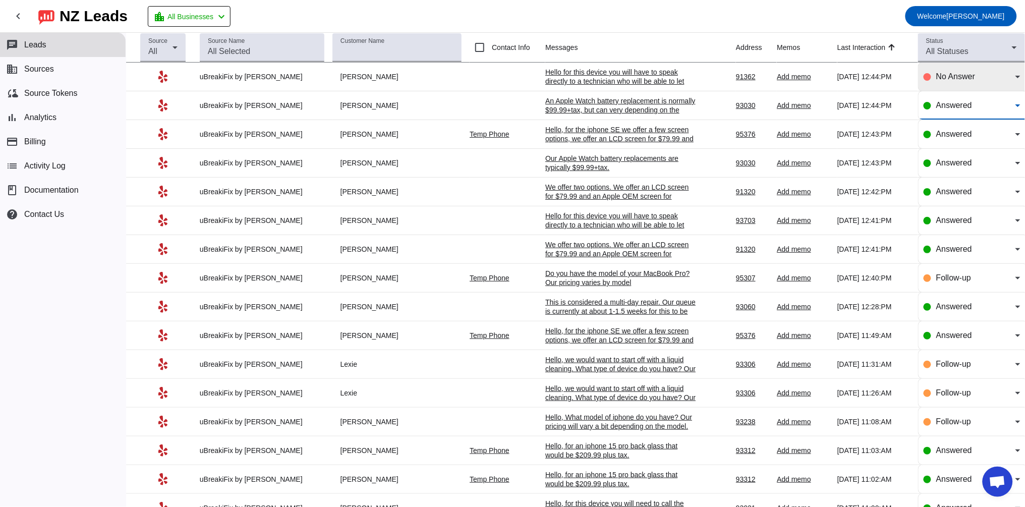
click at [932, 84] on div "No Answer" at bounding box center [971, 77] width 97 height 28
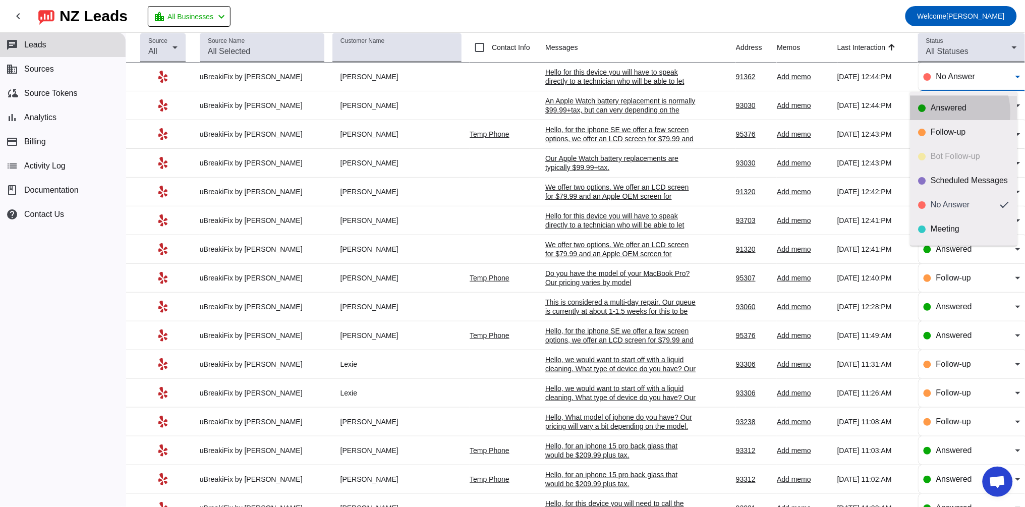
click at [940, 112] on div "Answered" at bounding box center [970, 108] width 78 height 10
